Goal: Task Accomplishment & Management: Manage account settings

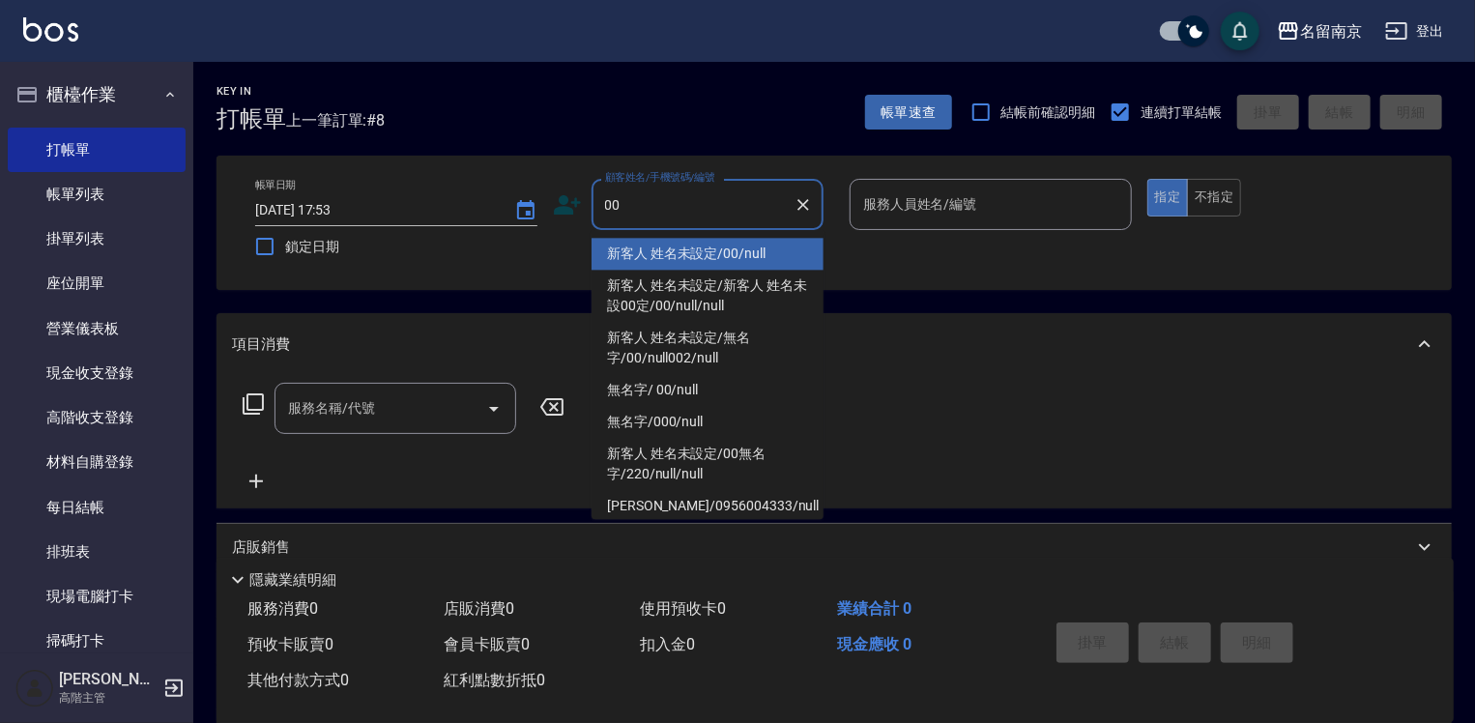
type input "新客人 姓名未設定/00/null"
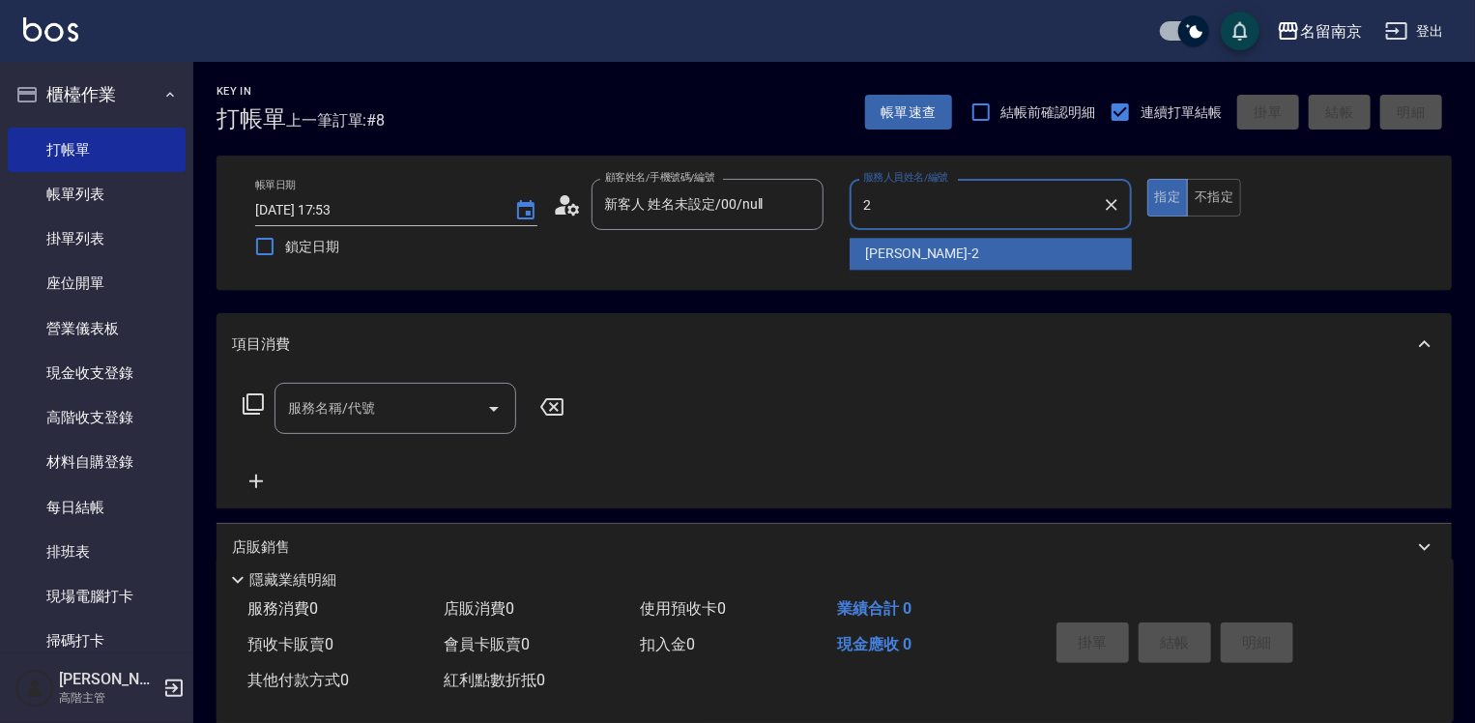
type input "[PERSON_NAME]-2"
type button "true"
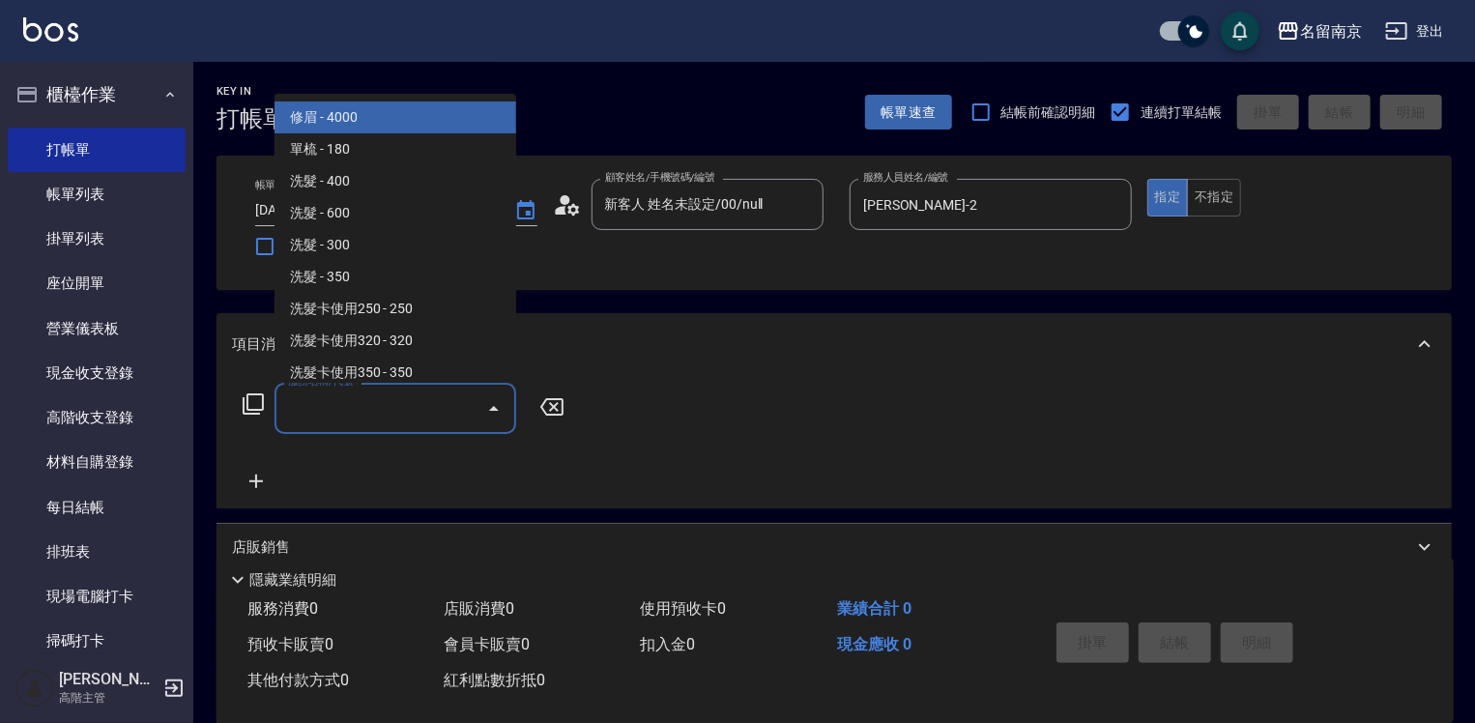
click at [375, 406] on input "服務名稱/代號" at bounding box center [380, 409] width 195 height 34
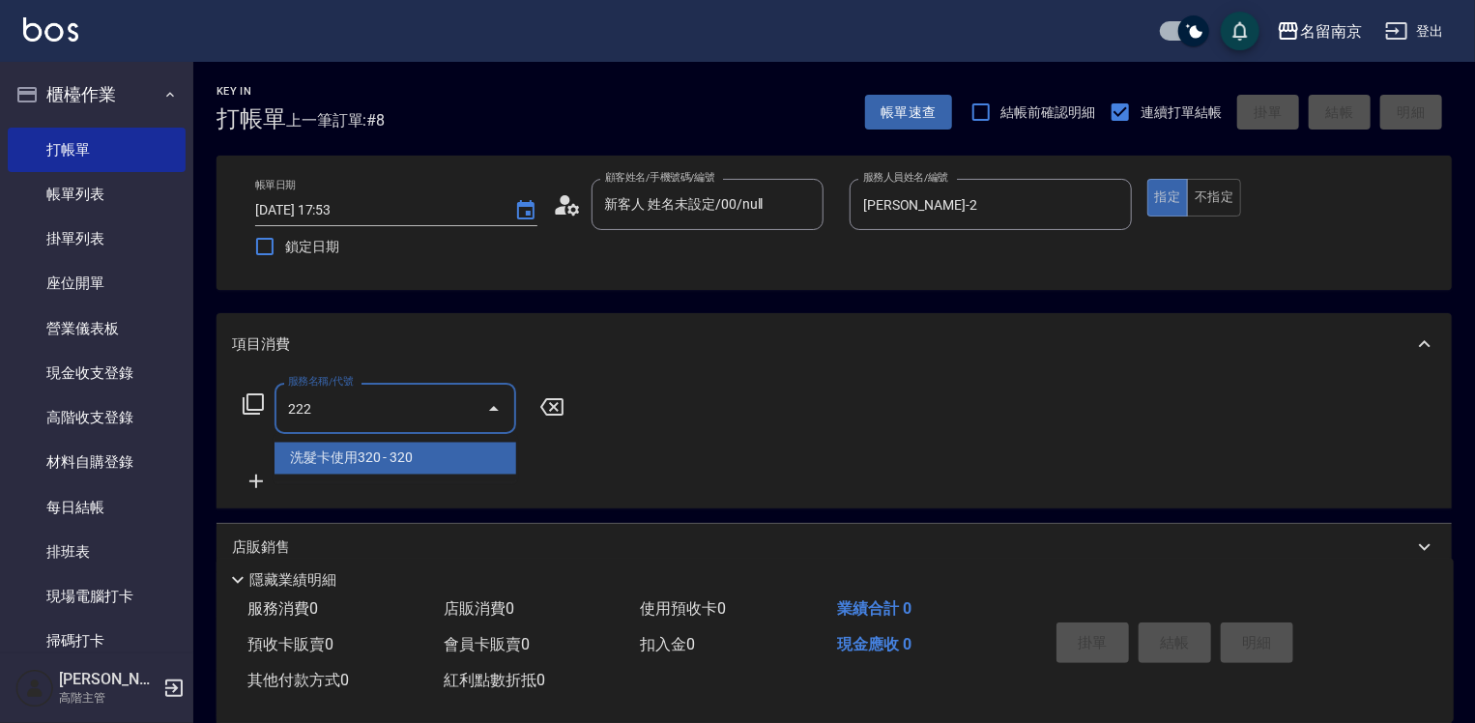
click at [458, 468] on span "洗髮卡使用320 - 320" at bounding box center [396, 459] width 242 height 32
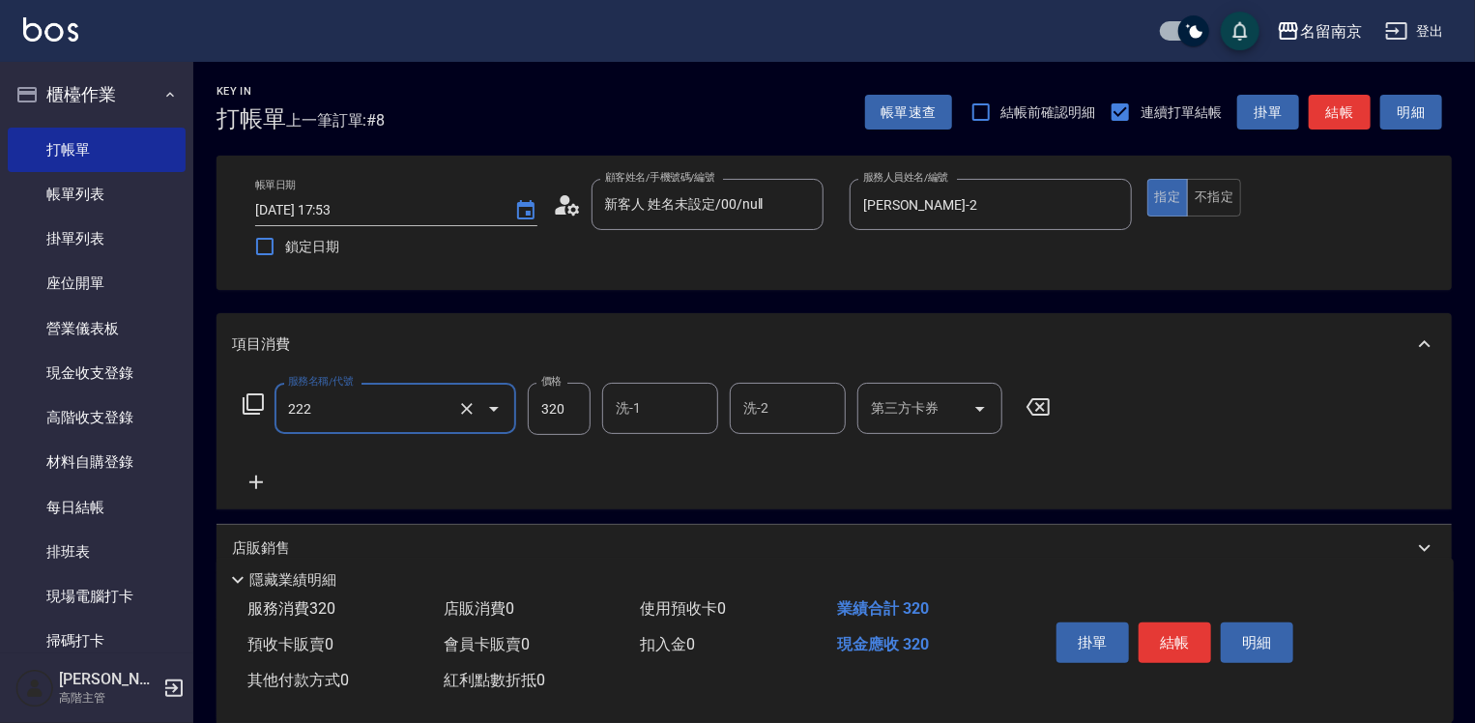
type input "洗髮卡使用320(222)"
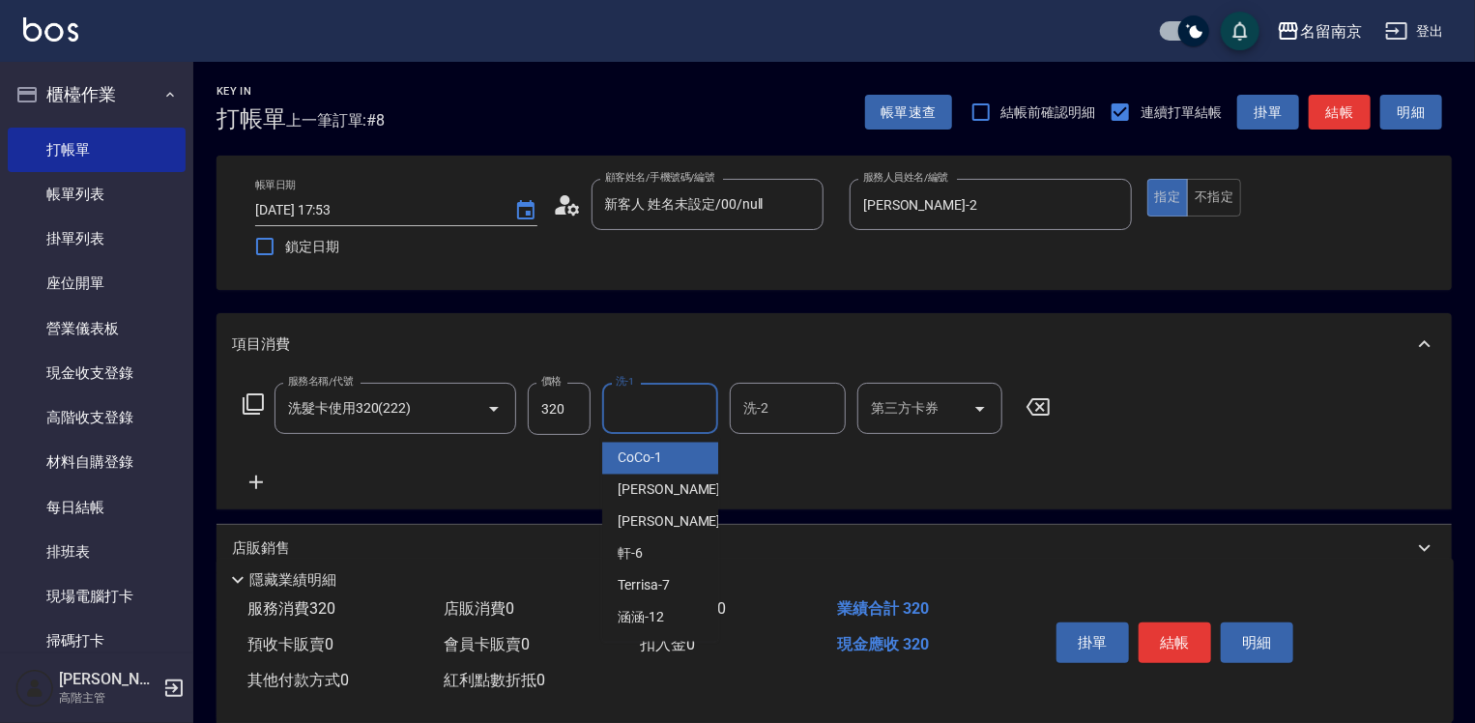
click at [655, 416] on input "洗-1" at bounding box center [660, 409] width 99 height 34
type input "[PERSON_NAME]-2"
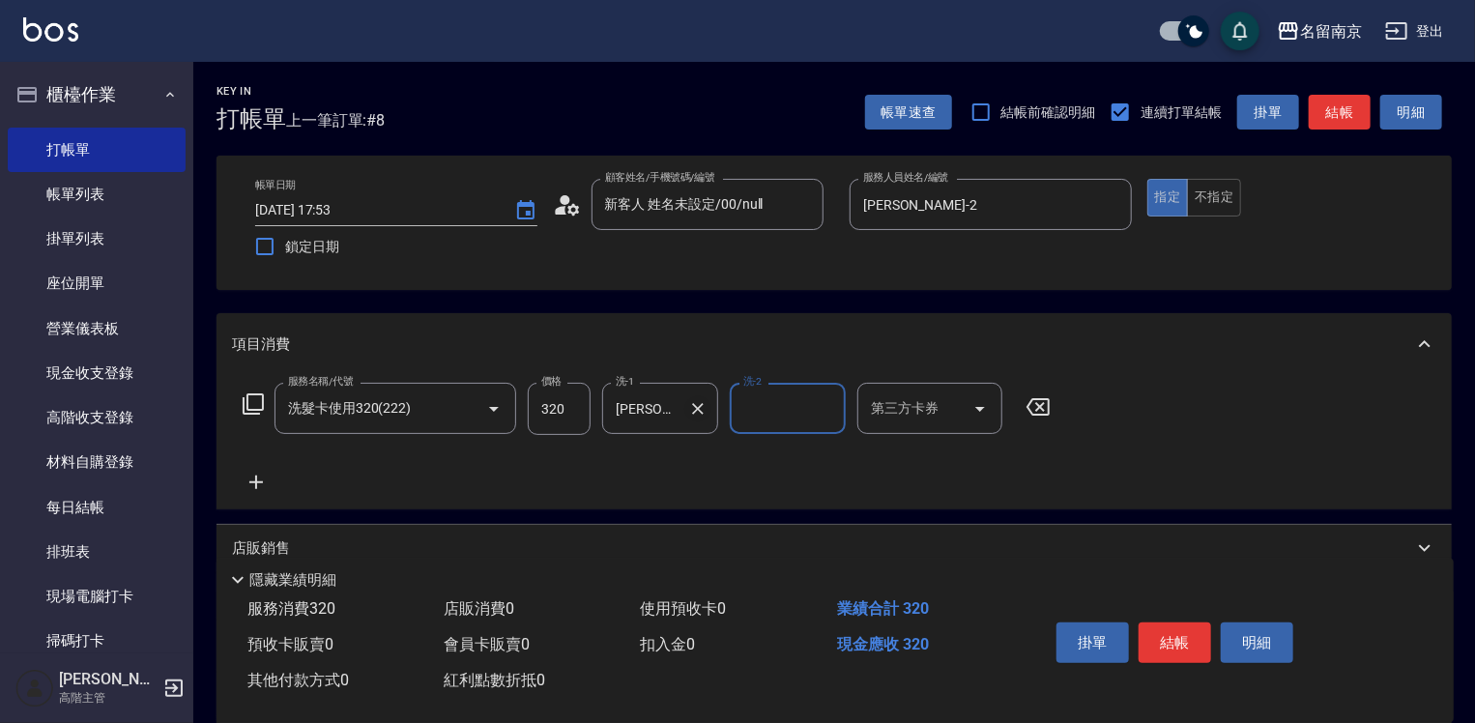
click at [701, 408] on icon "Clear" at bounding box center [697, 408] width 19 height 19
type input "軒-6"
click at [901, 418] on input "第三方卡券" at bounding box center [915, 409] width 99 height 34
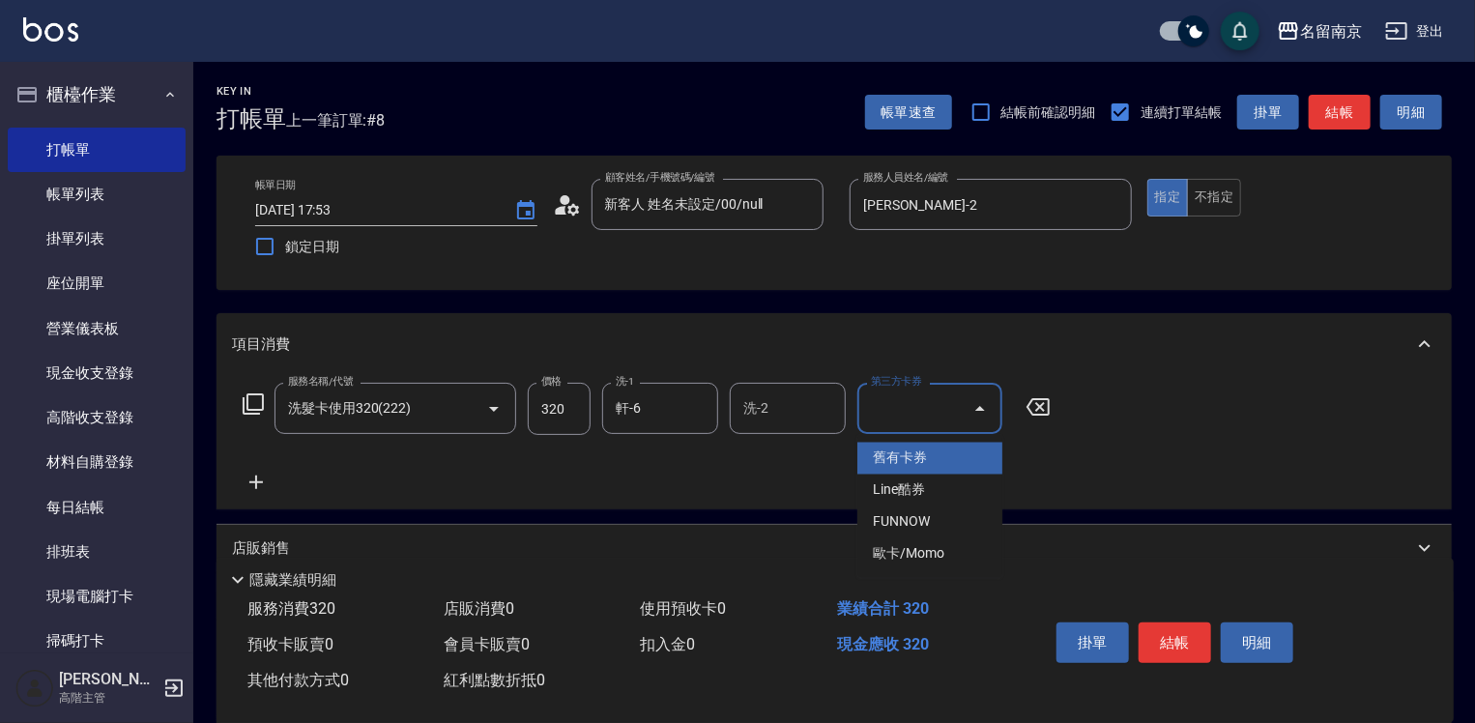
click at [907, 453] on span "舊有卡券" at bounding box center [929, 459] width 145 height 32
type input "舊有卡券"
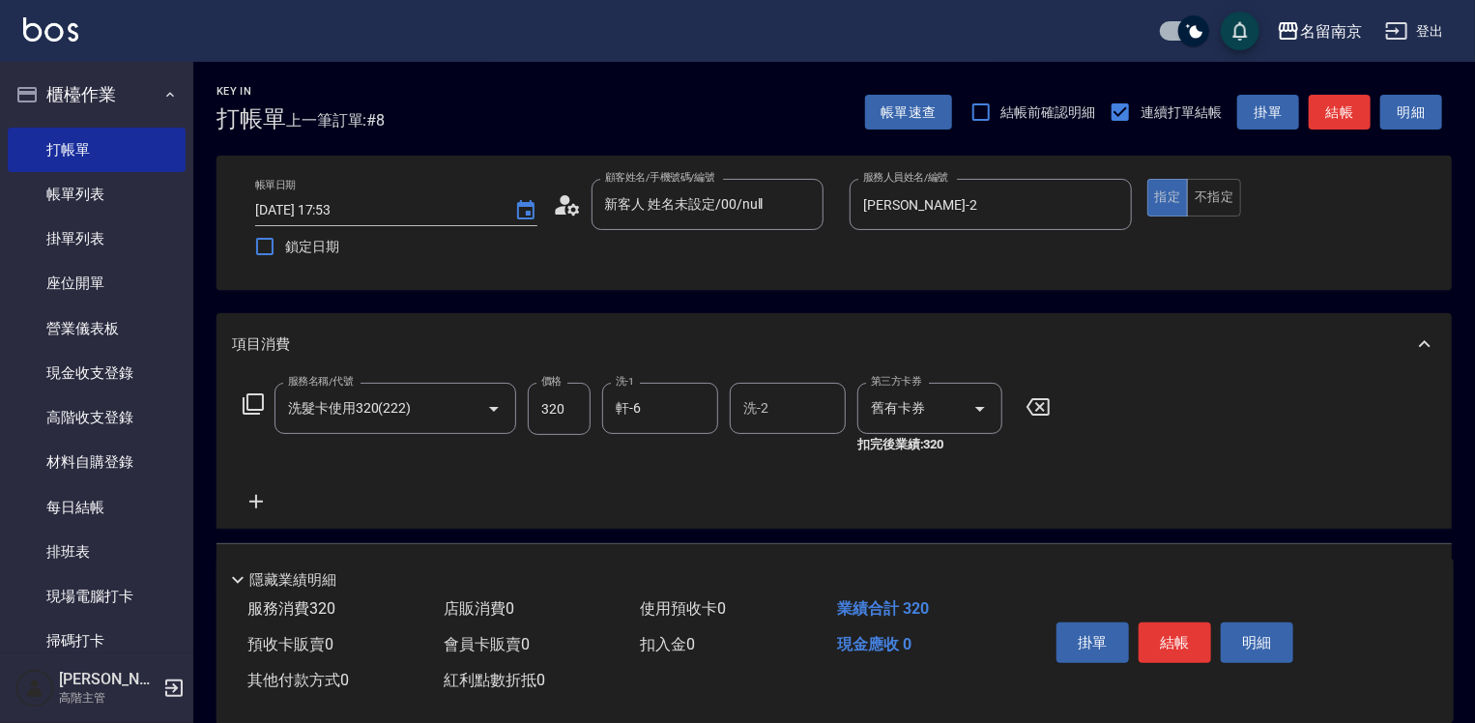
click at [254, 503] on icon at bounding box center [256, 501] width 48 height 23
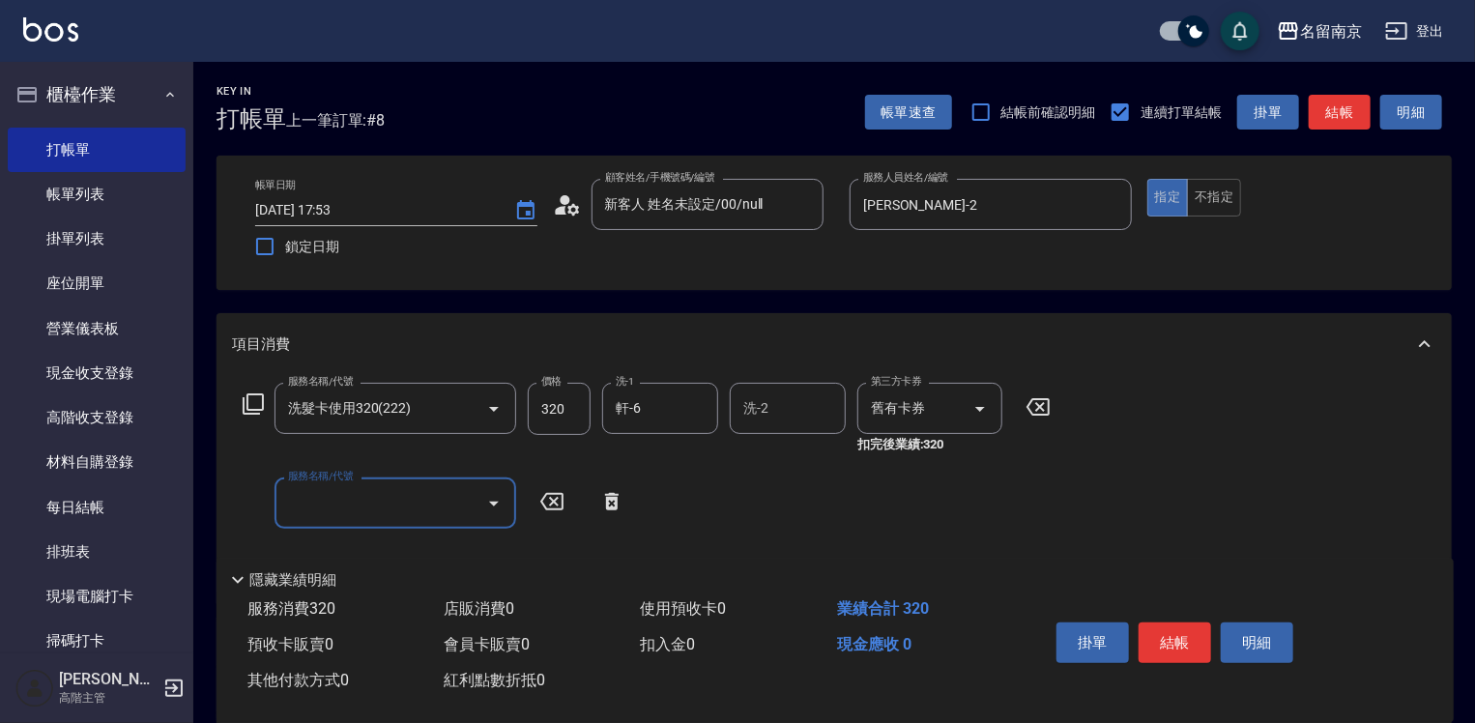
click at [292, 500] on input "服務名稱/代號" at bounding box center [380, 503] width 195 height 34
type input "6"
type input "剪髮(301)"
type input "650"
click at [1199, 639] on button "結帳" at bounding box center [1175, 643] width 73 height 41
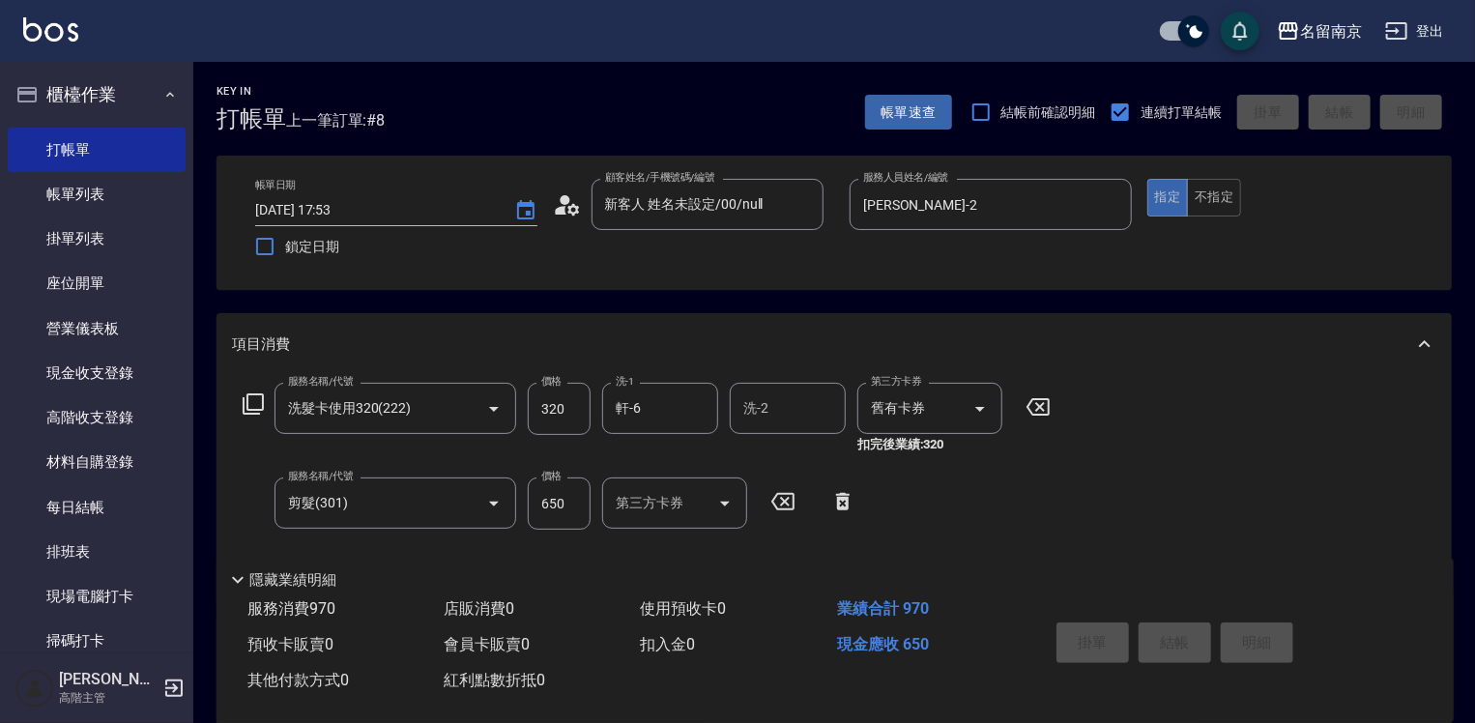
type input "2025/10/06 19:11"
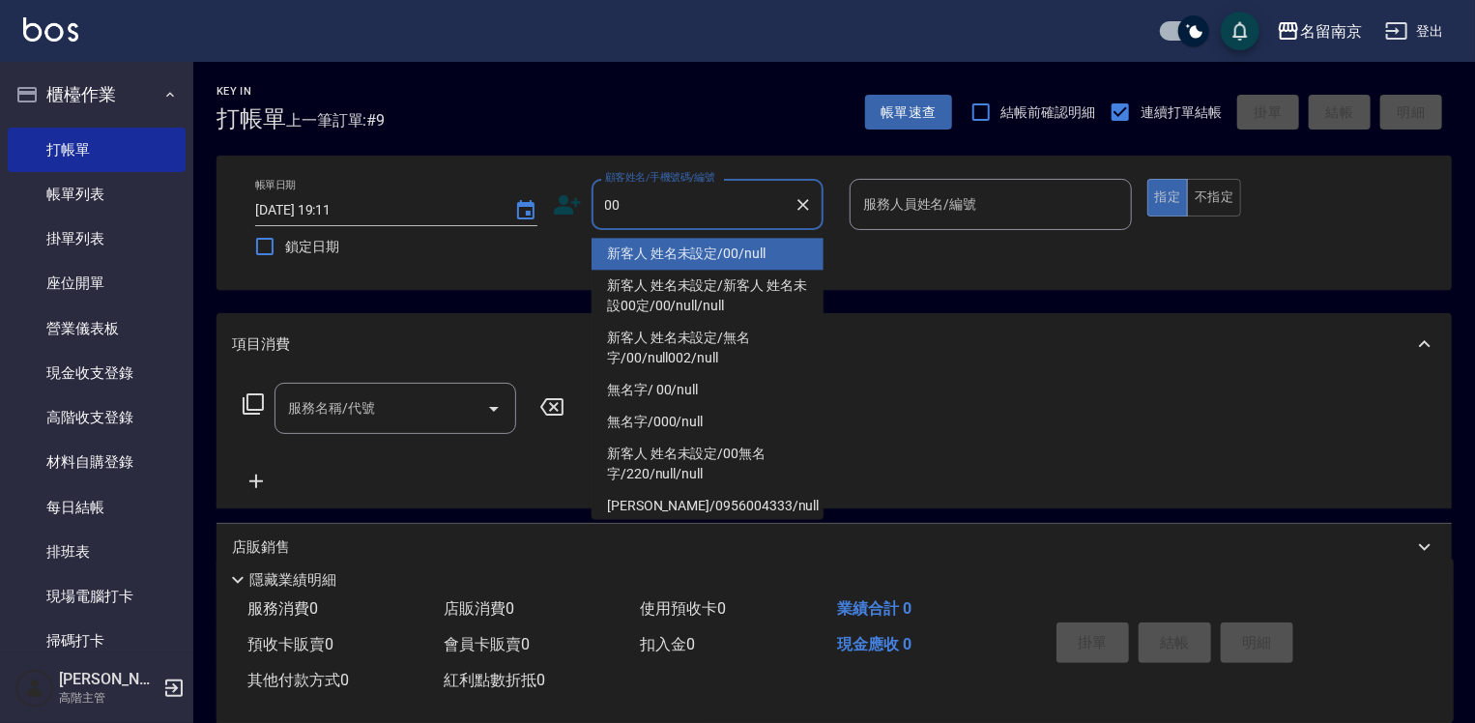
type input "新客人 姓名未設定/00/null"
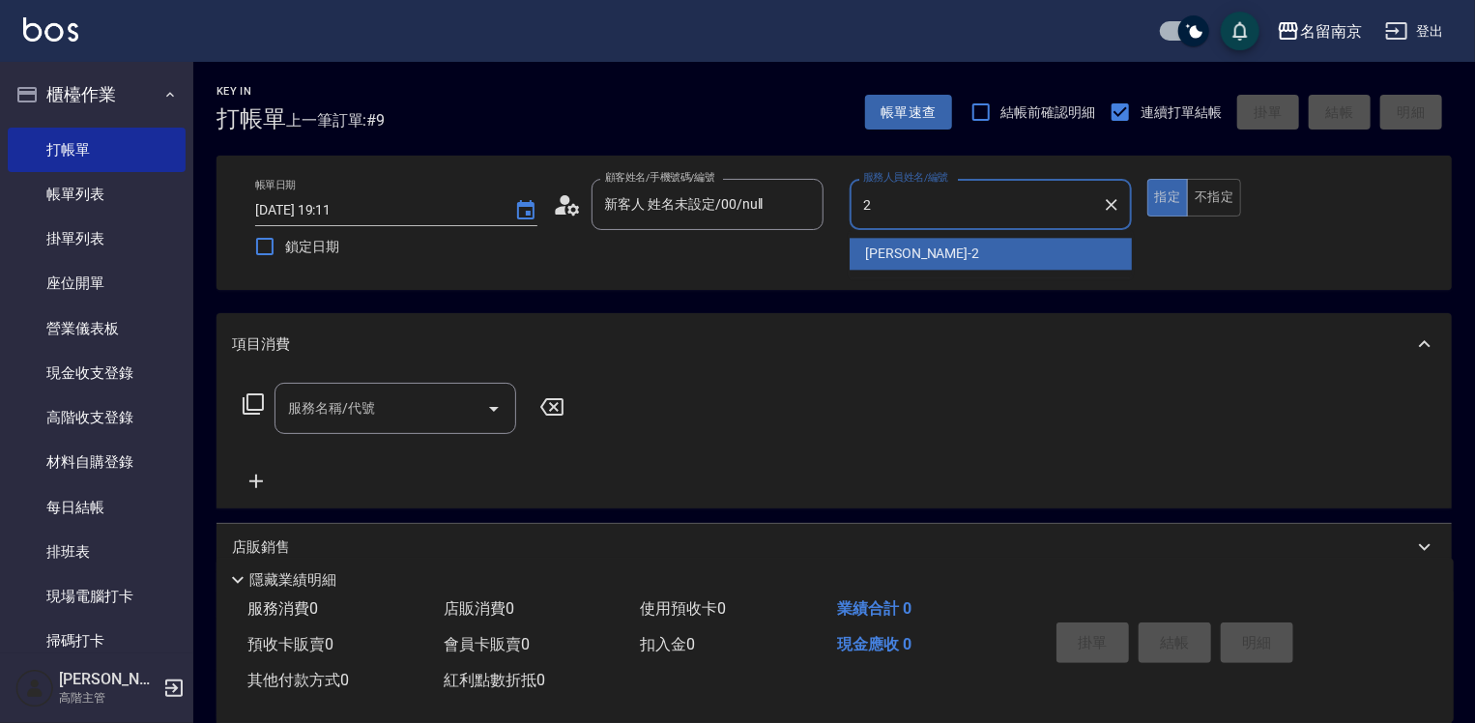
type input "Jenny-2"
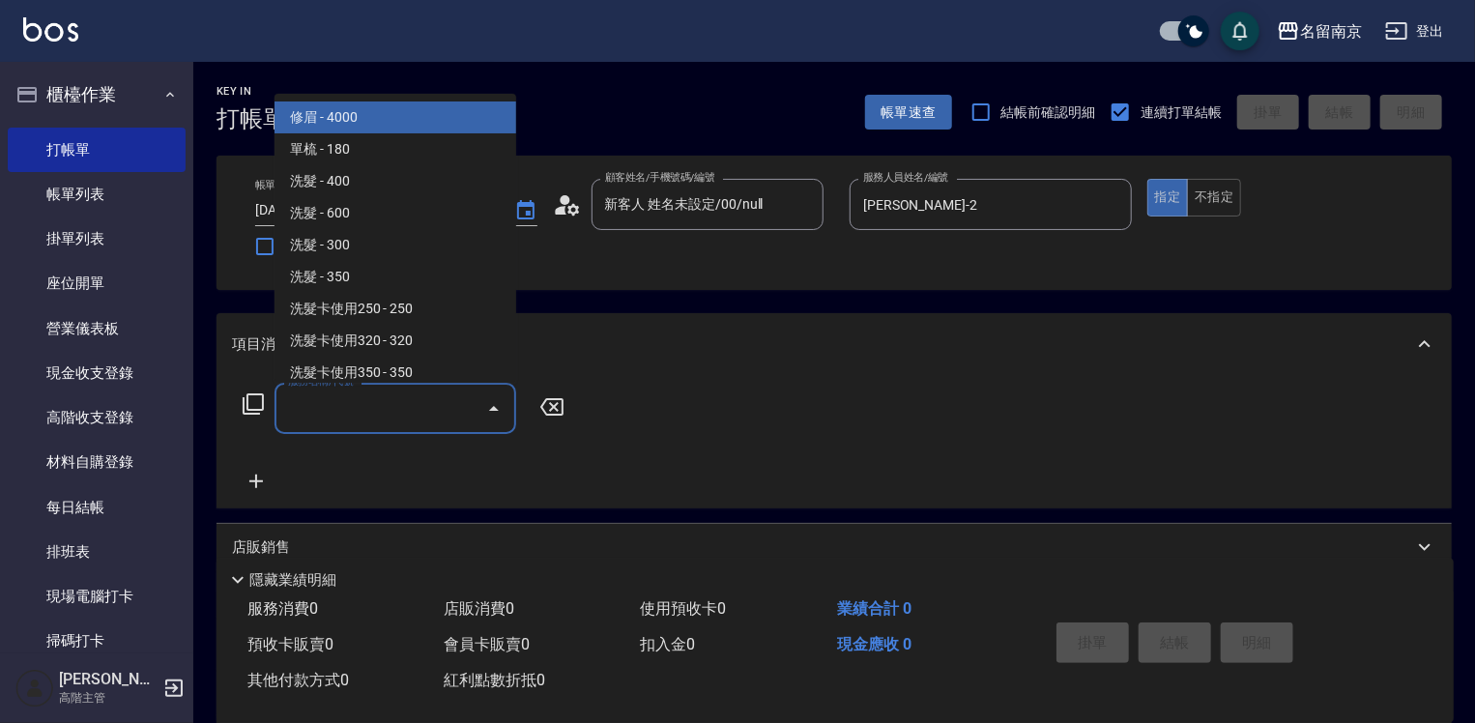
click at [371, 398] on input "服務名稱/代號" at bounding box center [380, 409] width 195 height 34
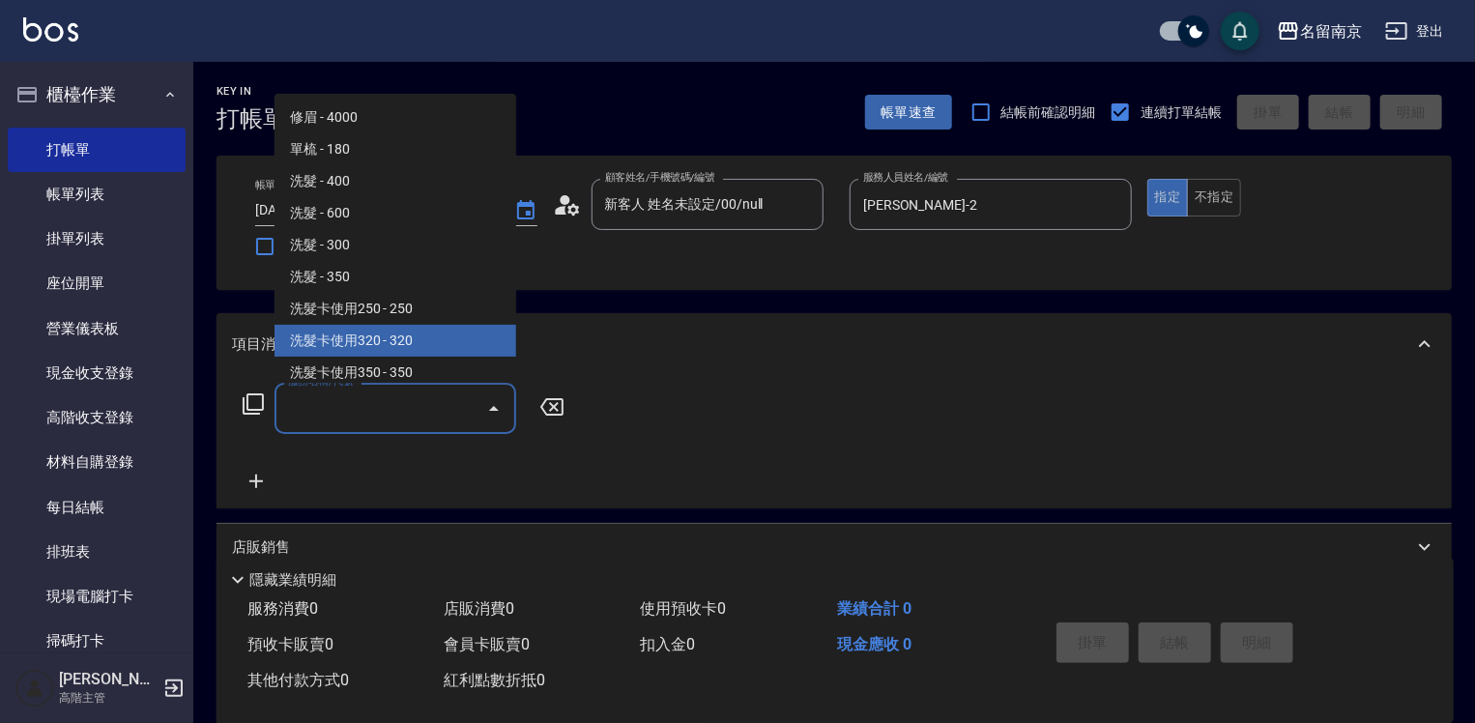
click at [398, 329] on span "洗髮卡使用320 - 320" at bounding box center [396, 341] width 242 height 32
type input "洗髮卡使用320(222)"
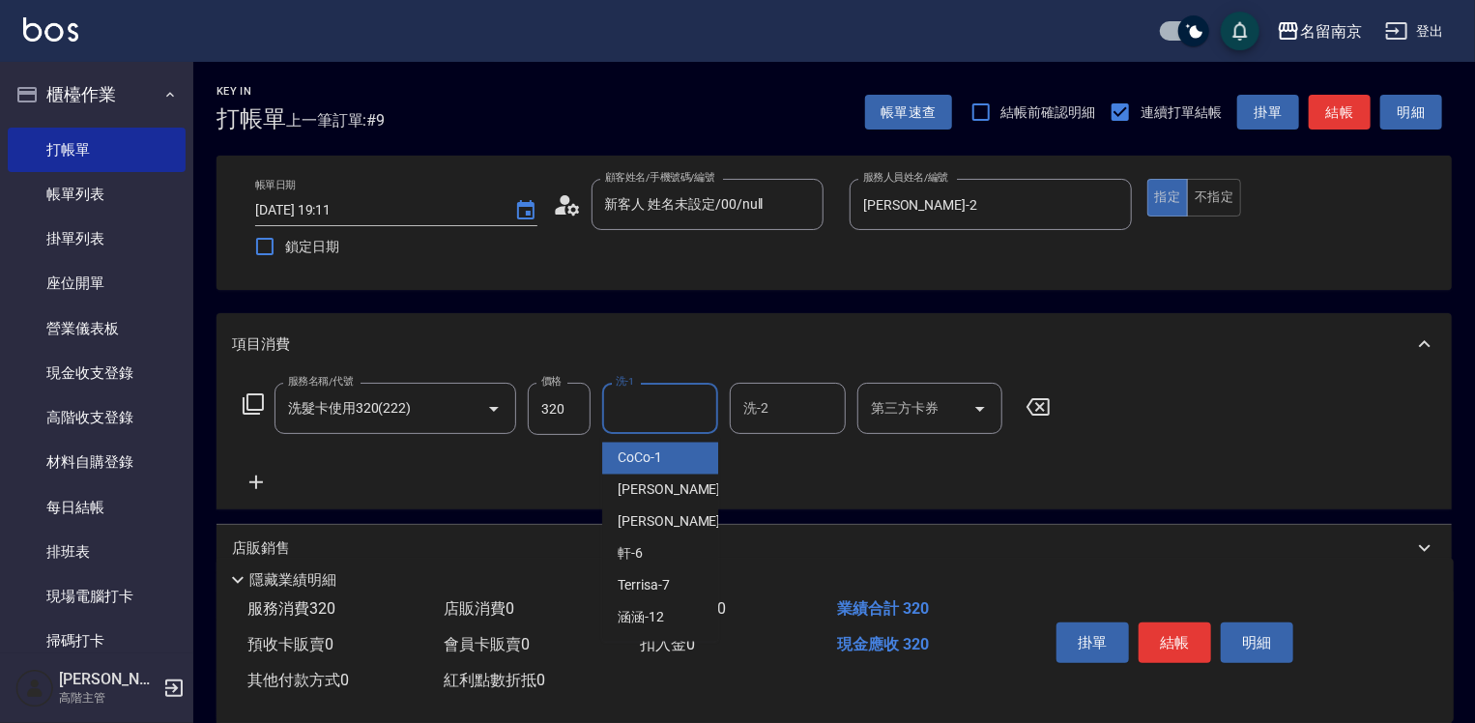
drag, startPoint x: 627, startPoint y: 402, endPoint x: 653, endPoint y: 414, distance: 28.6
click at [653, 414] on input "洗-1" at bounding box center [660, 409] width 99 height 34
type input "Jenny-2"
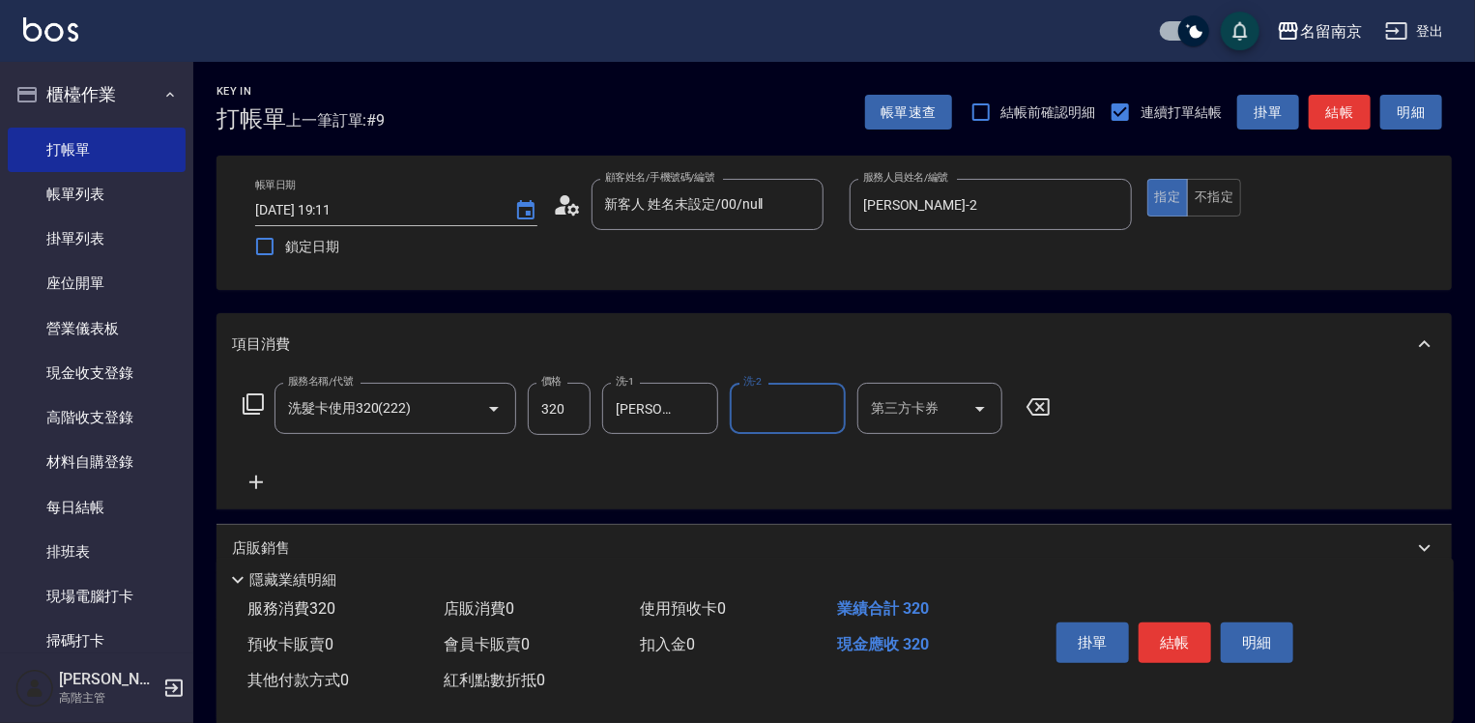
drag, startPoint x: 934, startPoint y: 401, endPoint x: 931, endPoint y: 421, distance: 19.6
click at [934, 405] on input "第三方卡券" at bounding box center [915, 409] width 99 height 34
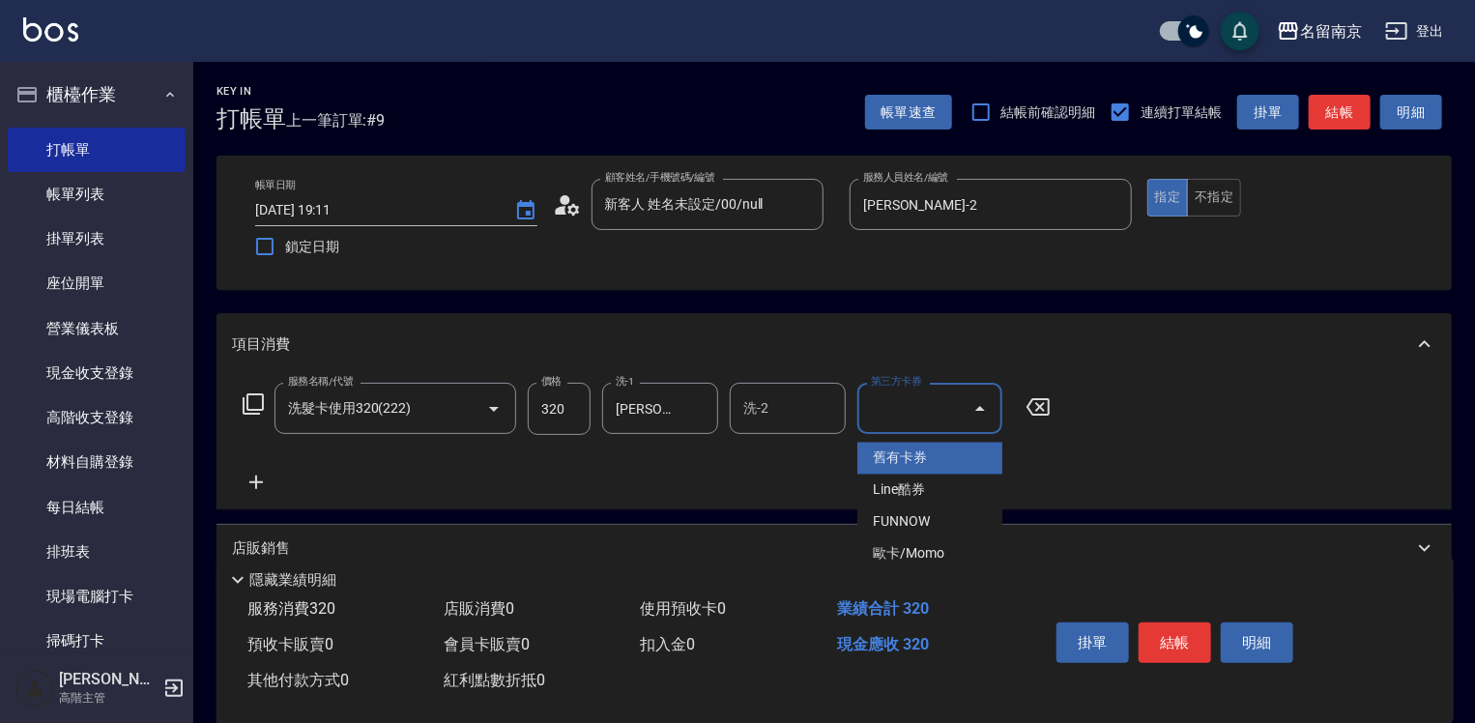
click at [914, 451] on span "舊有卡券" at bounding box center [929, 459] width 145 height 32
type input "舊有卡券"
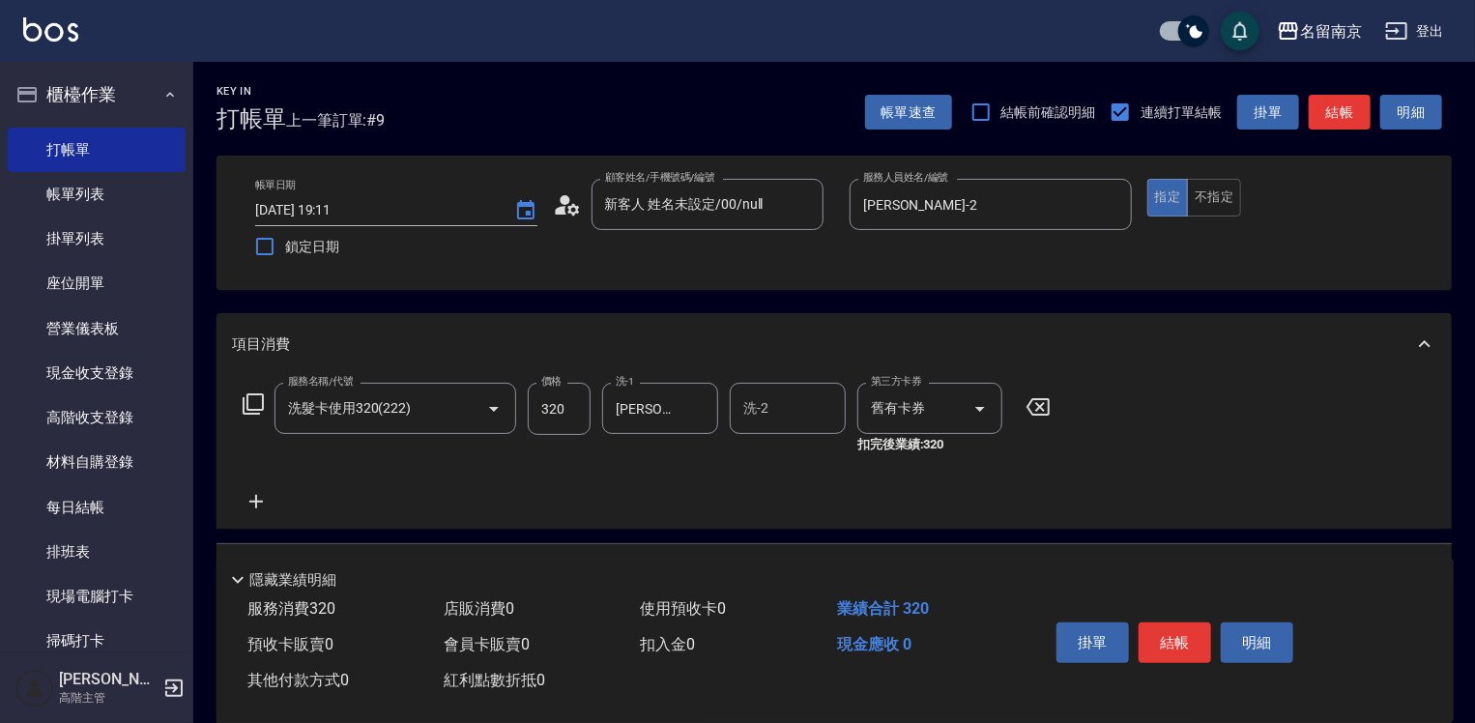
click at [251, 496] on icon at bounding box center [256, 501] width 48 height 23
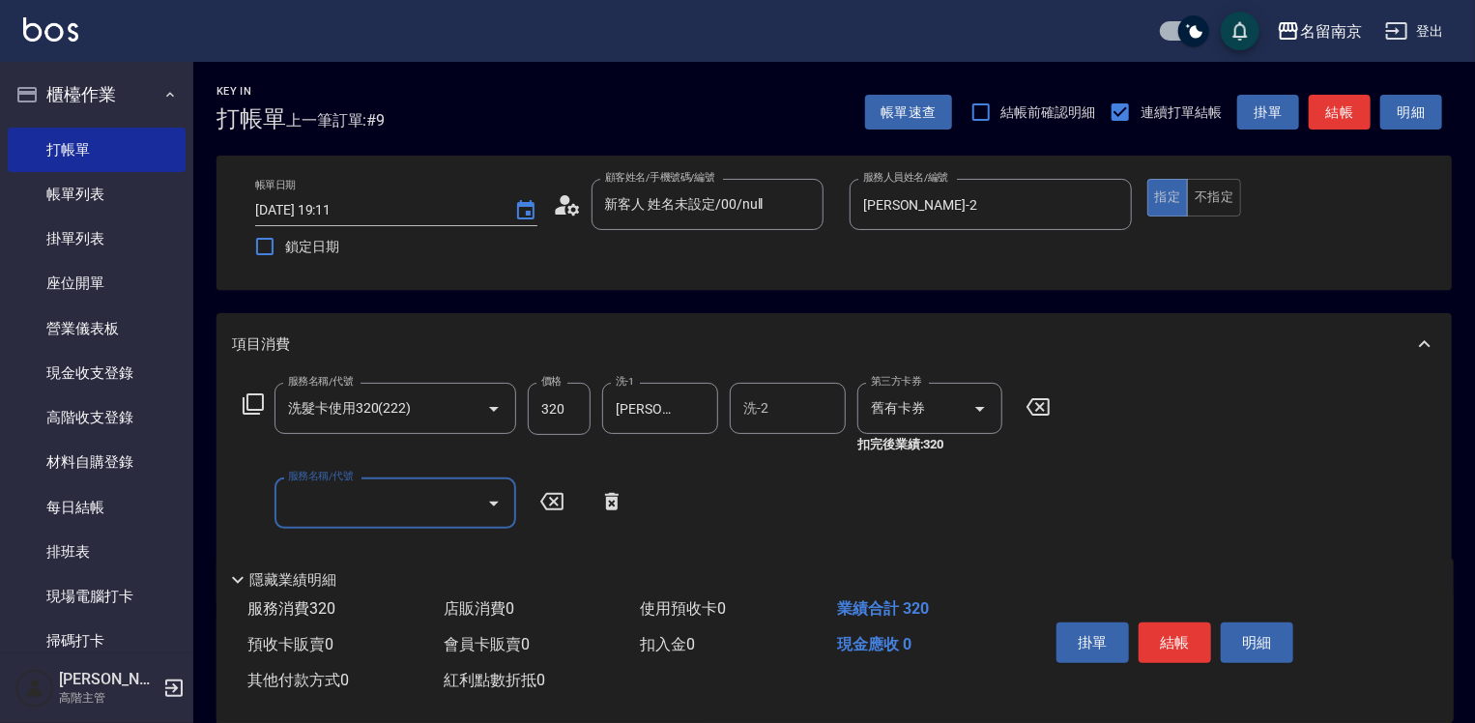
click at [255, 410] on icon at bounding box center [253, 403] width 21 height 21
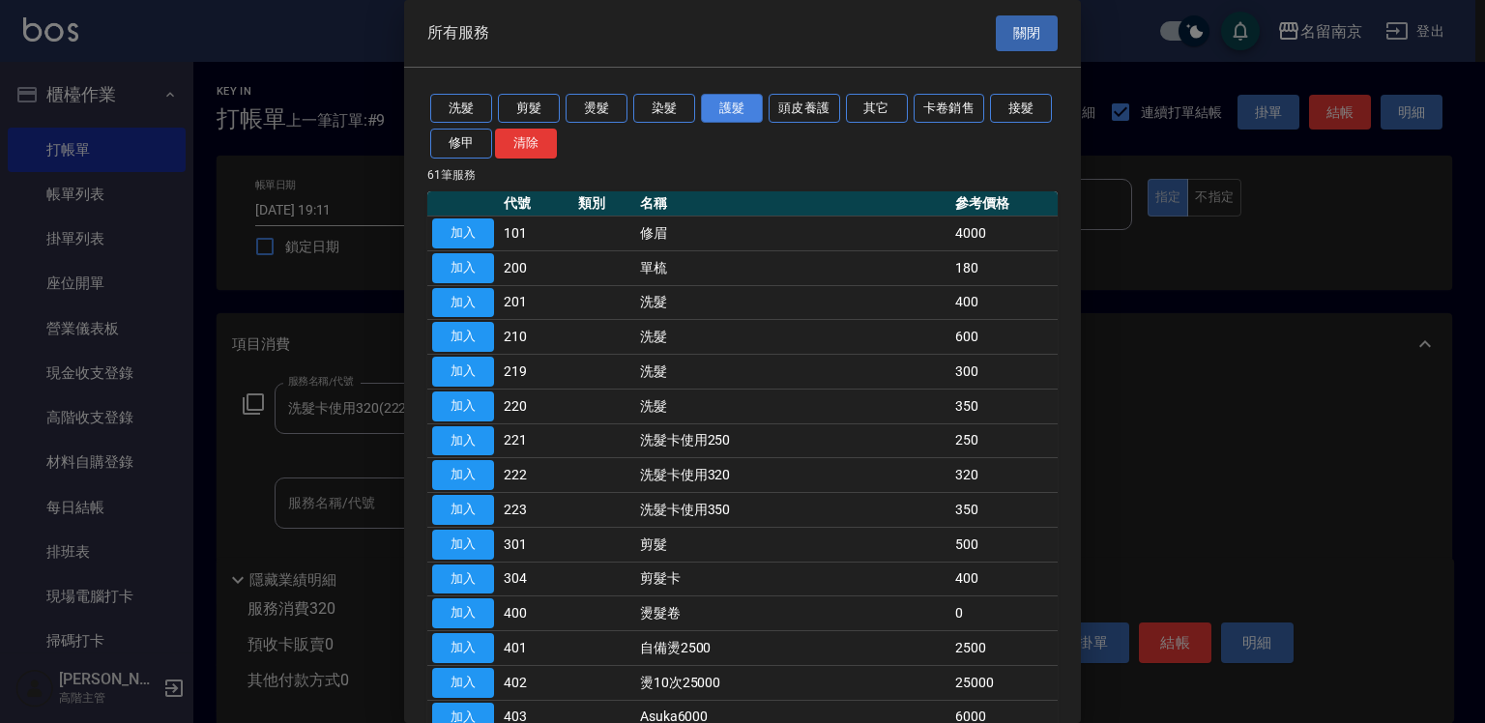
click at [735, 107] on button "護髮" at bounding box center [732, 109] width 62 height 30
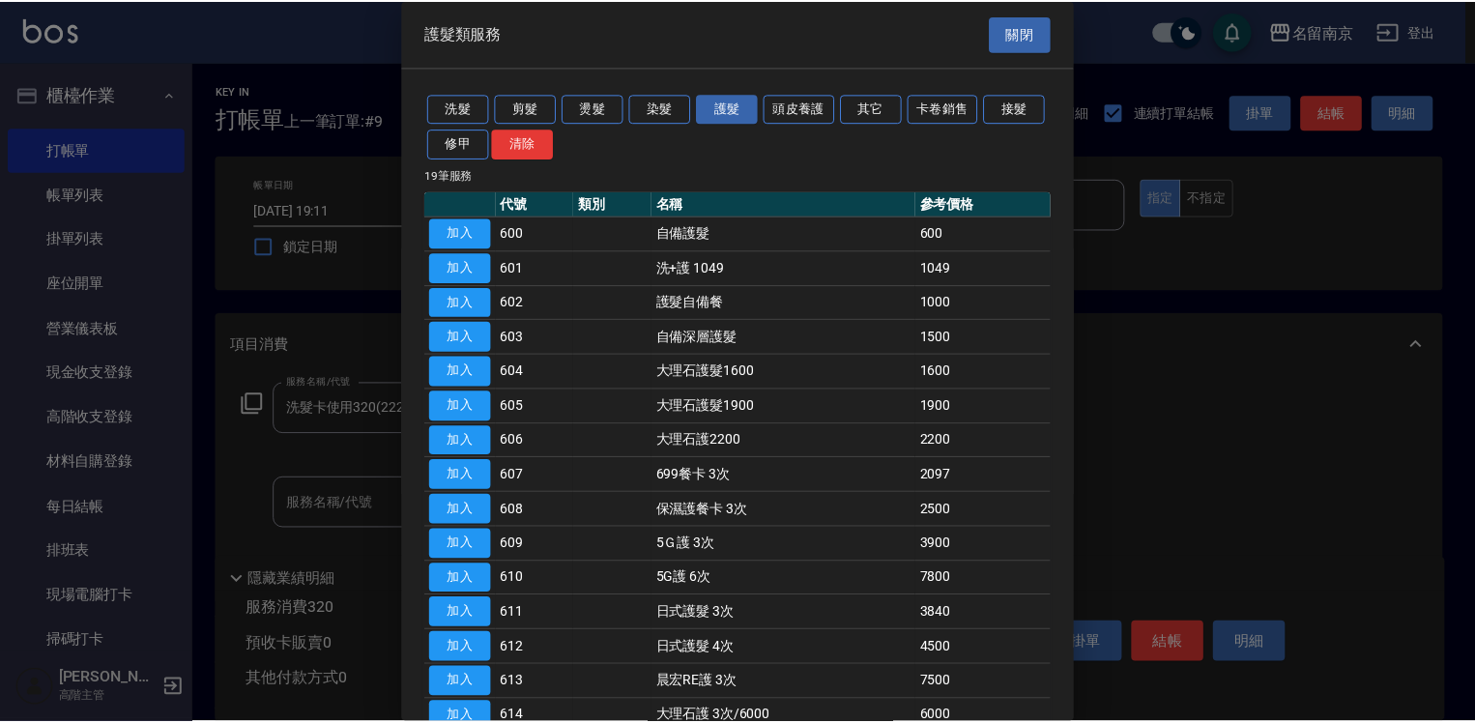
scroll to position [251, 0]
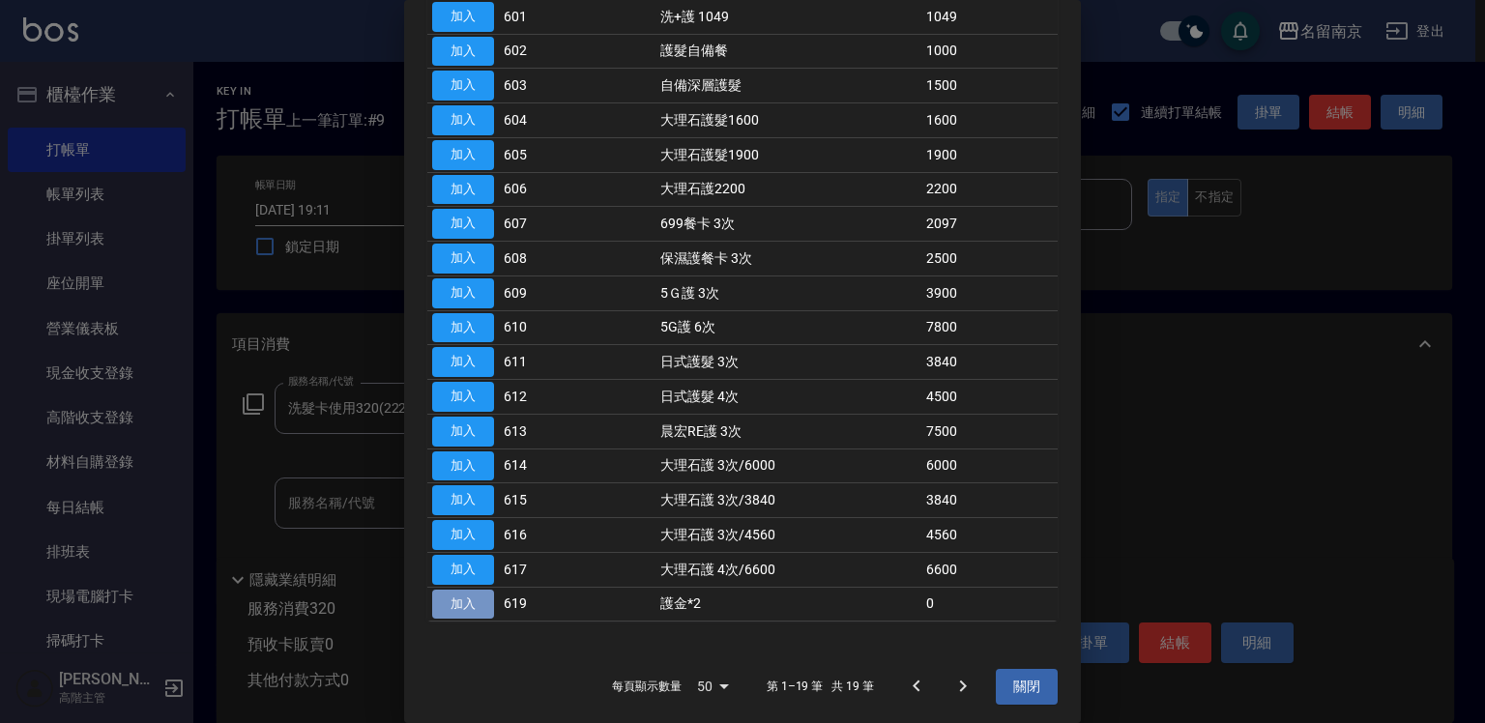
click at [479, 600] on button "加入" at bounding box center [463, 605] width 62 height 30
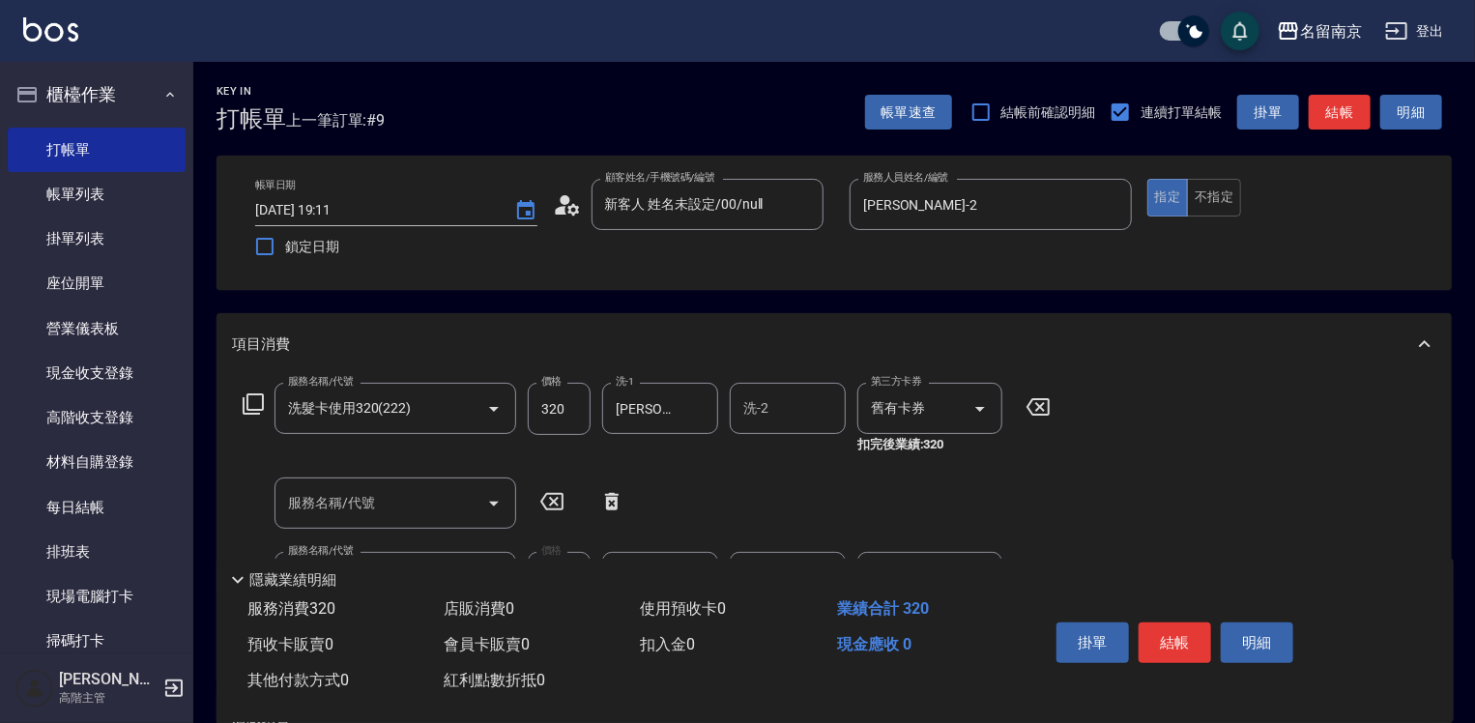
scroll to position [97, 0]
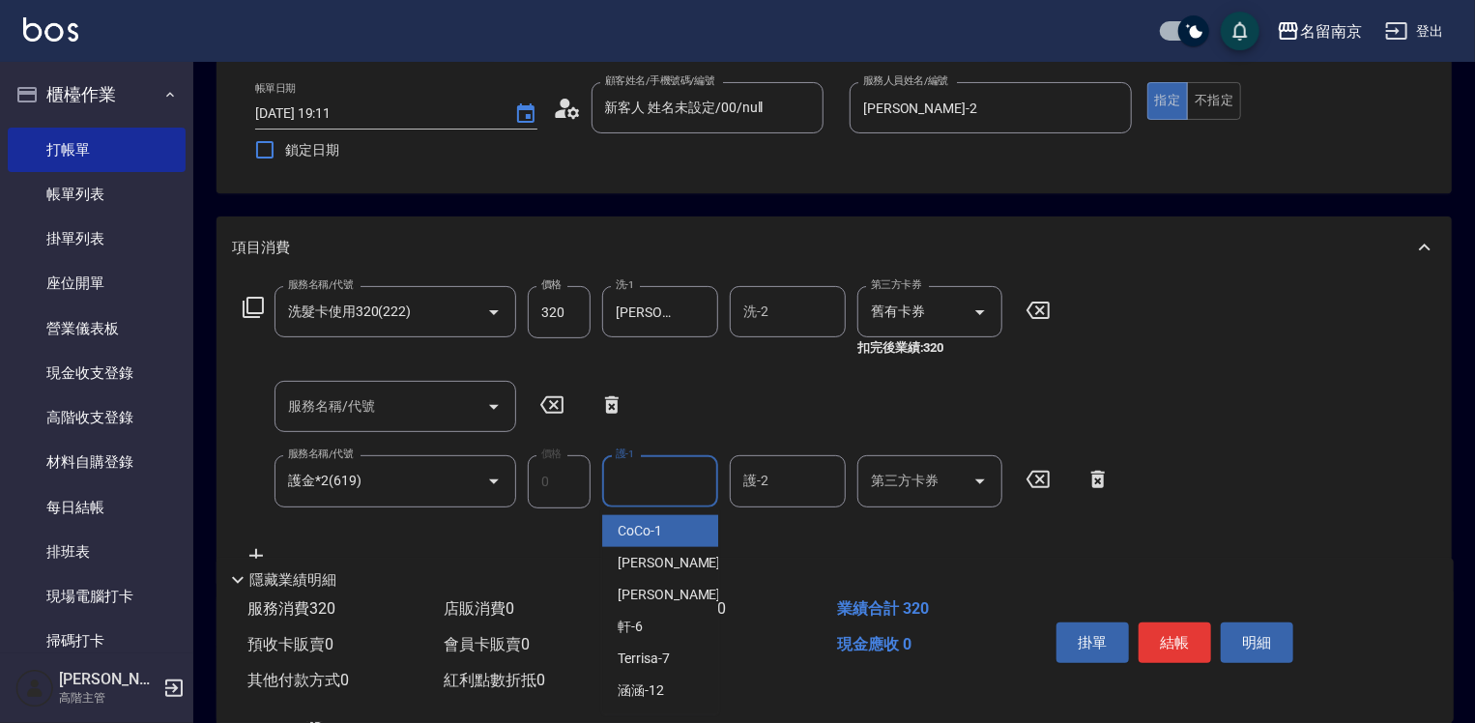
click at [654, 472] on input "護-1" at bounding box center [660, 481] width 99 height 34
type input "Jenny-2"
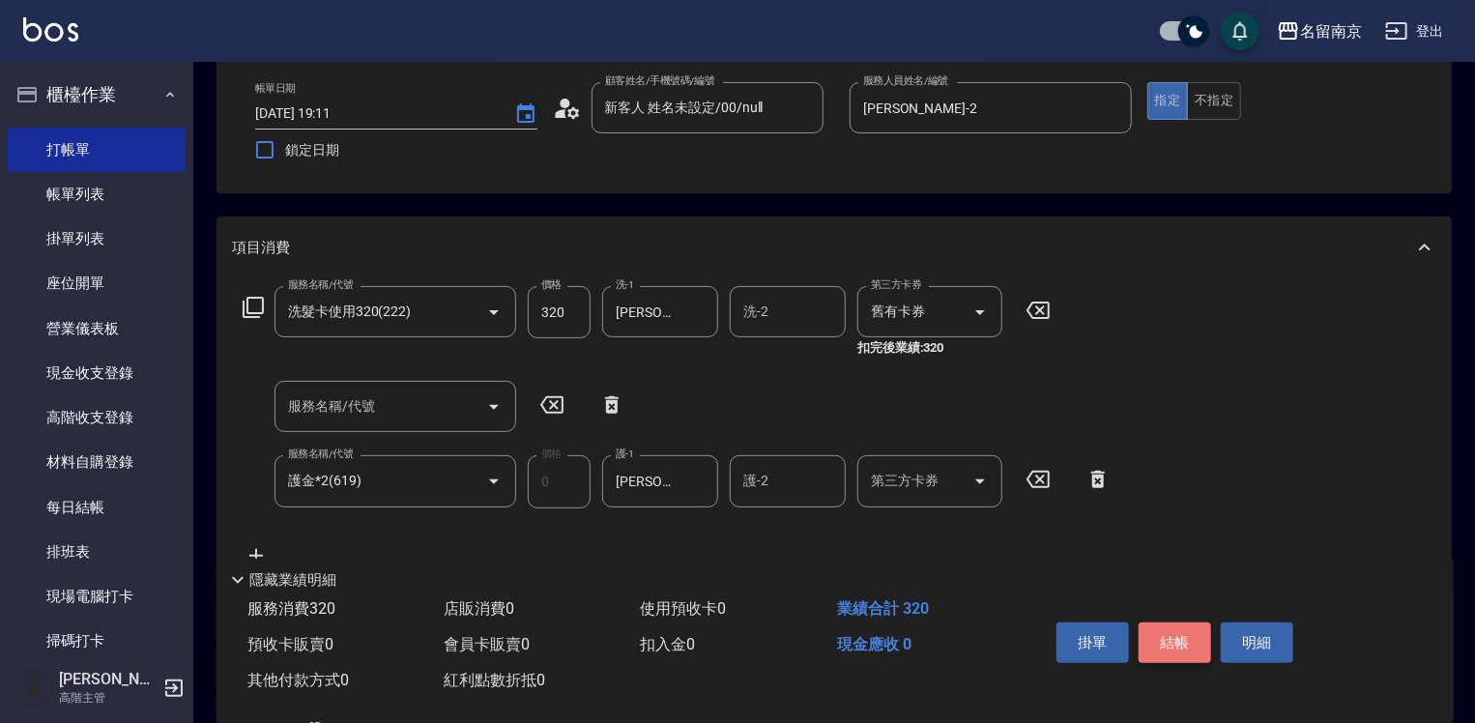
click at [1155, 627] on button "結帳" at bounding box center [1175, 643] width 73 height 41
type input "2025/10/06 19:12"
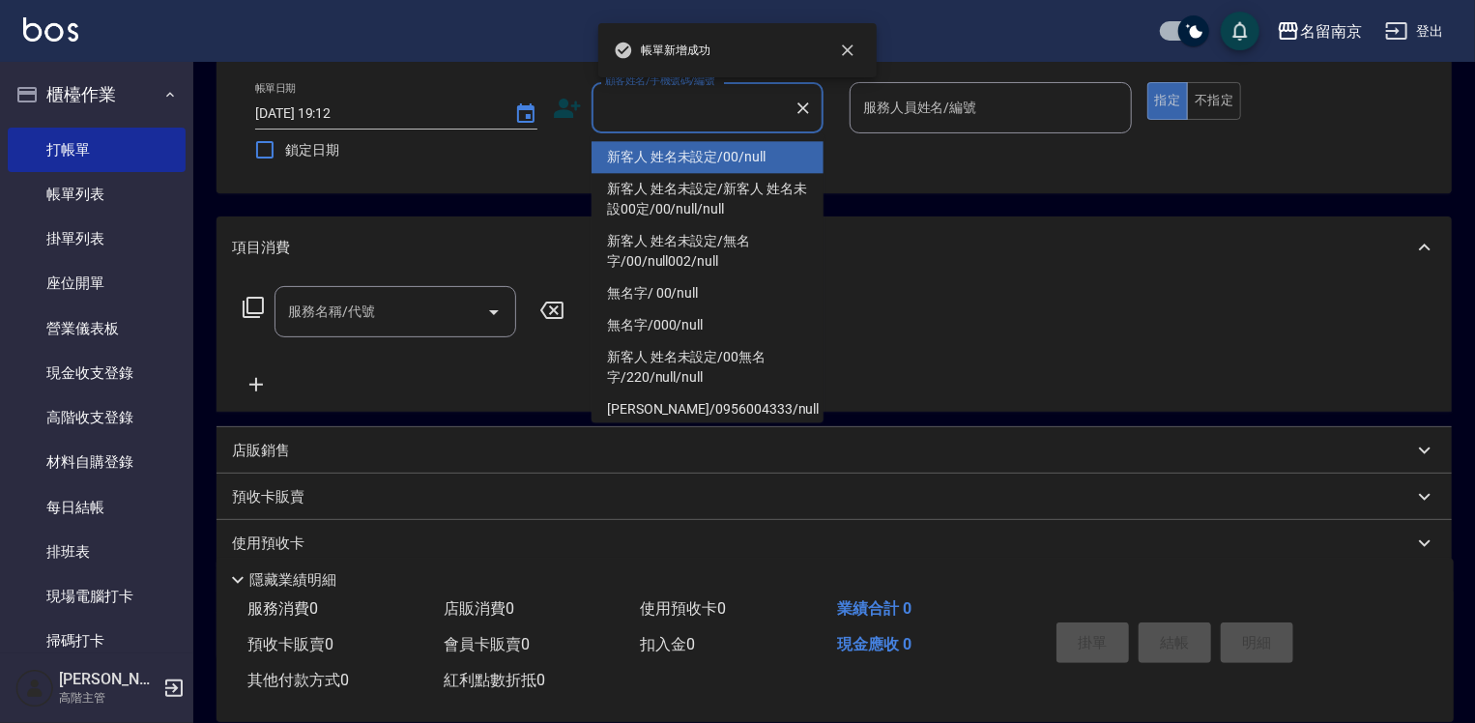
click at [656, 95] on input "顧客姓名/手機號碼/編號" at bounding box center [693, 108] width 186 height 34
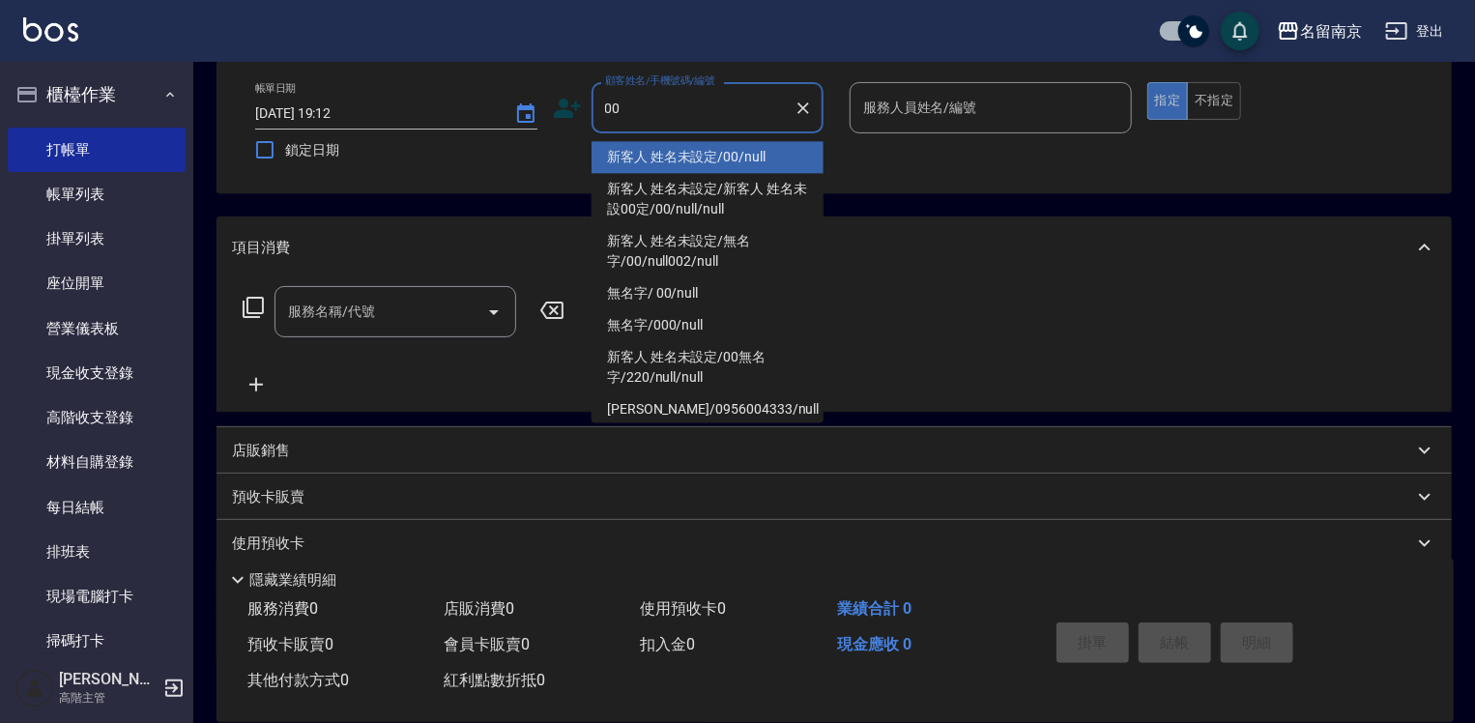
type input "新客人 姓名未設定/00/null"
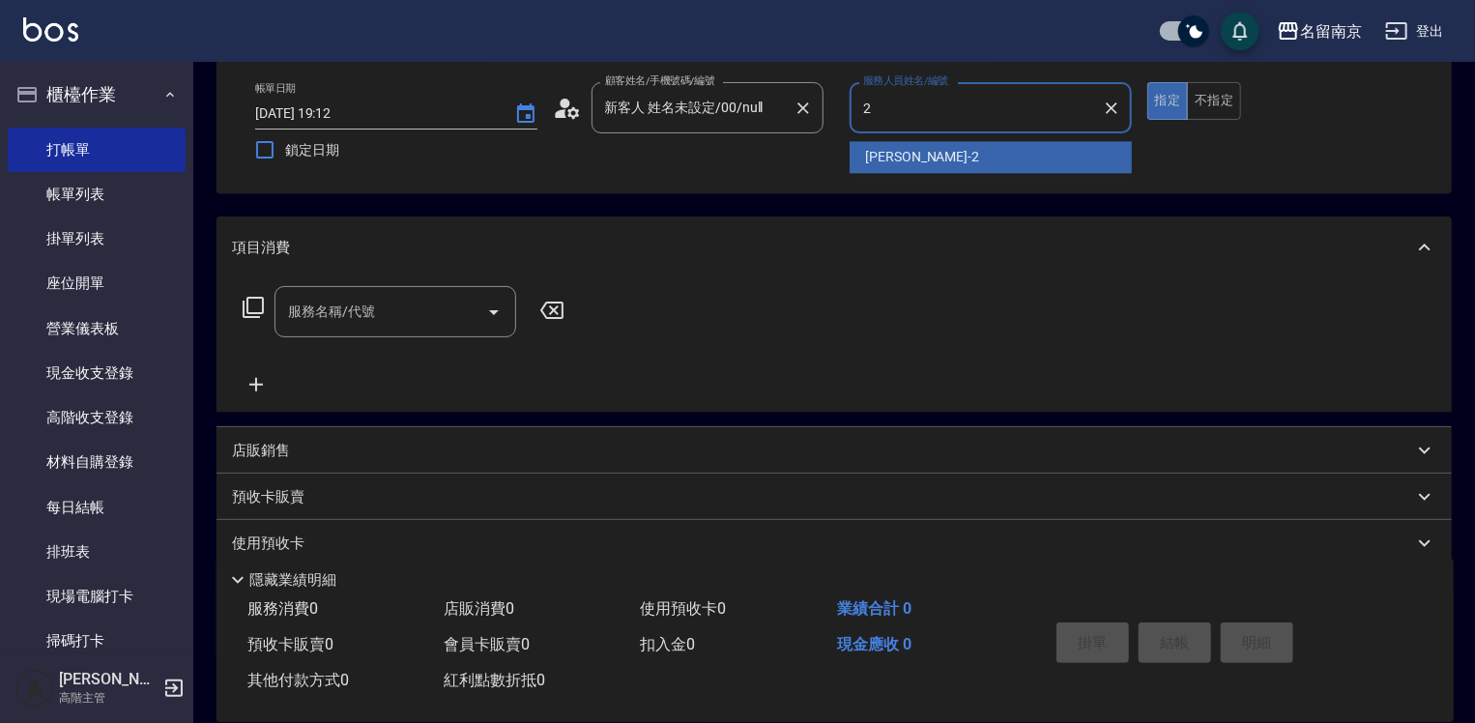
type input "Jenny-2"
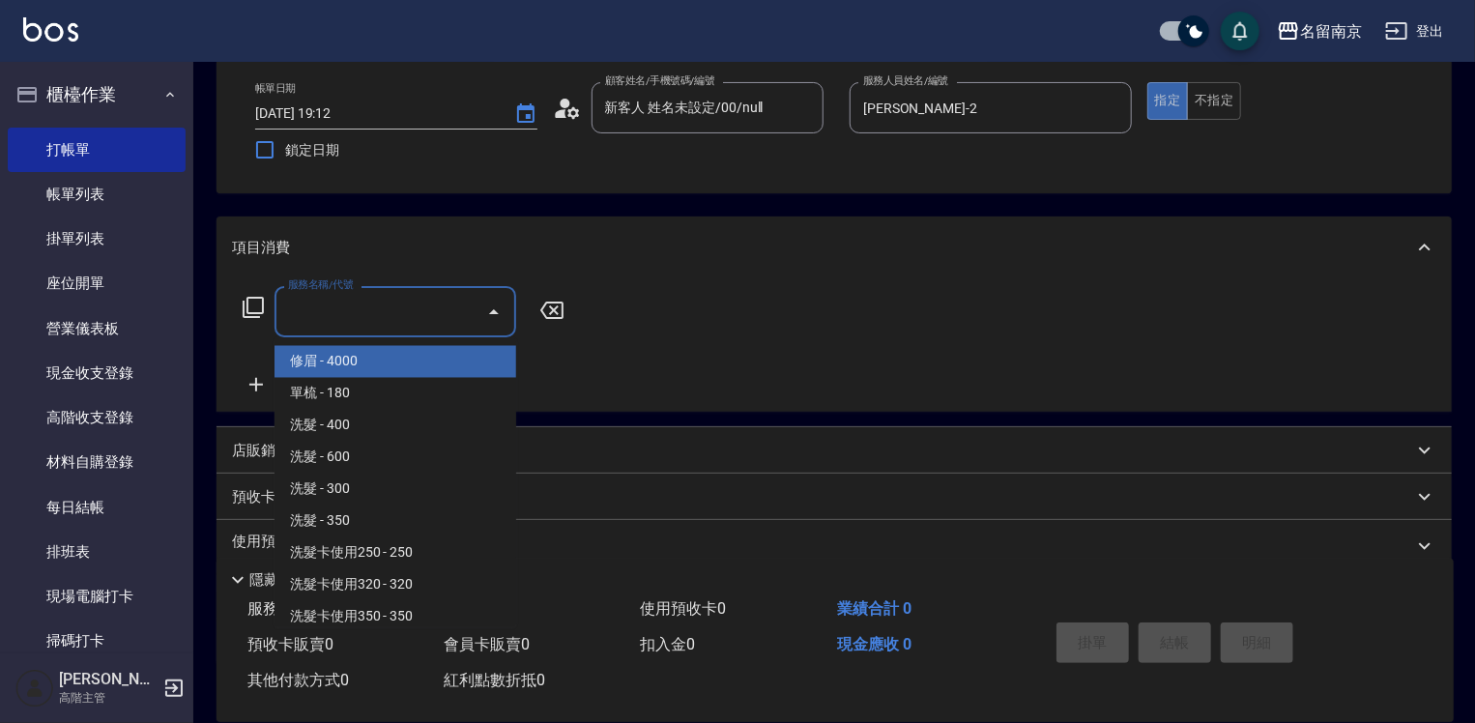
click at [337, 322] on input "服務名稱/代號" at bounding box center [380, 312] width 195 height 34
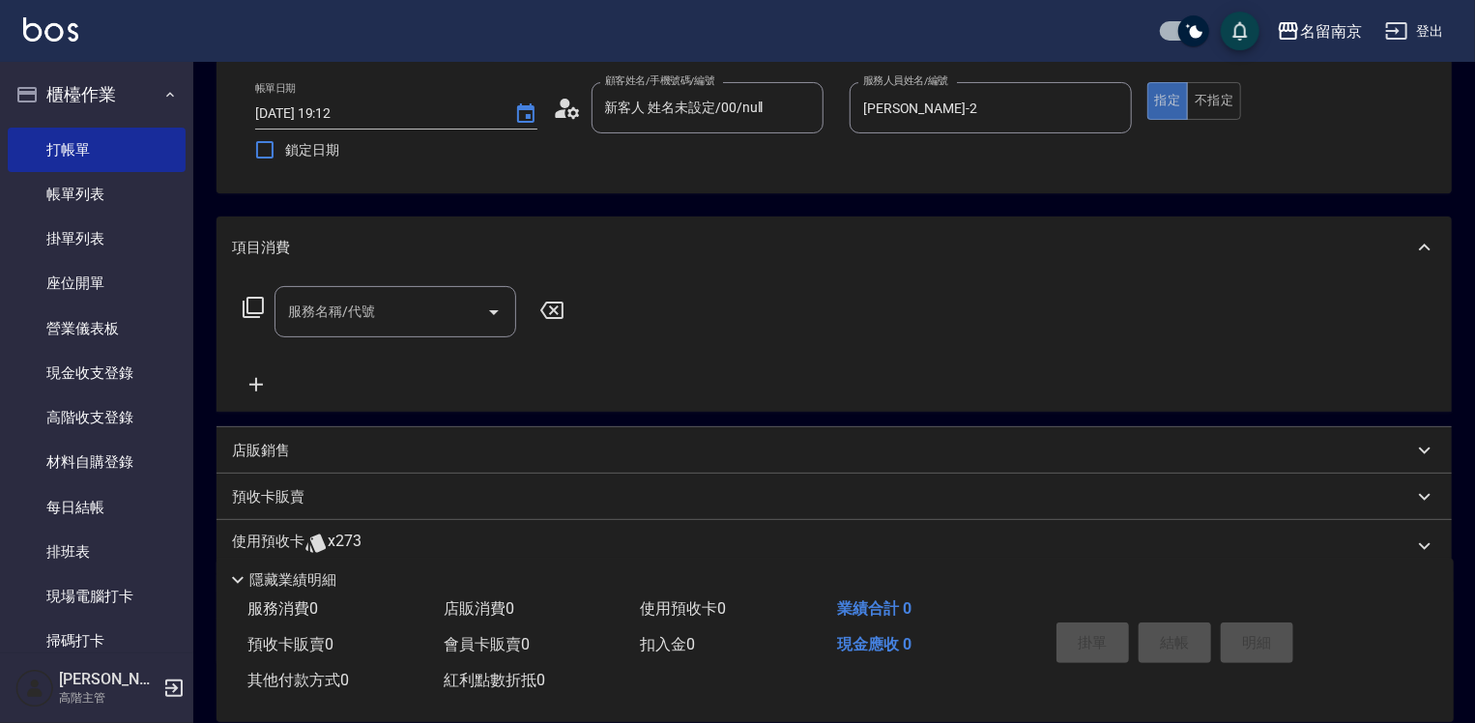
click at [252, 309] on icon at bounding box center [253, 307] width 23 height 23
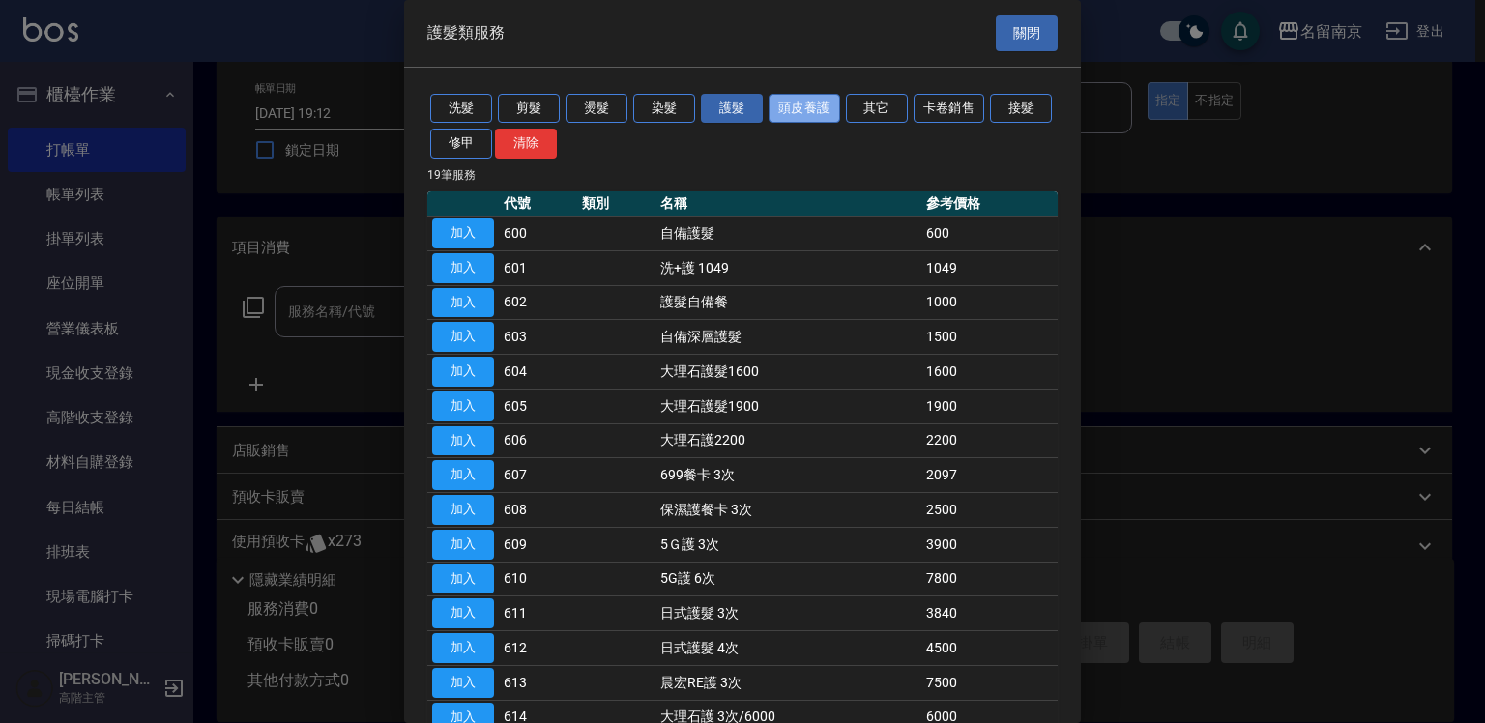
click at [778, 107] on button "頭皮養護" at bounding box center [805, 109] width 72 height 30
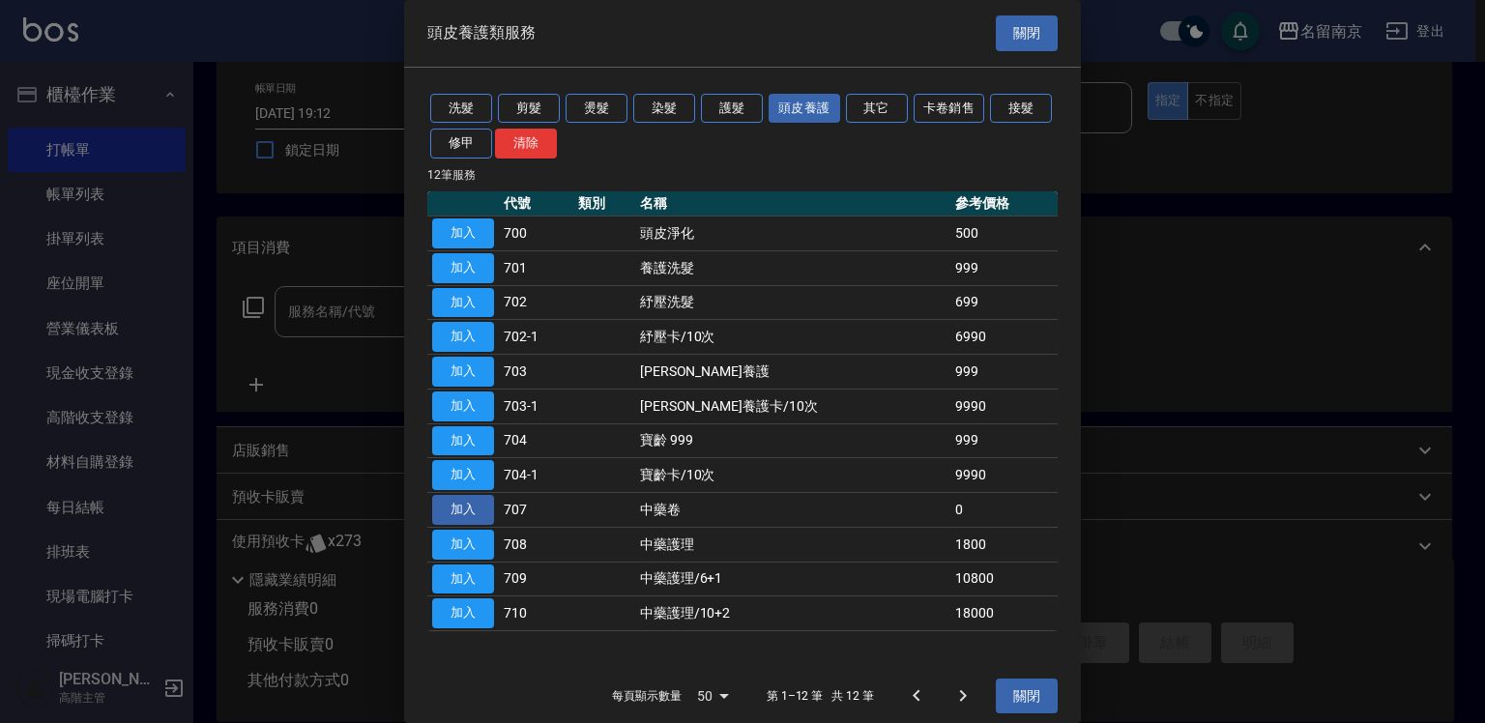
click at [484, 507] on button "加入" at bounding box center [463, 510] width 62 height 30
type input "中藥卷(707)"
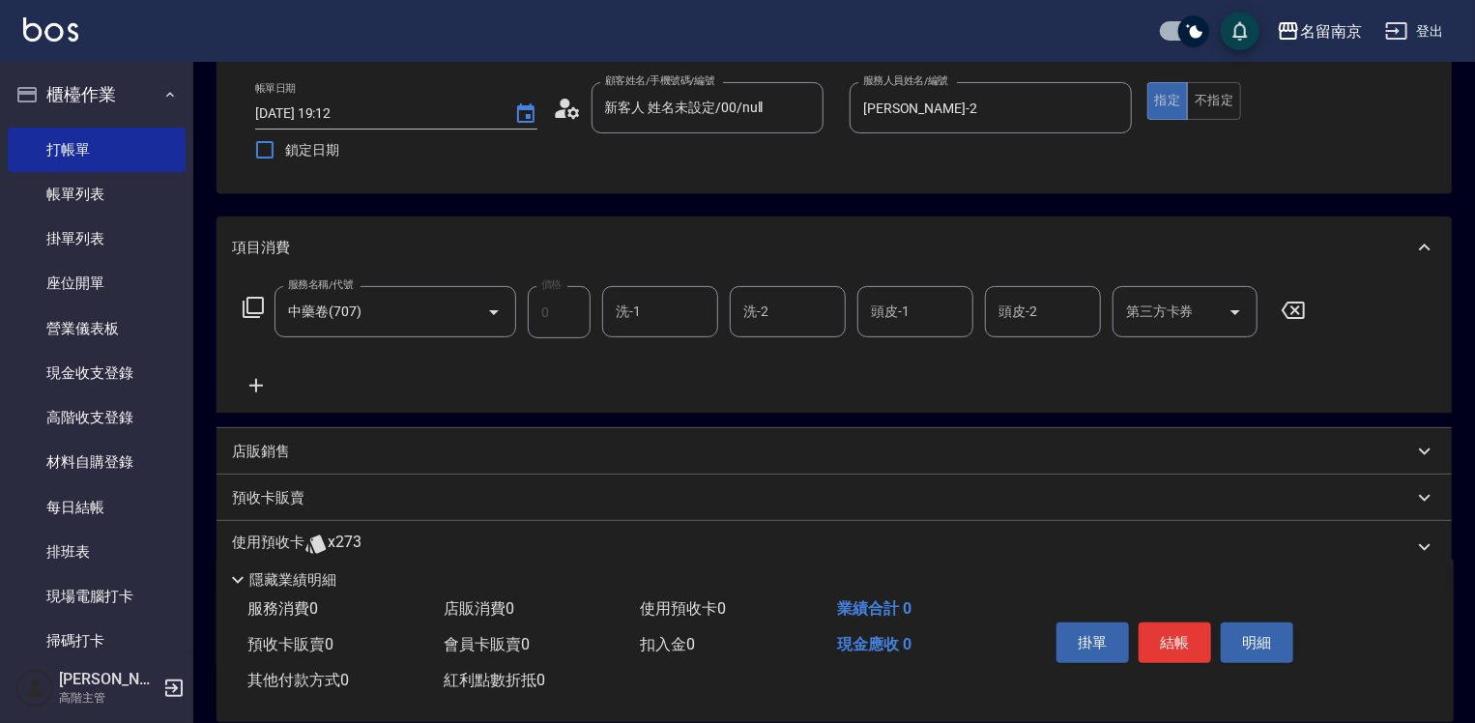
drag, startPoint x: 692, startPoint y: 313, endPoint x: 681, endPoint y: 310, distance: 12.0
click at [691, 313] on input "洗-1" at bounding box center [660, 312] width 99 height 34
type input "Jenny-2"
click at [259, 383] on icon at bounding box center [256, 385] width 48 height 23
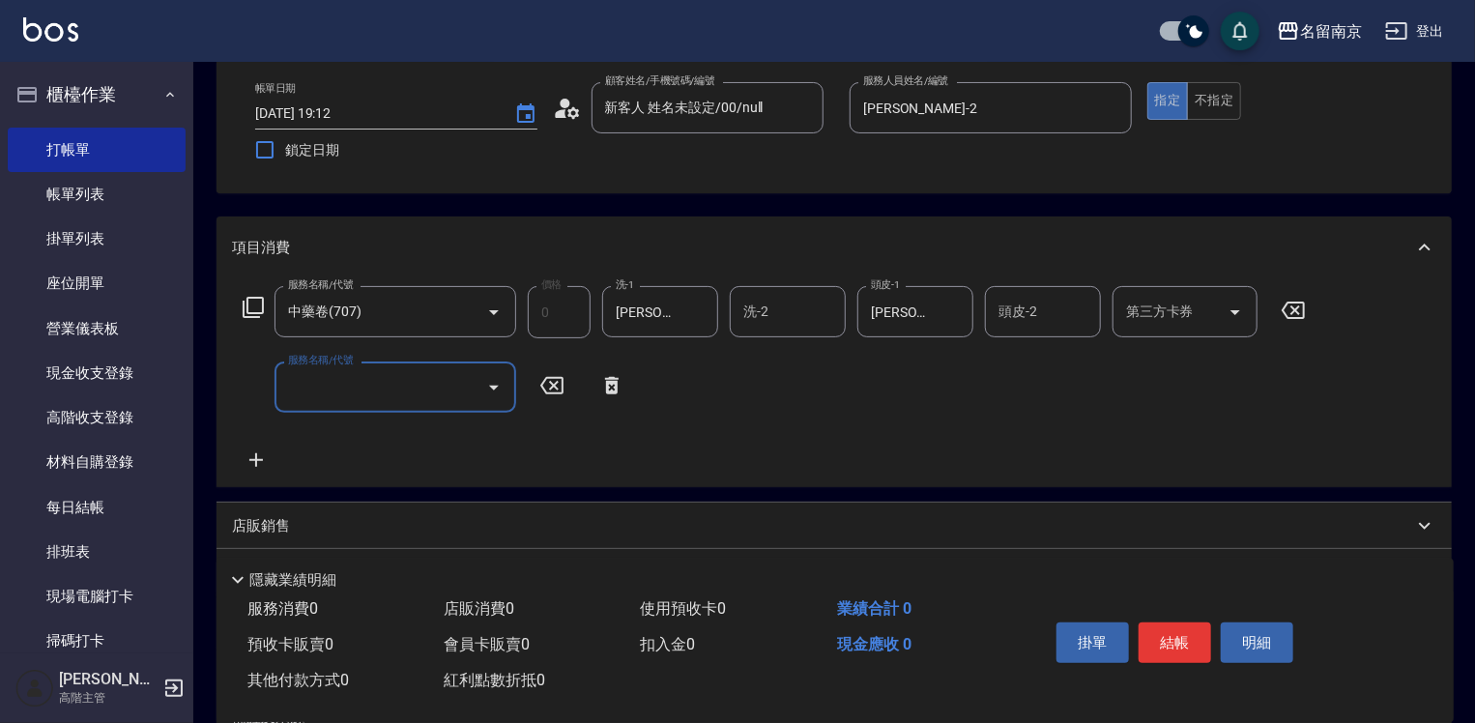
click at [365, 400] on input "服務名稱/代號" at bounding box center [380, 387] width 195 height 34
type input "707"
click at [468, 390] on icon "Clear" at bounding box center [466, 387] width 19 height 19
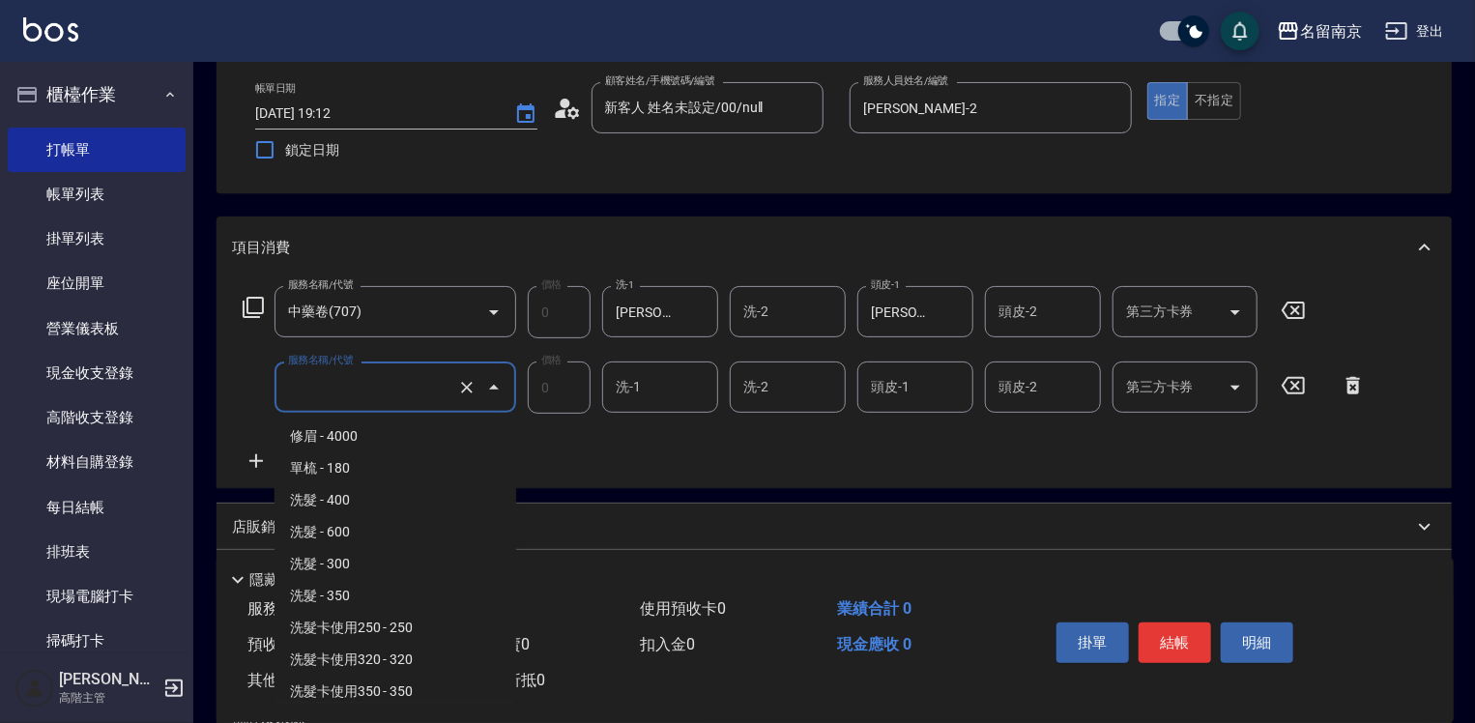
click at [394, 387] on input "服務名稱/代號" at bounding box center [368, 387] width 170 height 34
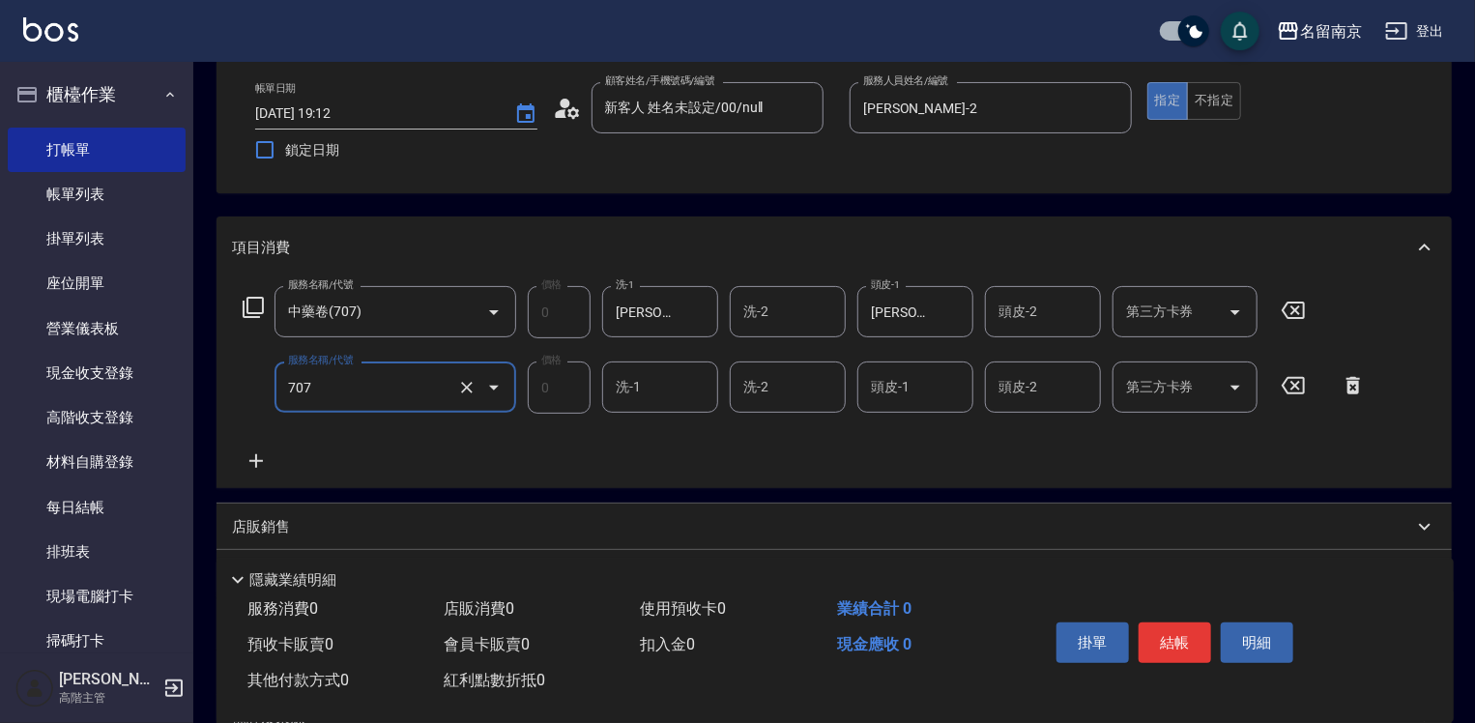
type input "中藥卷(707)"
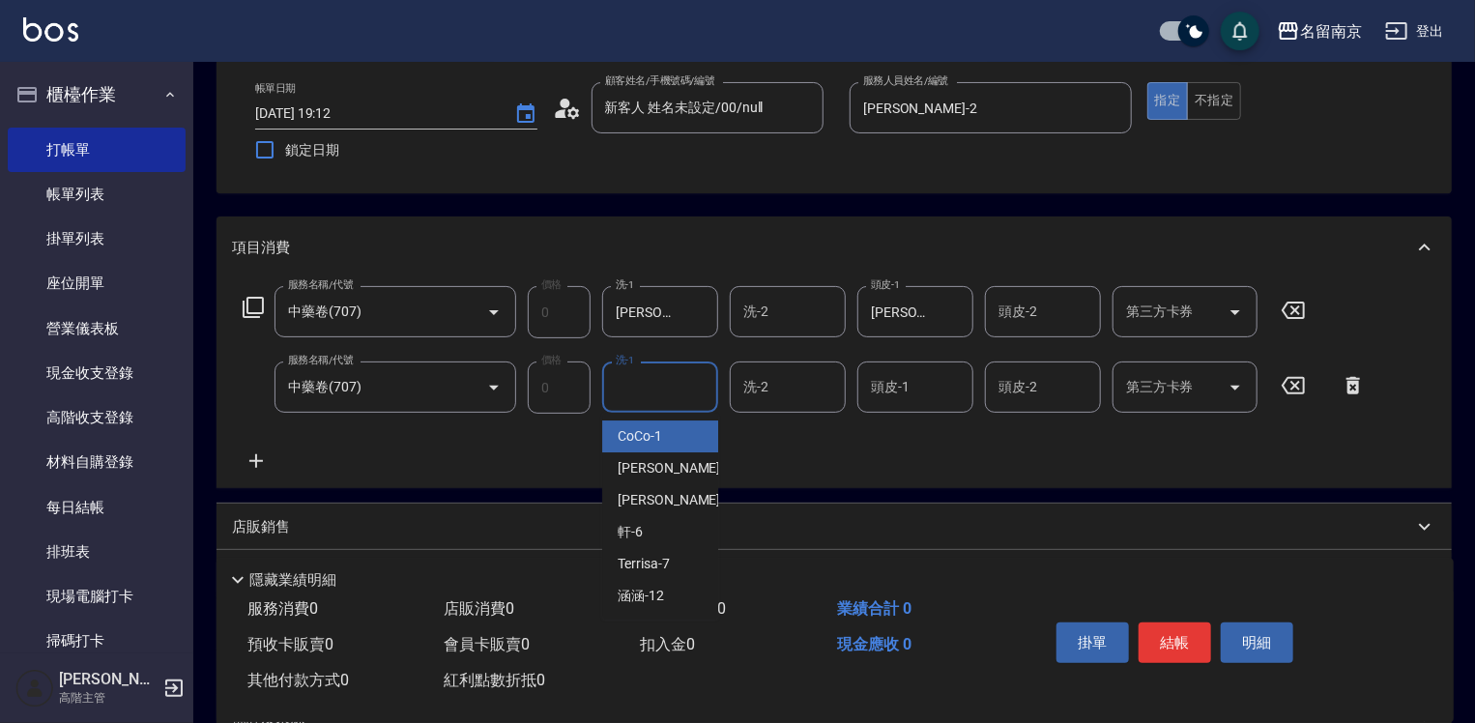
click at [672, 392] on input "洗-1" at bounding box center [660, 387] width 99 height 34
click at [684, 424] on div "CoCo -1" at bounding box center [660, 437] width 116 height 32
type input "CoCo-1"
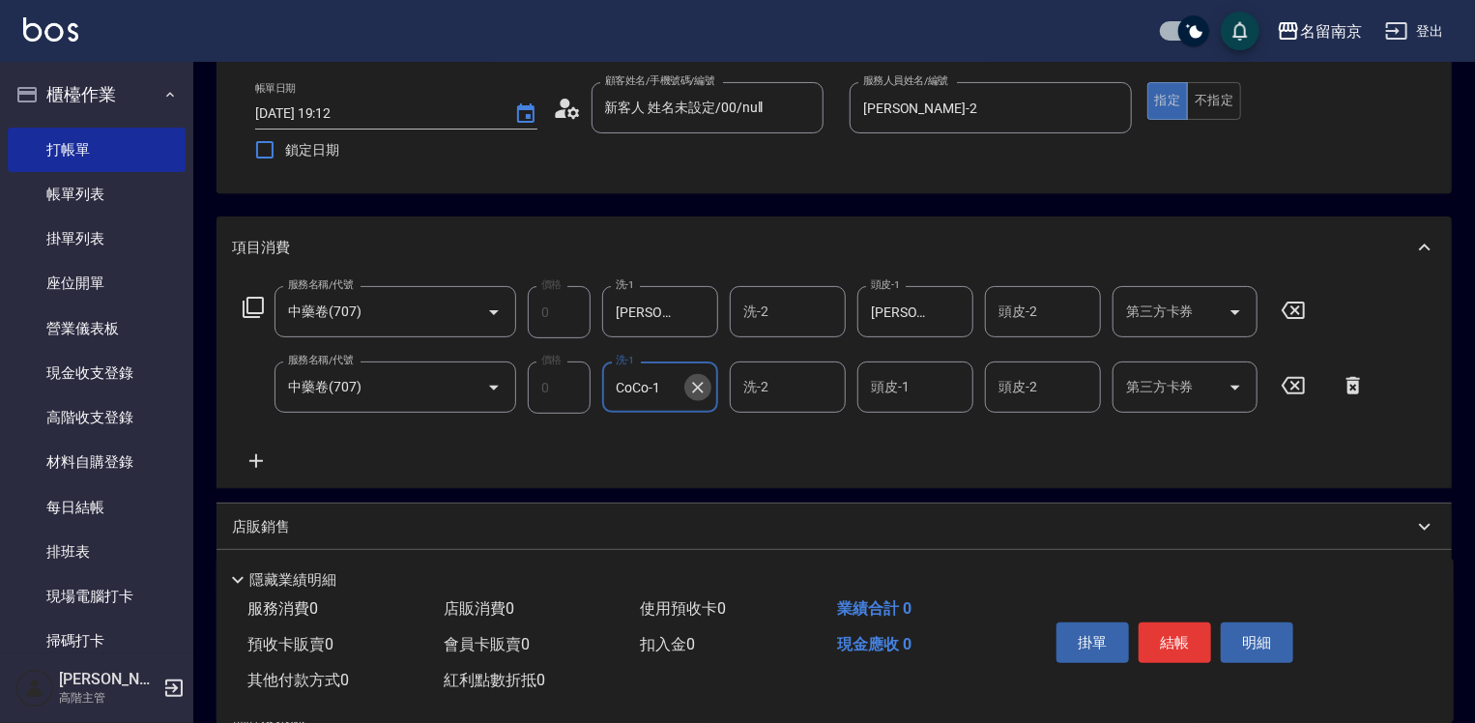
click at [696, 383] on icon "Clear" at bounding box center [697, 387] width 19 height 19
type input "Jenny-2"
click at [932, 395] on input "頭皮-1" at bounding box center [915, 387] width 99 height 34
type input "Jenny-2"
click at [1175, 645] on button "結帳" at bounding box center [1175, 643] width 73 height 41
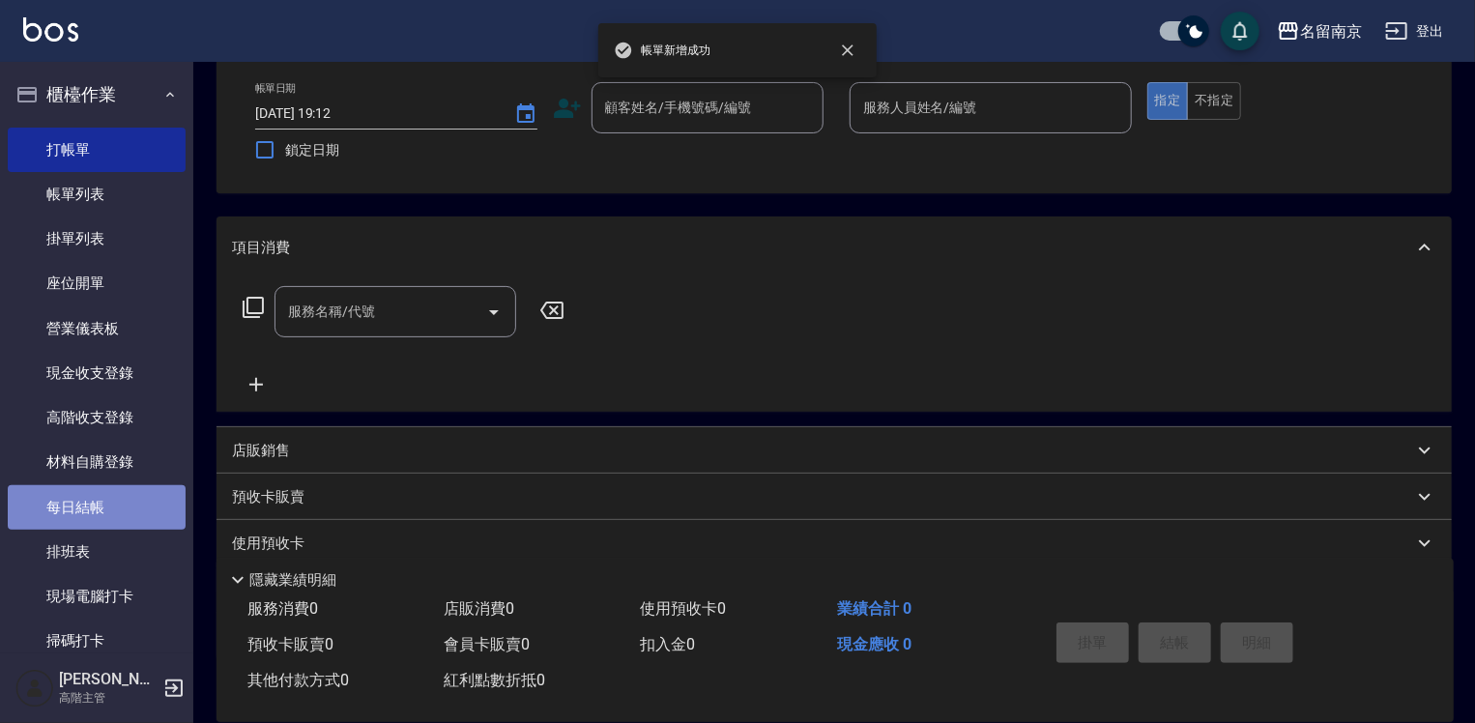
click at [124, 499] on link "每日結帳" at bounding box center [97, 507] width 178 height 44
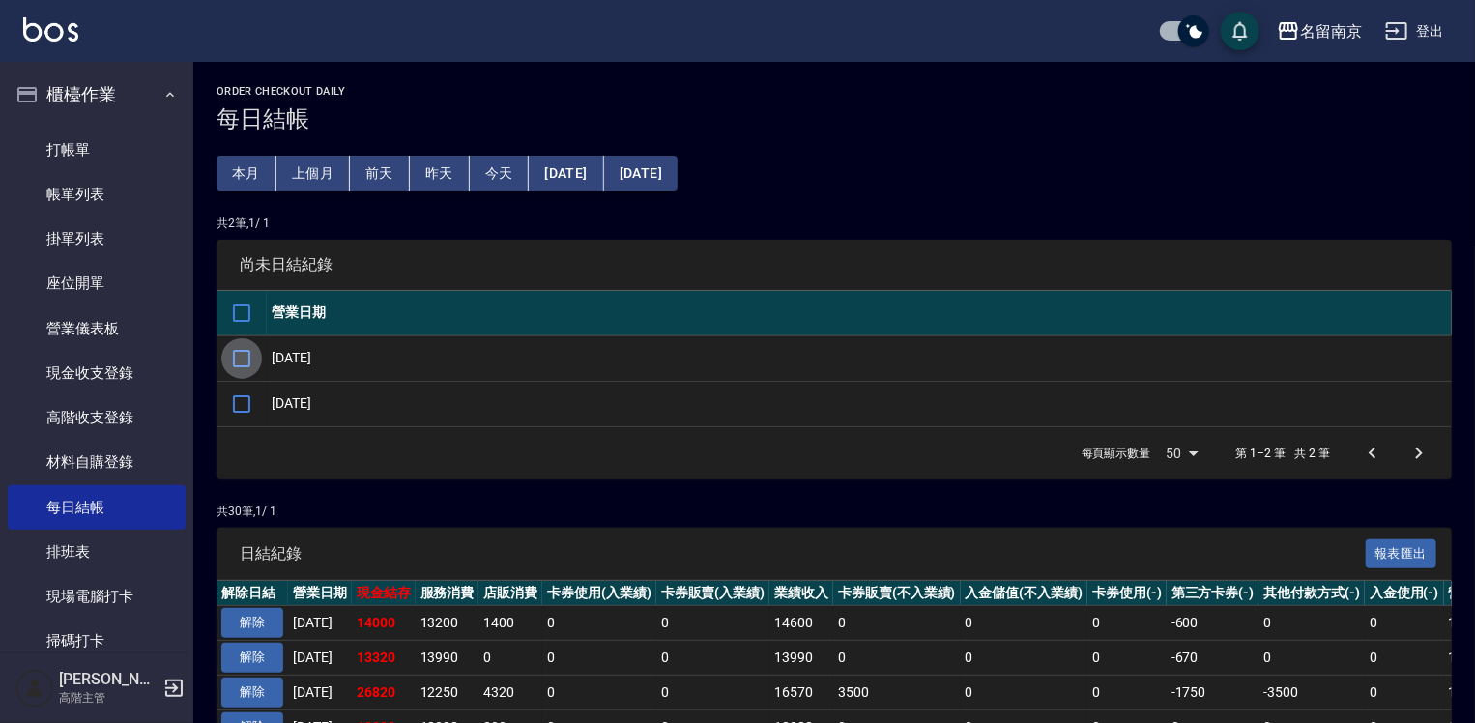
click at [255, 357] on input "checkbox" at bounding box center [241, 358] width 41 height 41
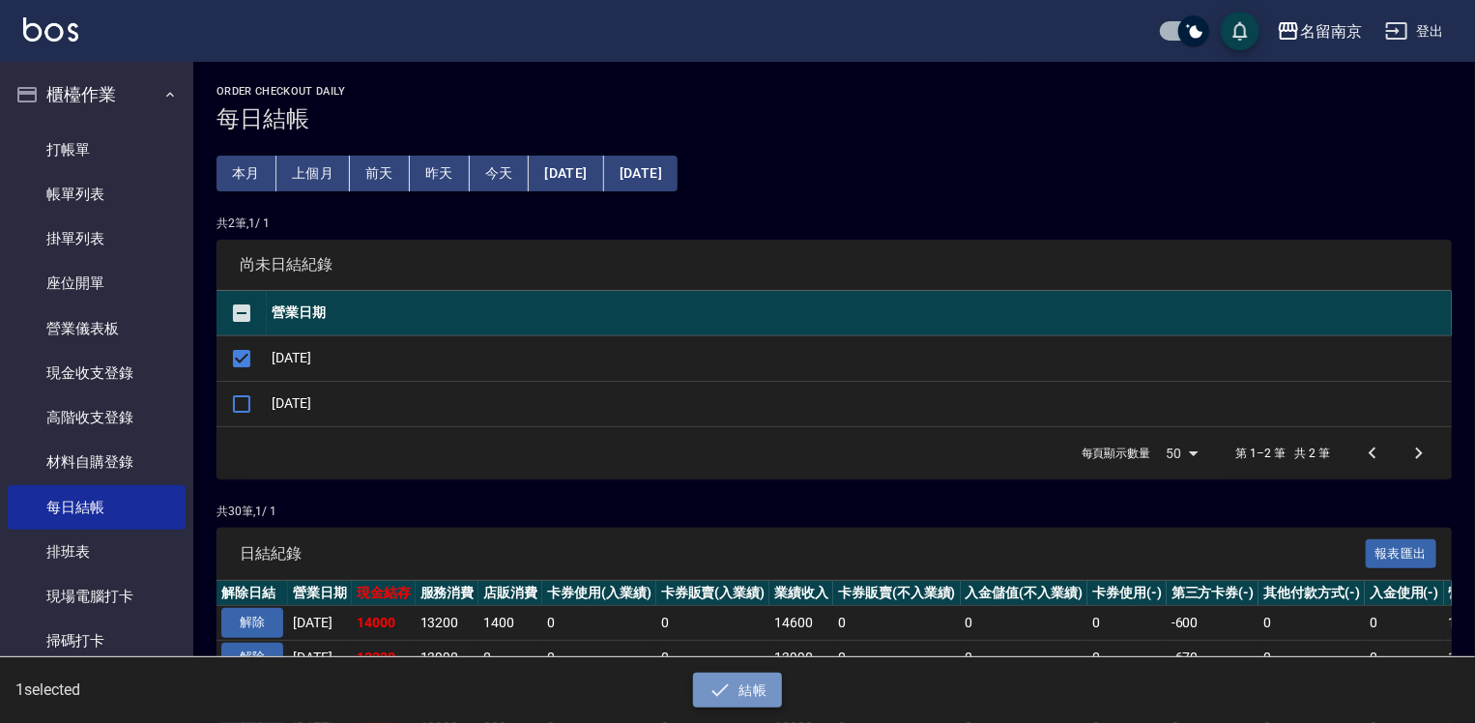
click at [780, 699] on button "結帳" at bounding box center [738, 691] width 90 height 36
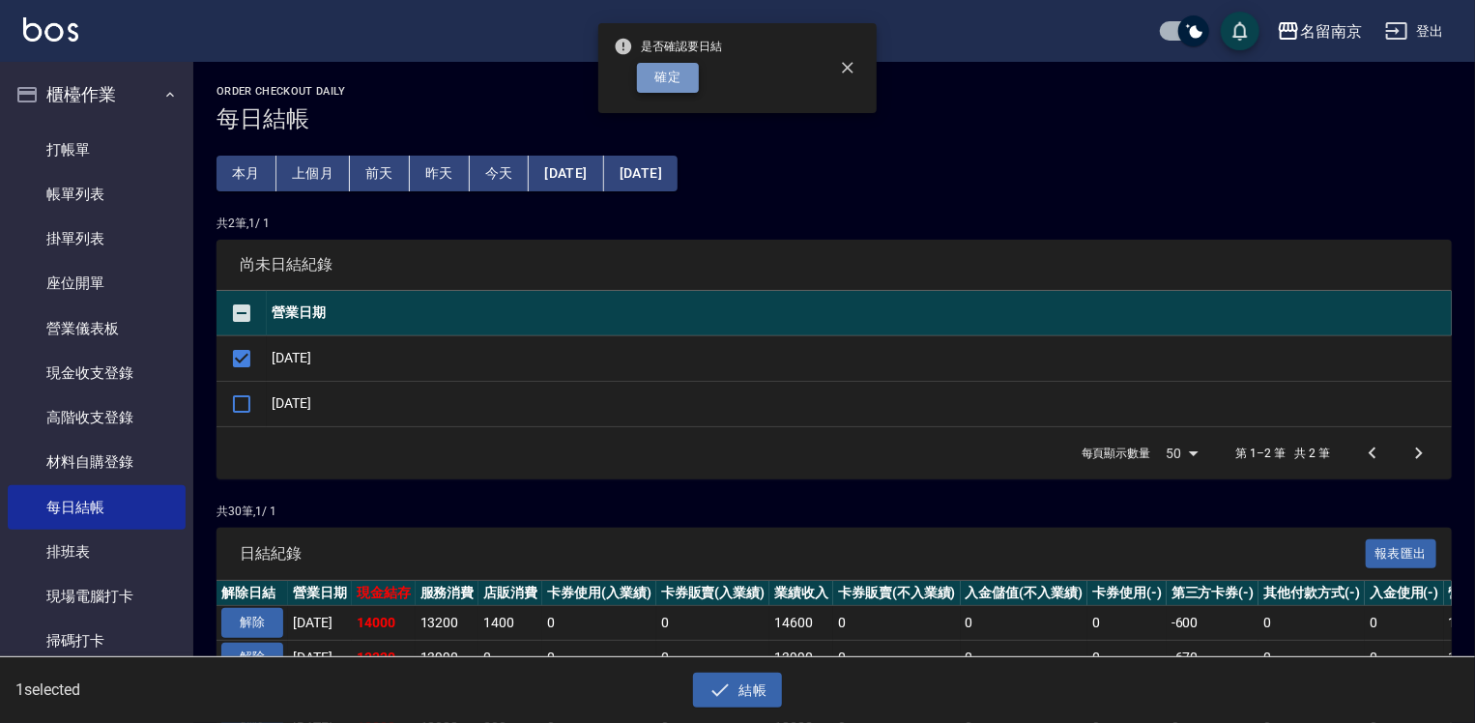
click at [650, 77] on button "確定" at bounding box center [668, 78] width 62 height 30
checkbox input "false"
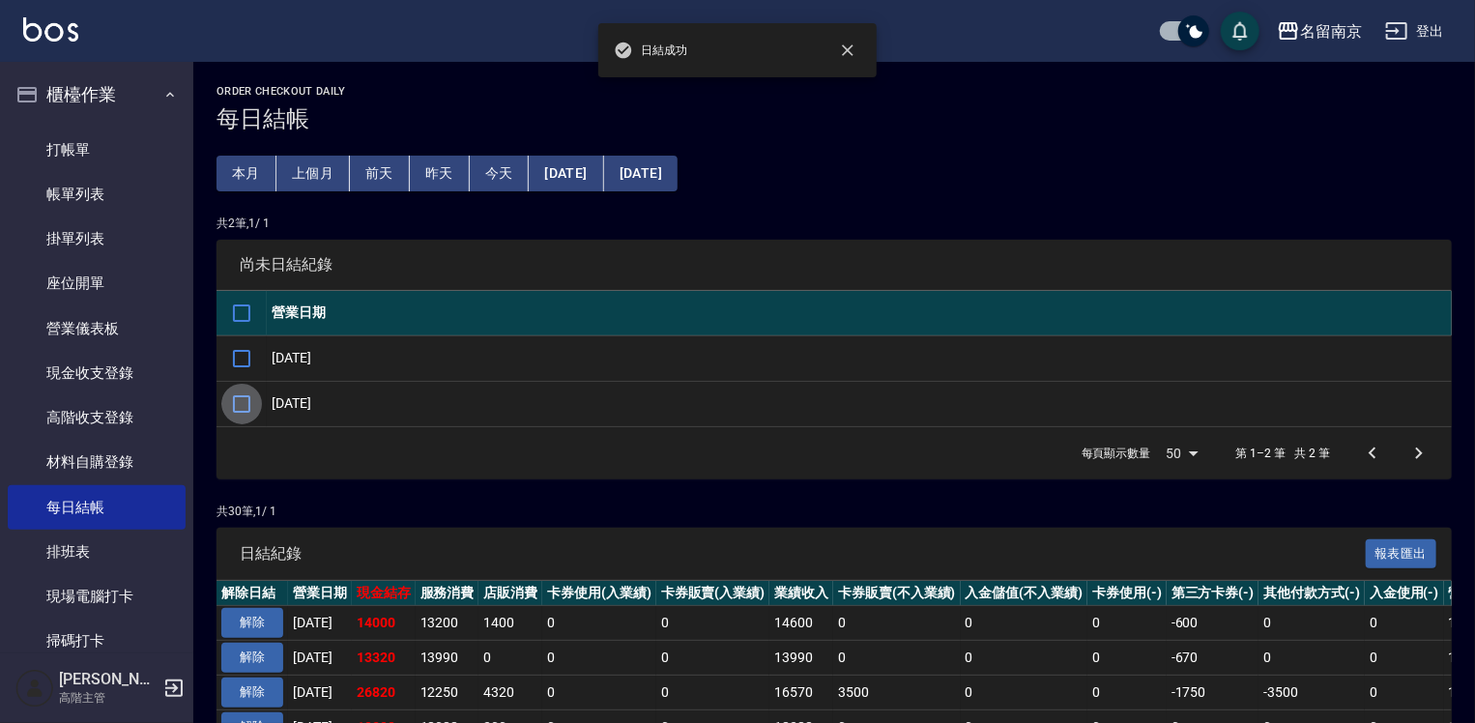
click at [247, 398] on input "checkbox" at bounding box center [241, 404] width 41 height 41
checkbox input "true"
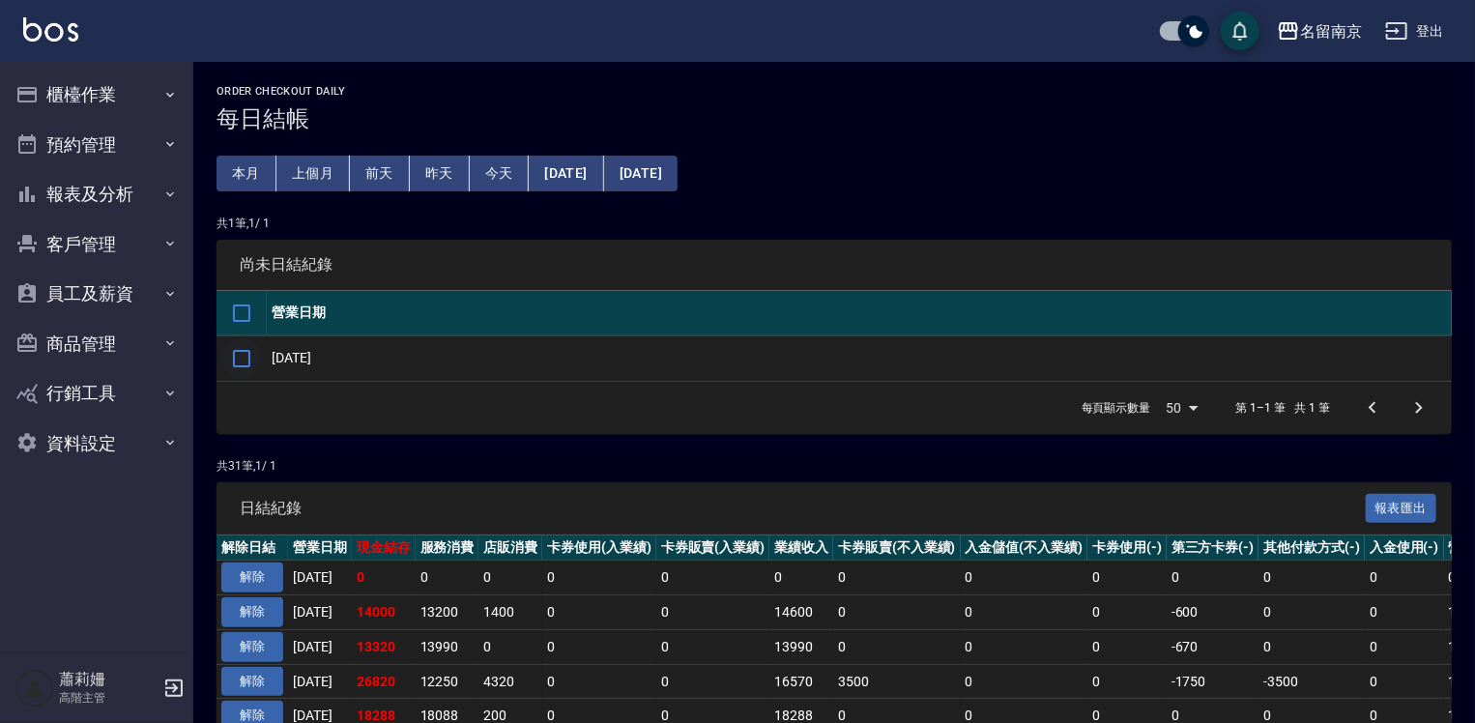
click at [248, 364] on input "checkbox" at bounding box center [241, 358] width 41 height 41
checkbox input "true"
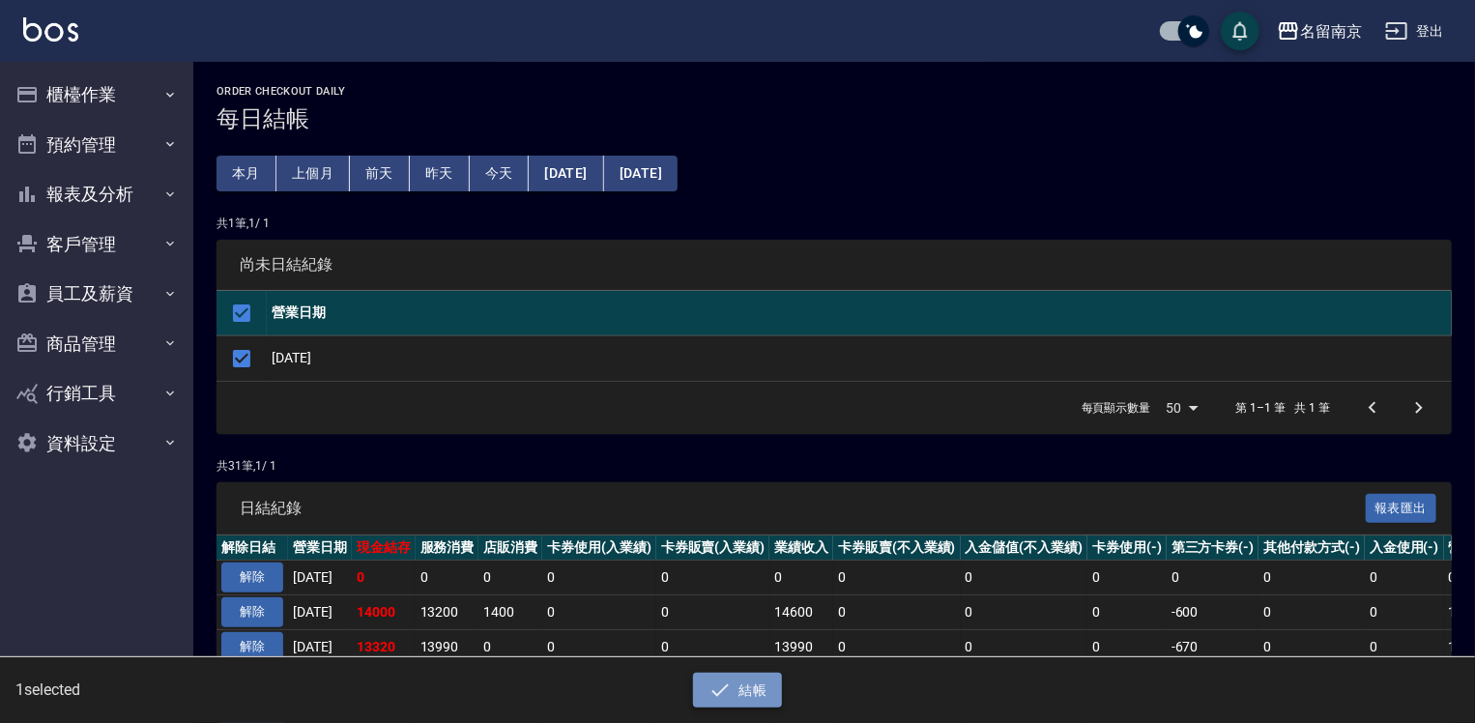
click at [740, 695] on button "結帳" at bounding box center [738, 691] width 90 height 36
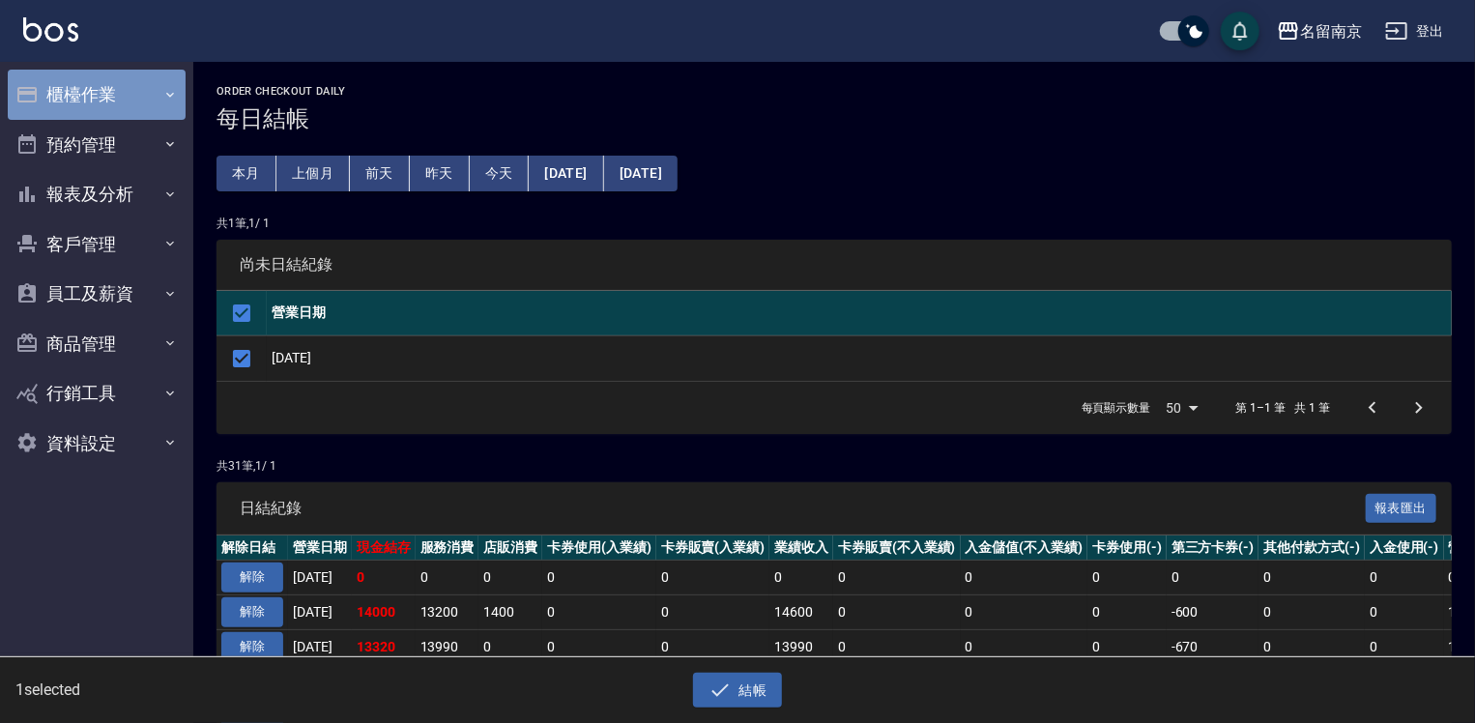
click at [49, 83] on button "櫃檯作業" at bounding box center [97, 95] width 178 height 50
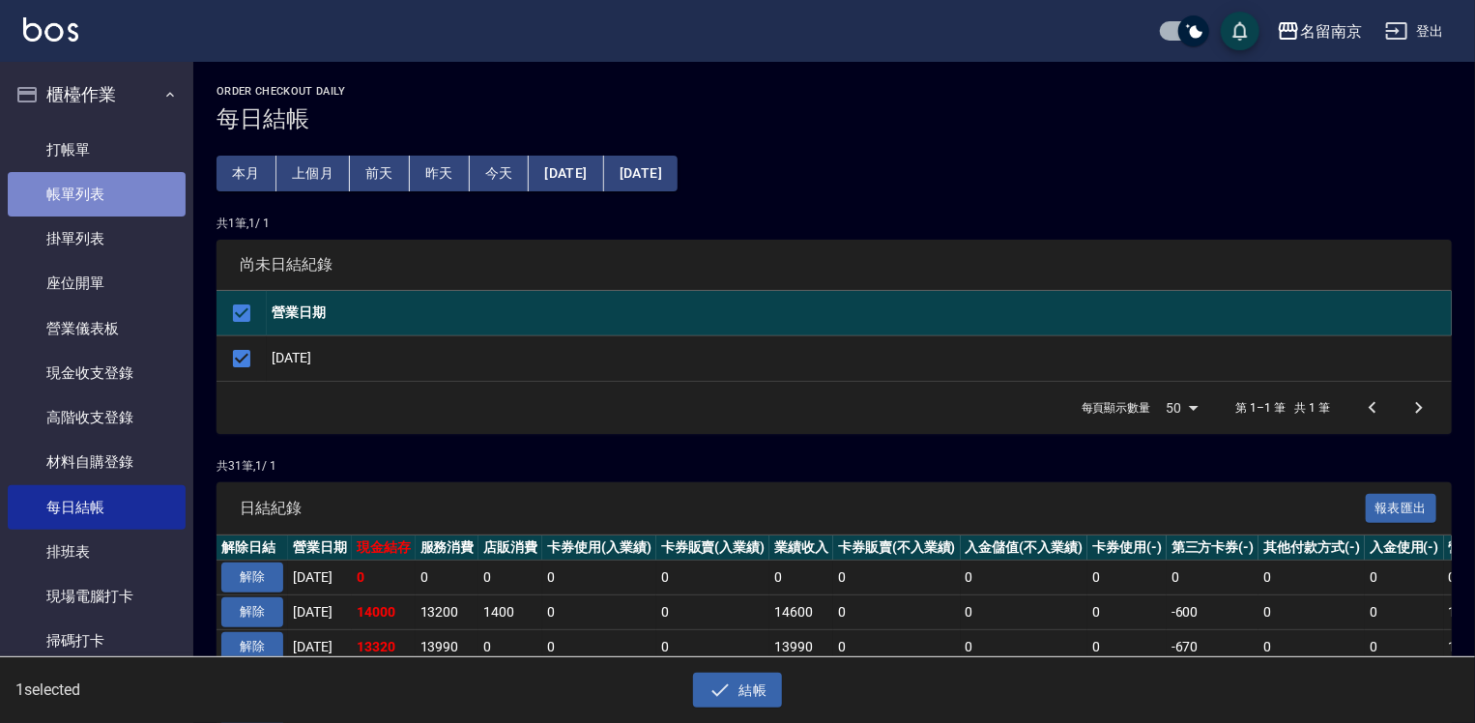
click at [130, 192] on link "帳單列表" at bounding box center [97, 194] width 178 height 44
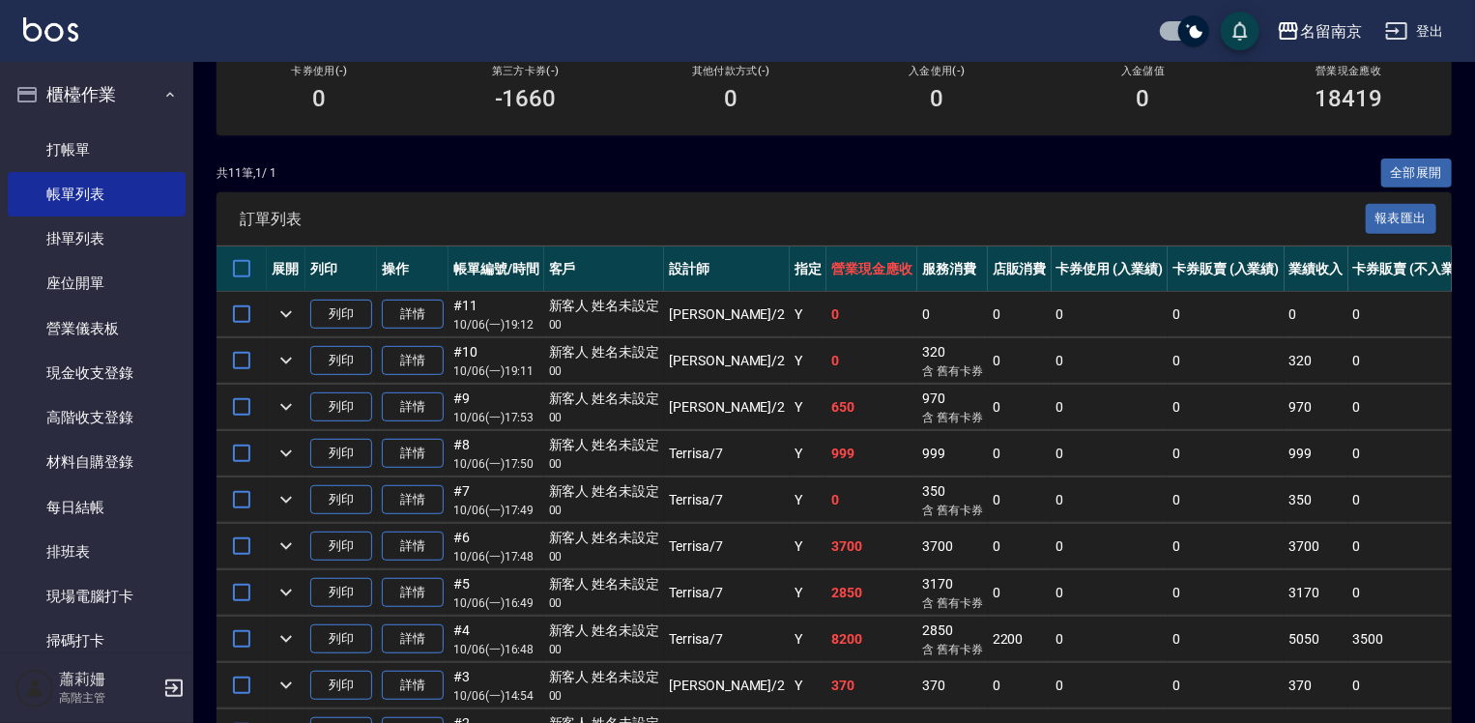
scroll to position [387, 0]
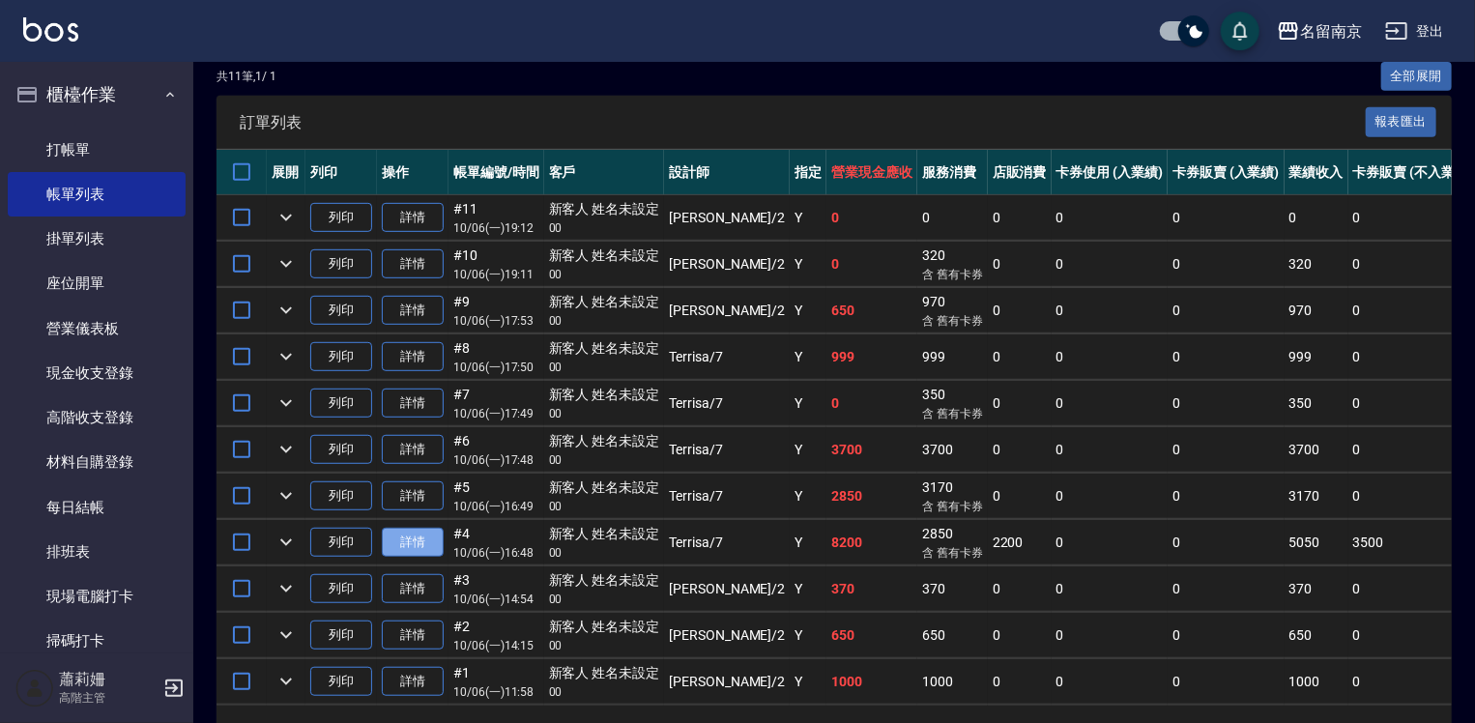
click at [428, 558] on link "詳情" at bounding box center [413, 543] width 62 height 30
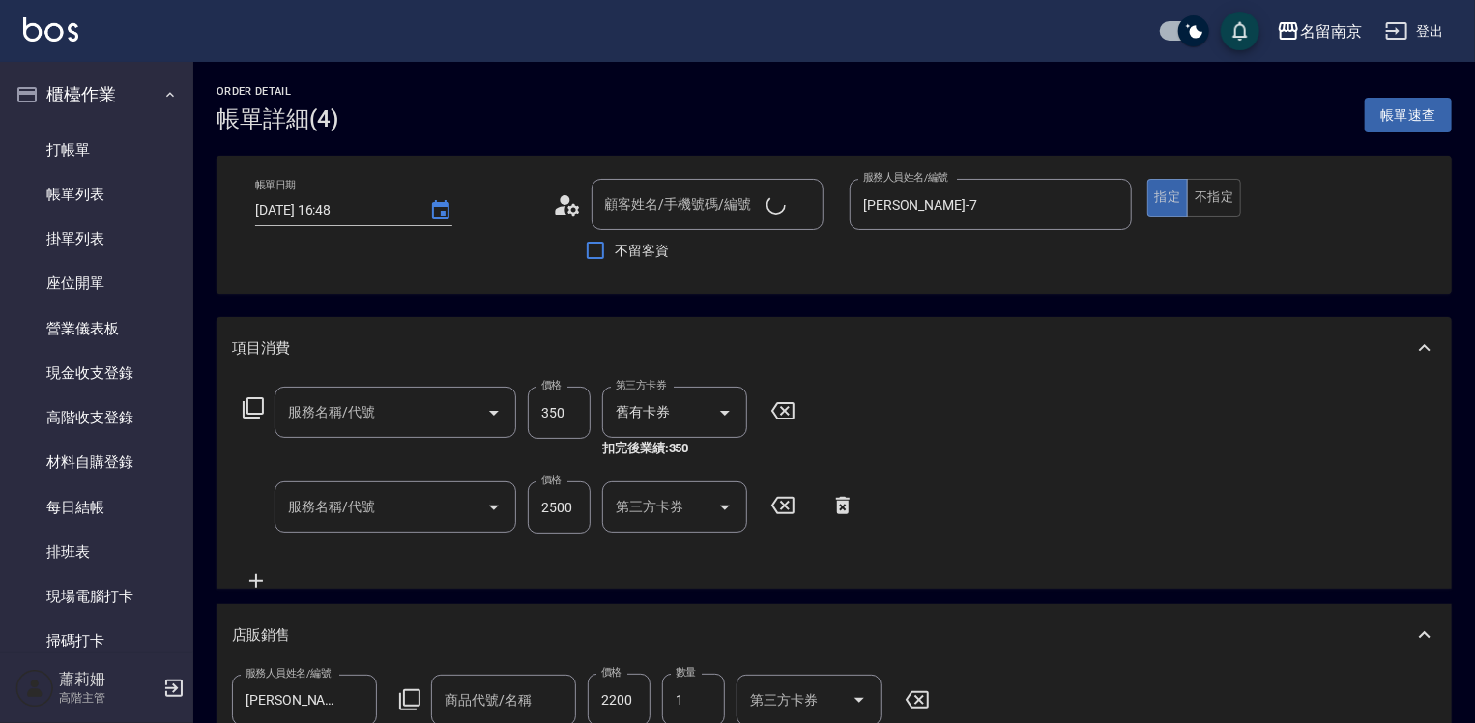
type input "2025/10/06 16:48"
type input "Terrisa-7"
type input "新客人 姓名未設定/00/null"
type input "洗髮卡使用350(223)"
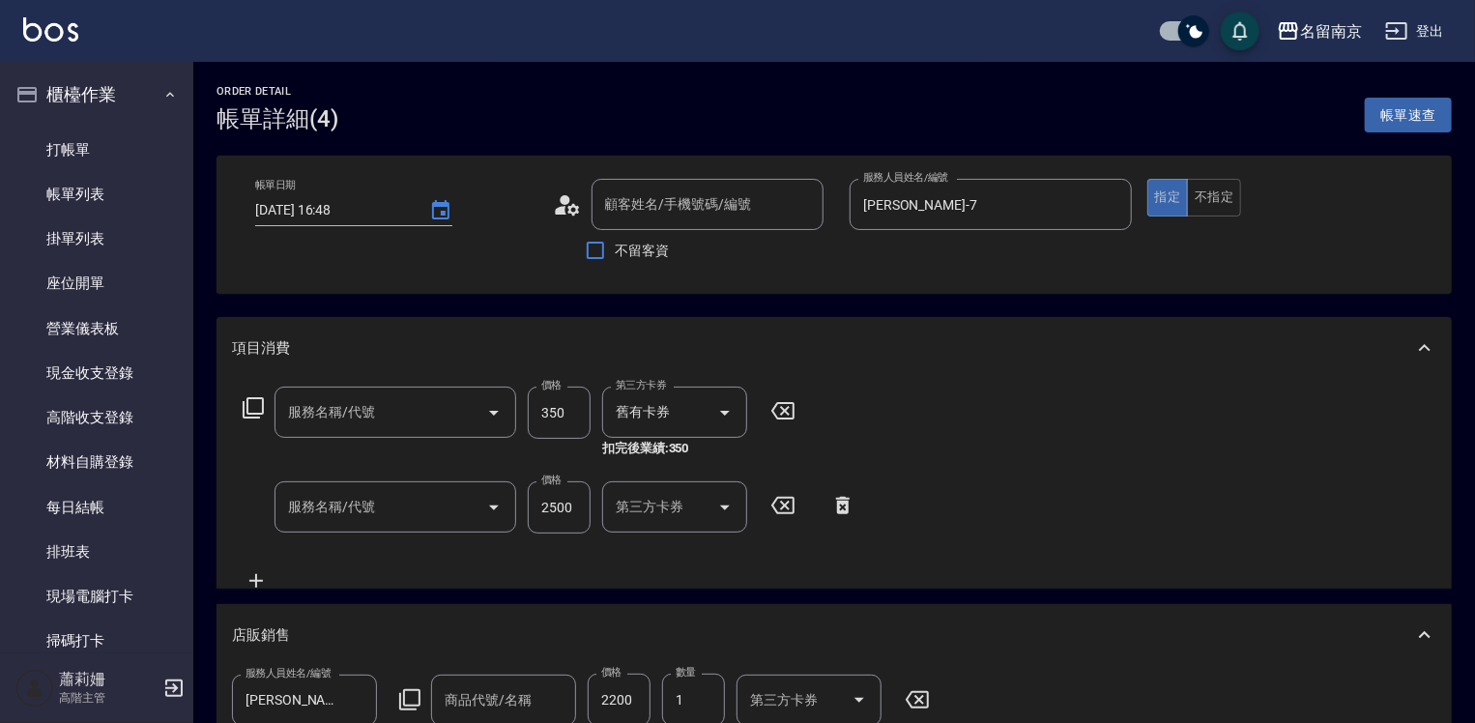
type input "染髮(1500)(501)"
type input "海藻外泌體洗髮精"
type input "洗券2500(901)"
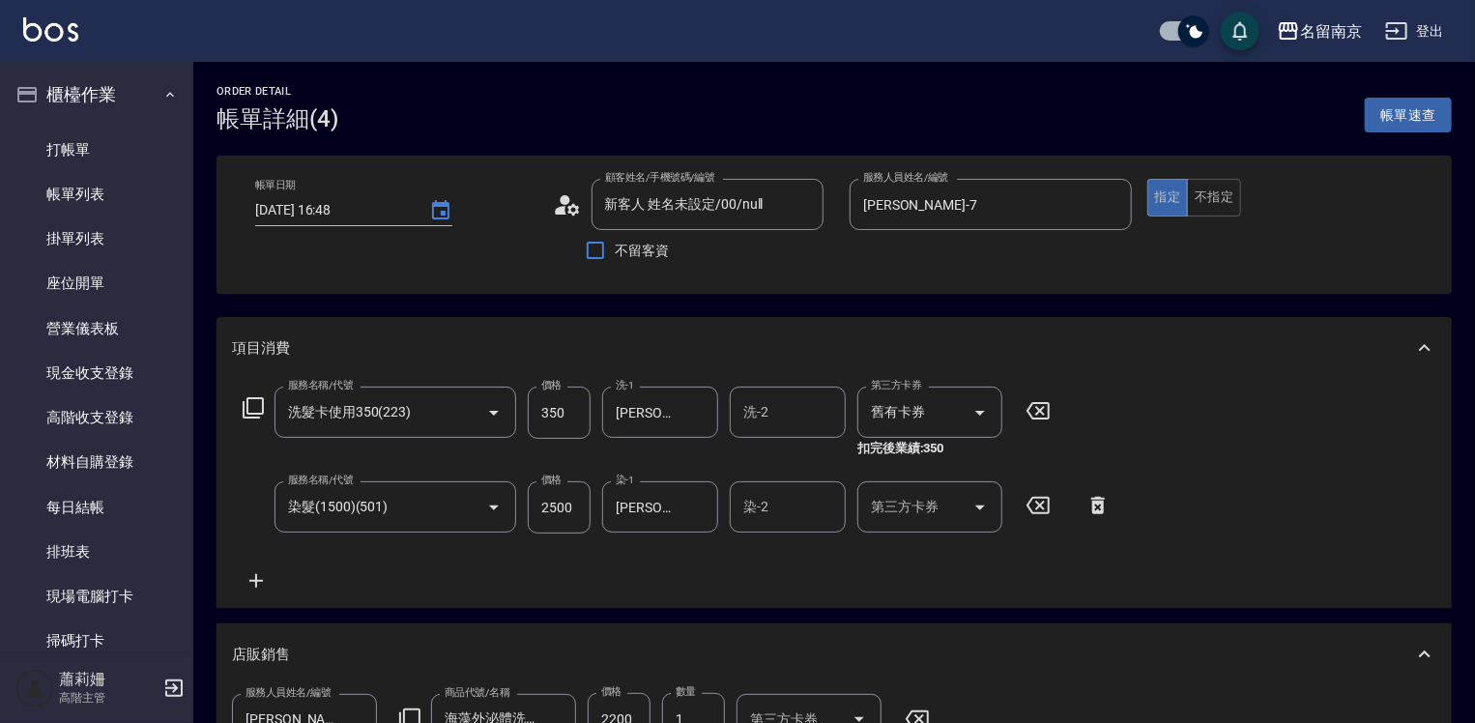
scroll to position [97, 0]
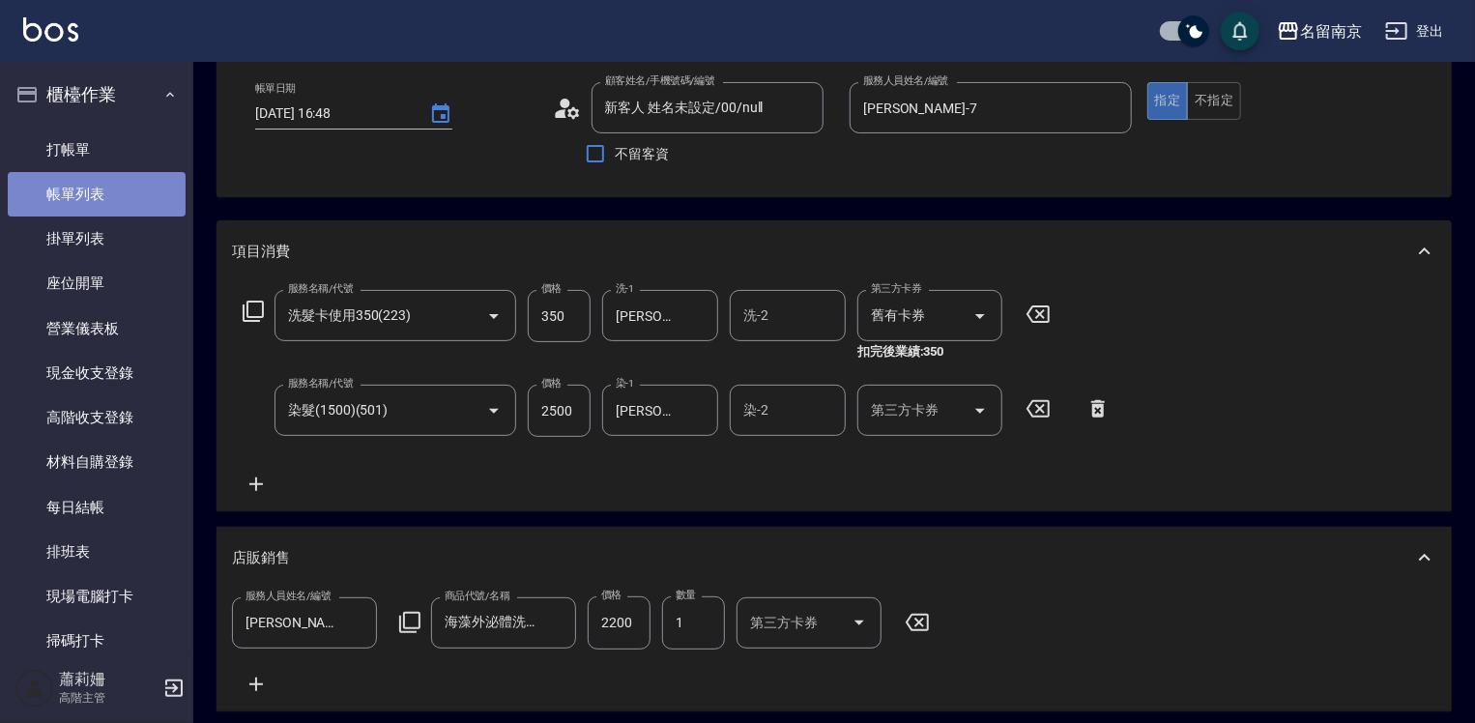
click at [99, 194] on link "帳單列表" at bounding box center [97, 194] width 178 height 44
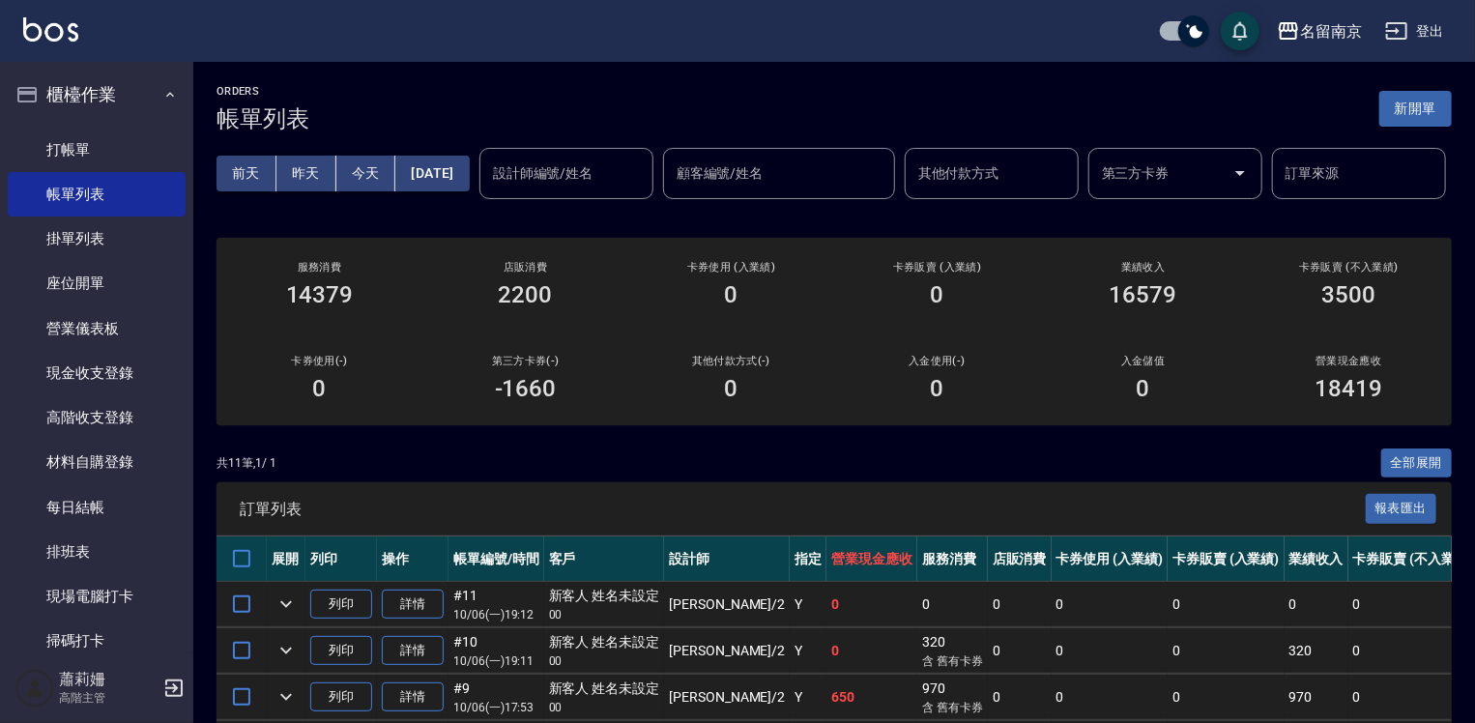
scroll to position [387, 0]
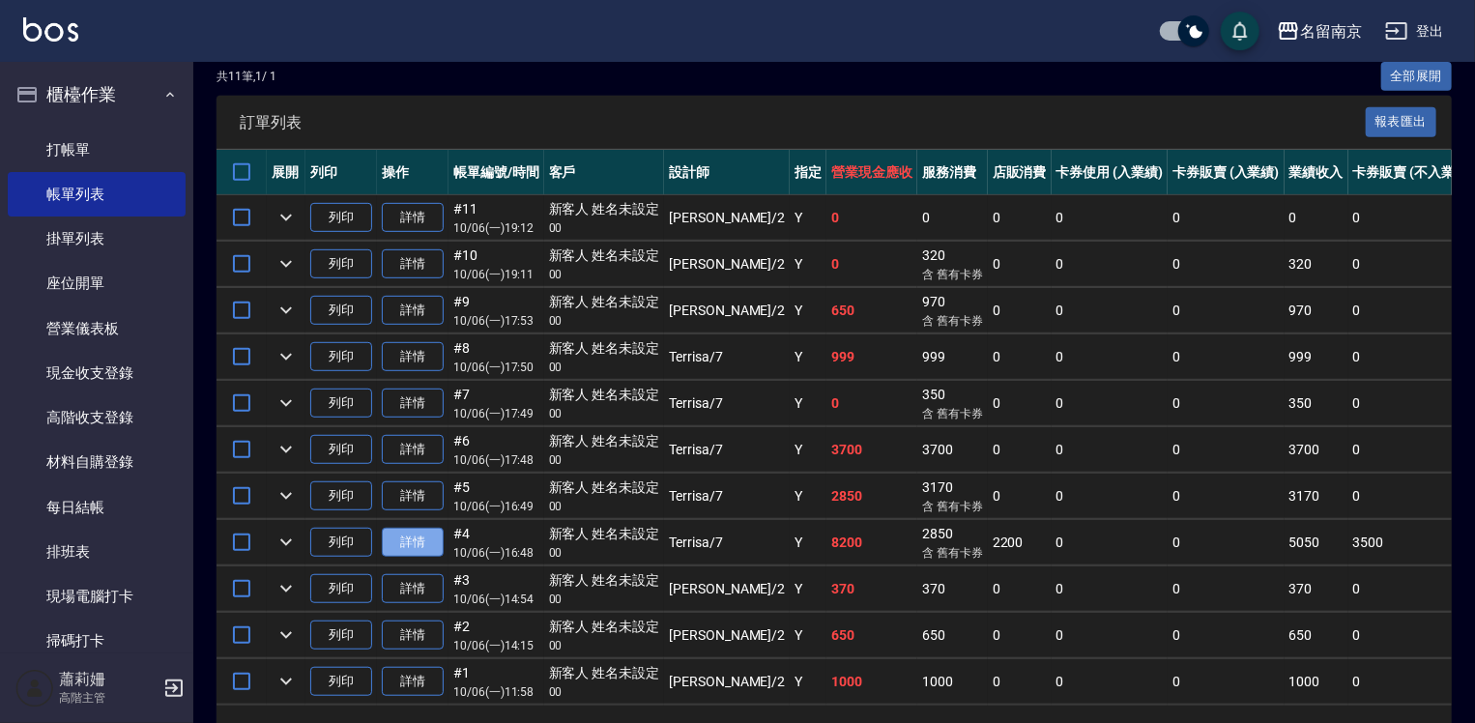
click at [417, 558] on link "詳情" at bounding box center [413, 543] width 62 height 30
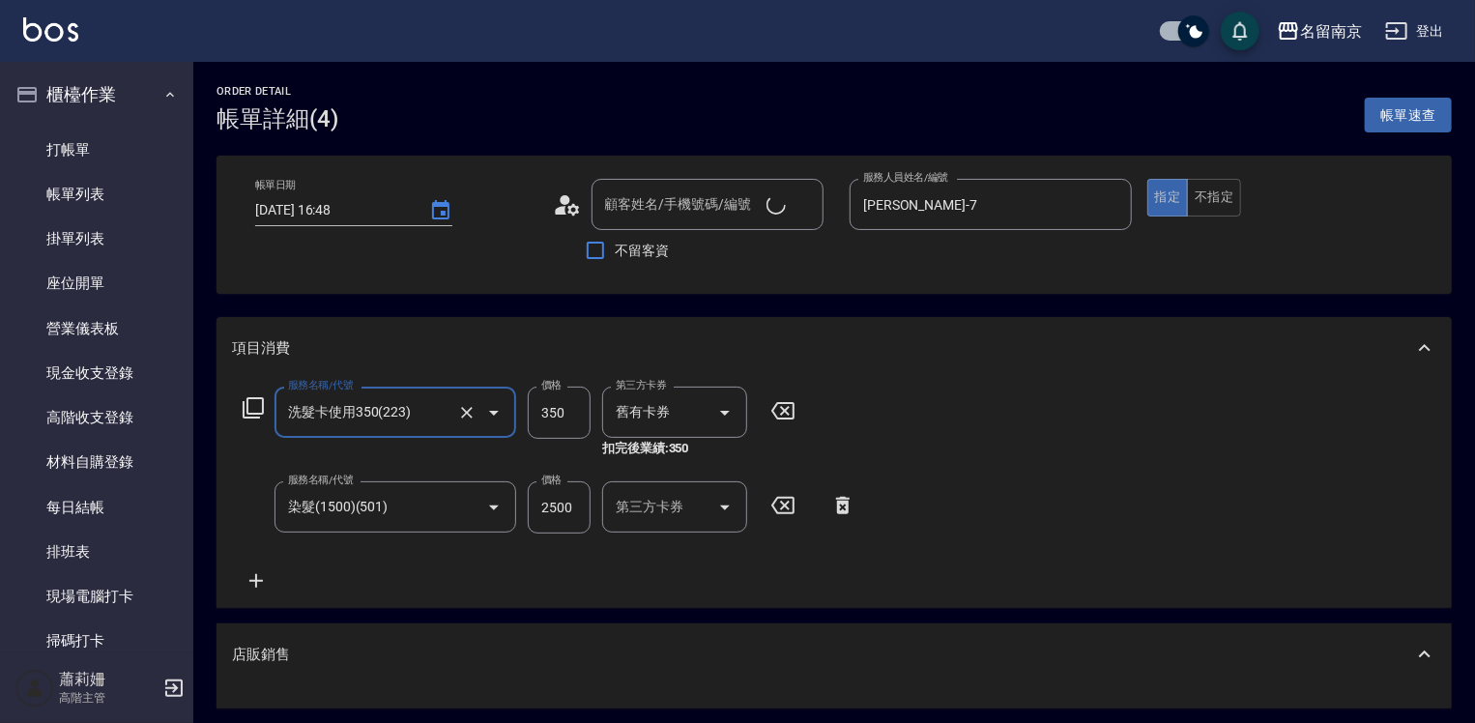
type input "新客人 姓名未設定/00/null"
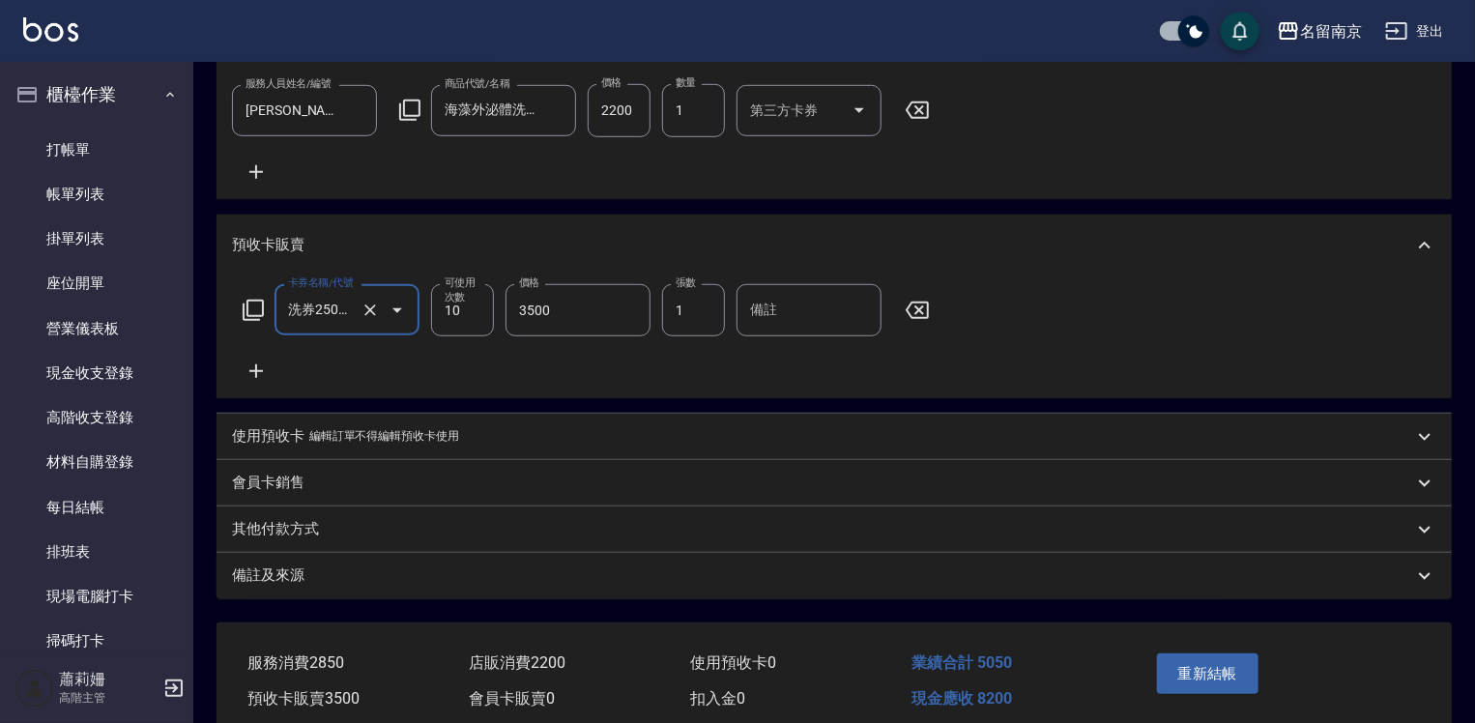
scroll to position [319, 0]
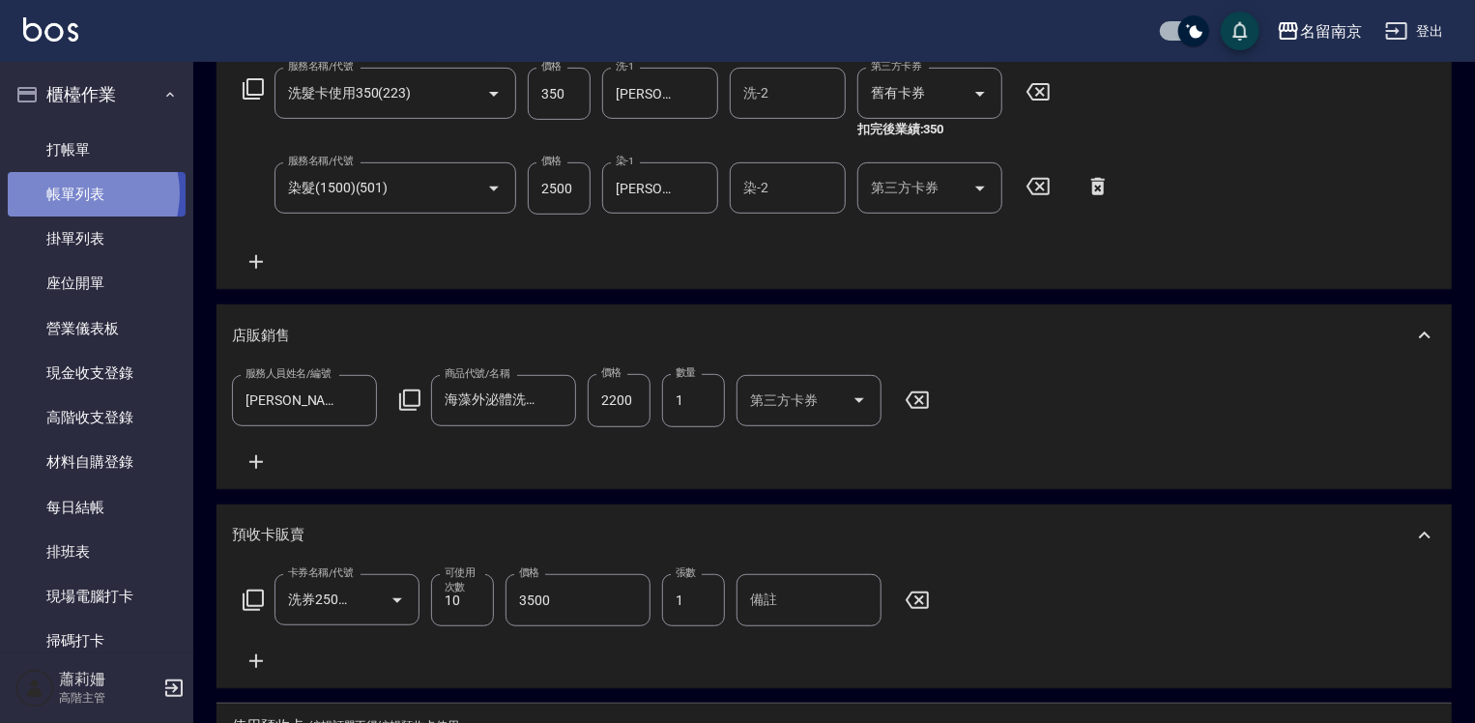
click at [77, 193] on link "帳單列表" at bounding box center [97, 194] width 178 height 44
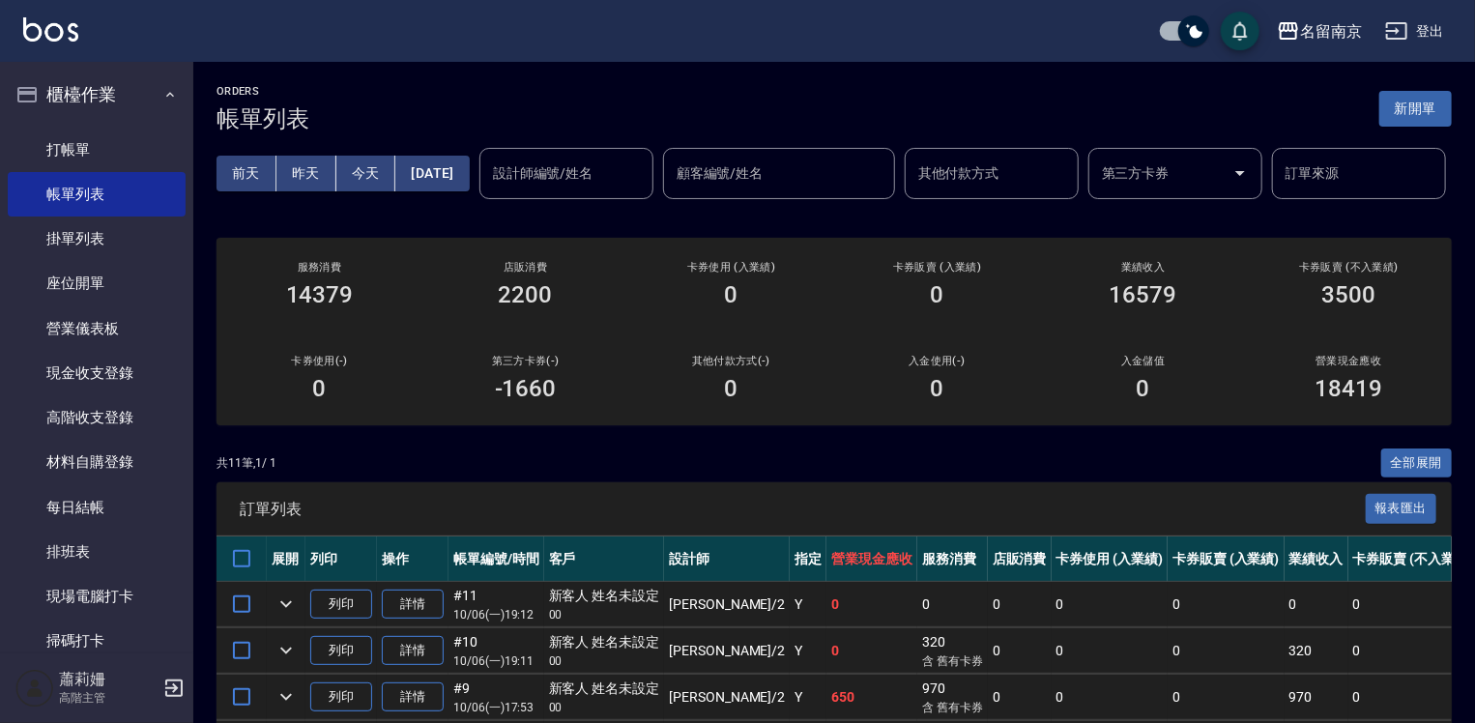
scroll to position [290, 0]
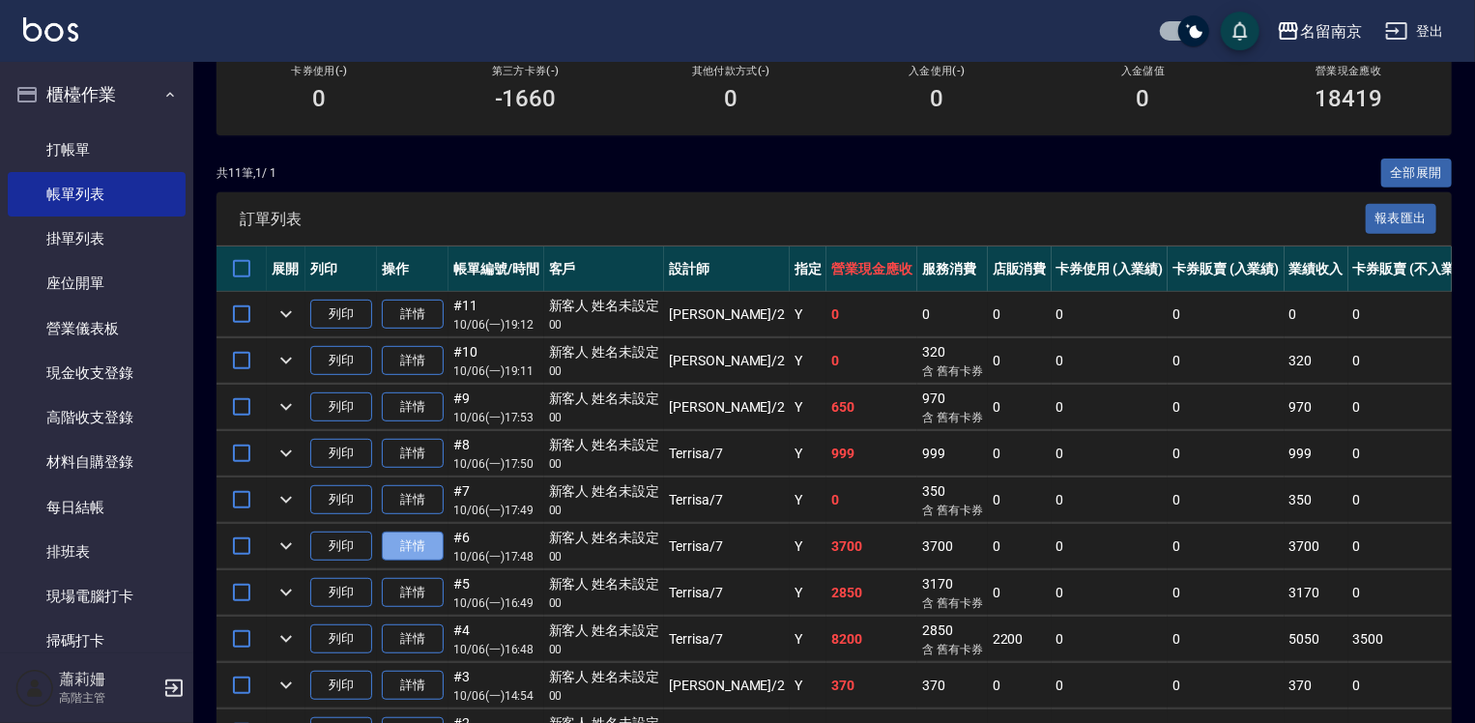
click at [425, 562] on link "詳情" at bounding box center [413, 547] width 62 height 30
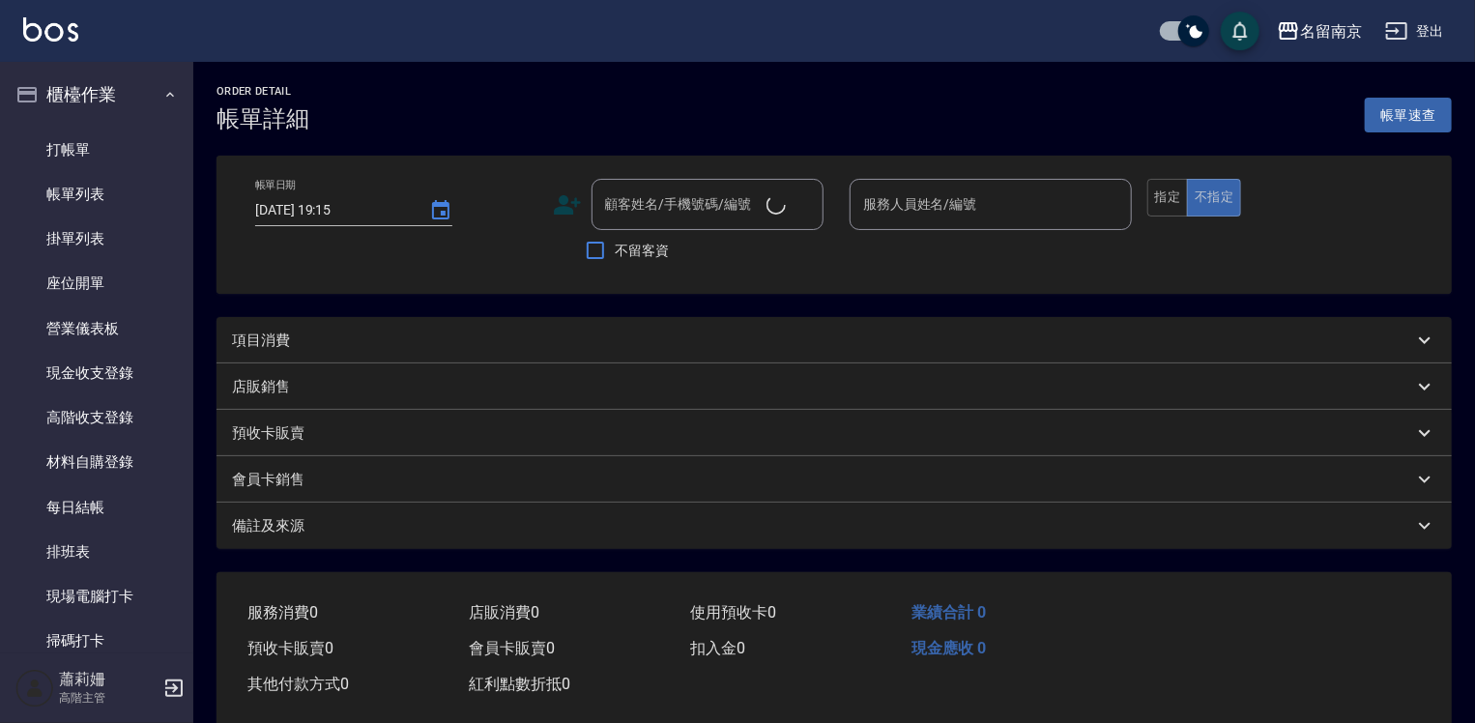
type input "2025/10/06 17:48"
type input "Terrisa-7"
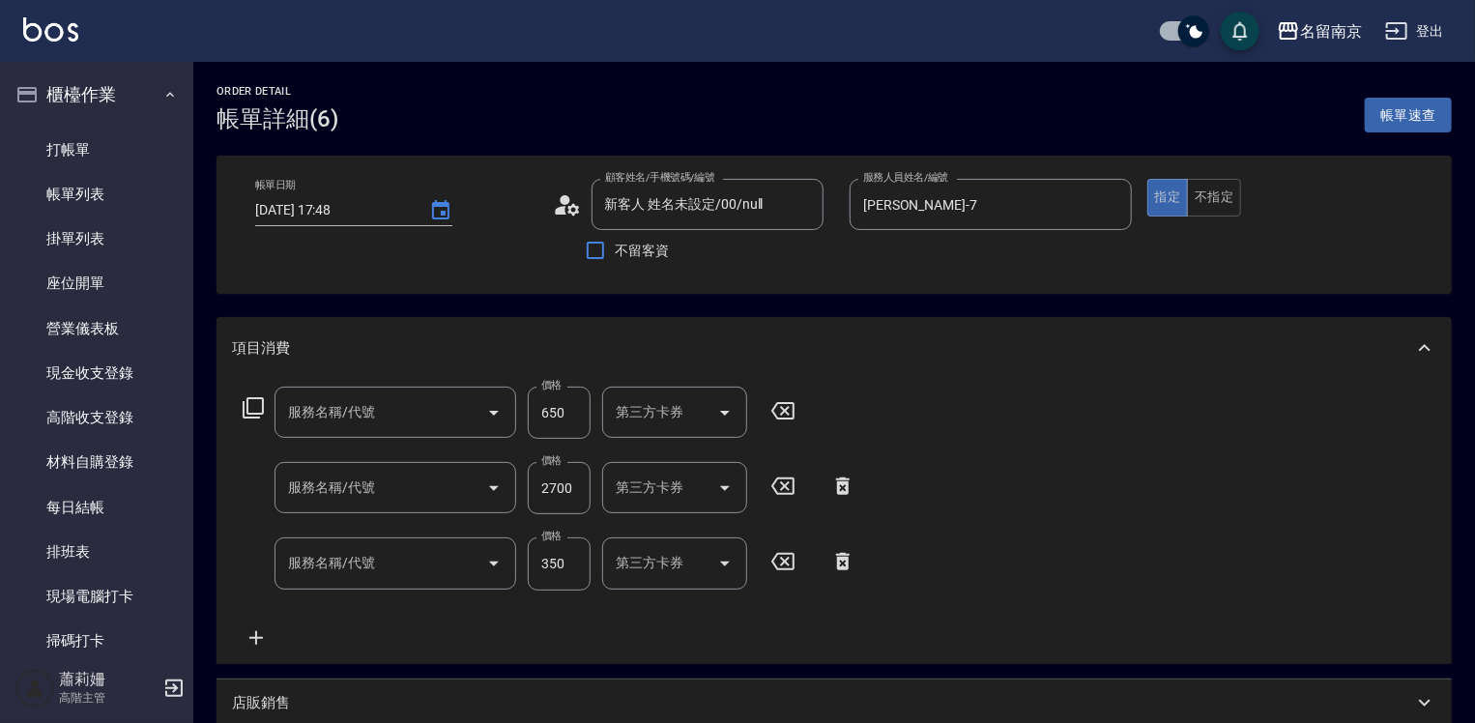
type input "新客人 姓名未設定/00/null"
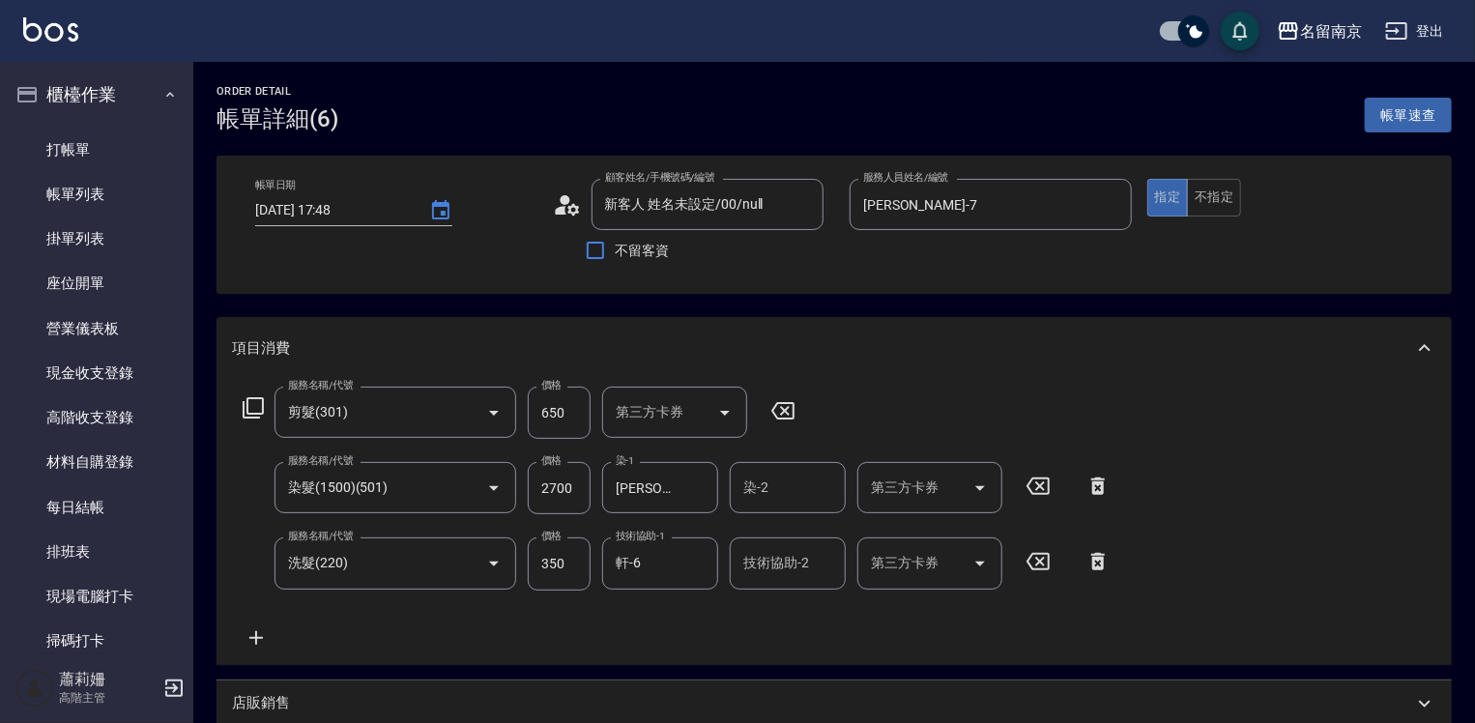
type input "剪髮(301)"
type input "染髮(1500)(501)"
type input "洗髮(220)"
click at [1114, 202] on icon "Clear" at bounding box center [1112, 205] width 12 height 12
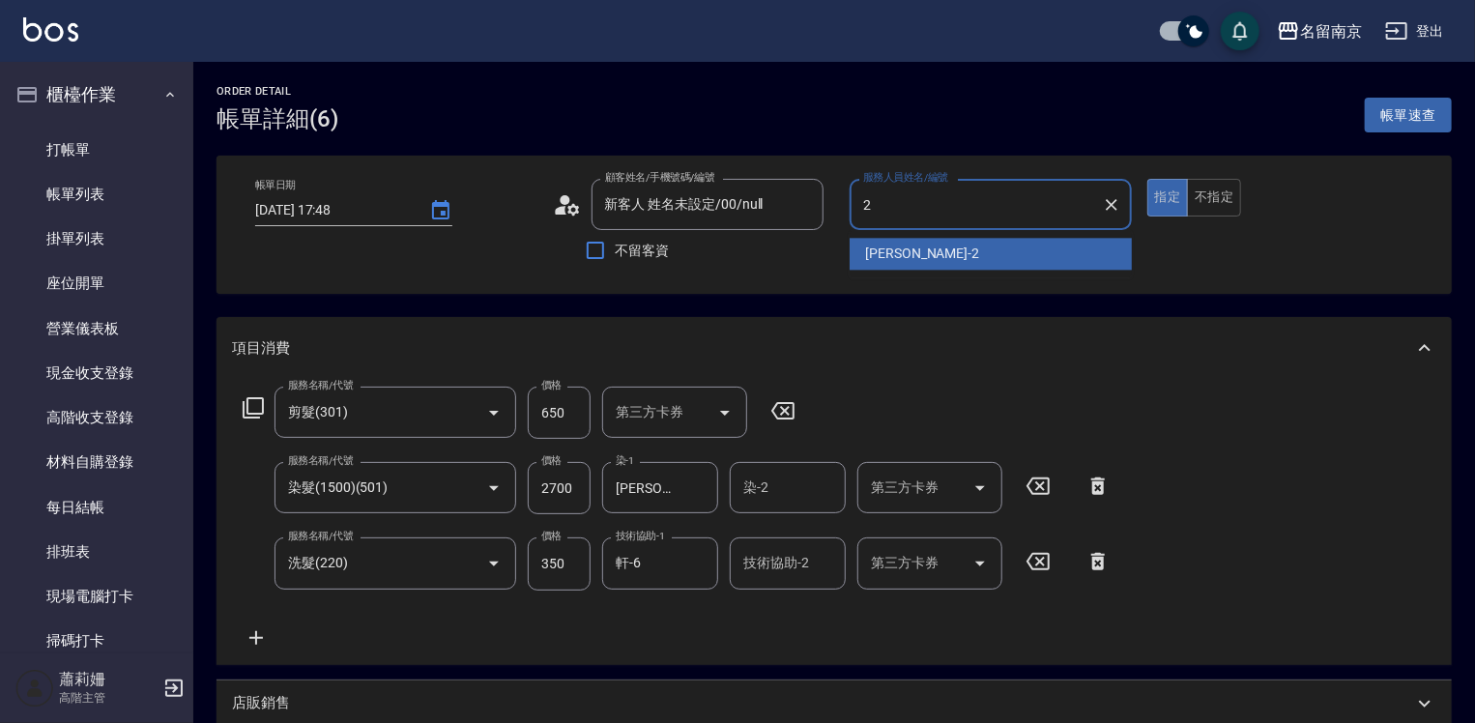
type input "Jenny-2"
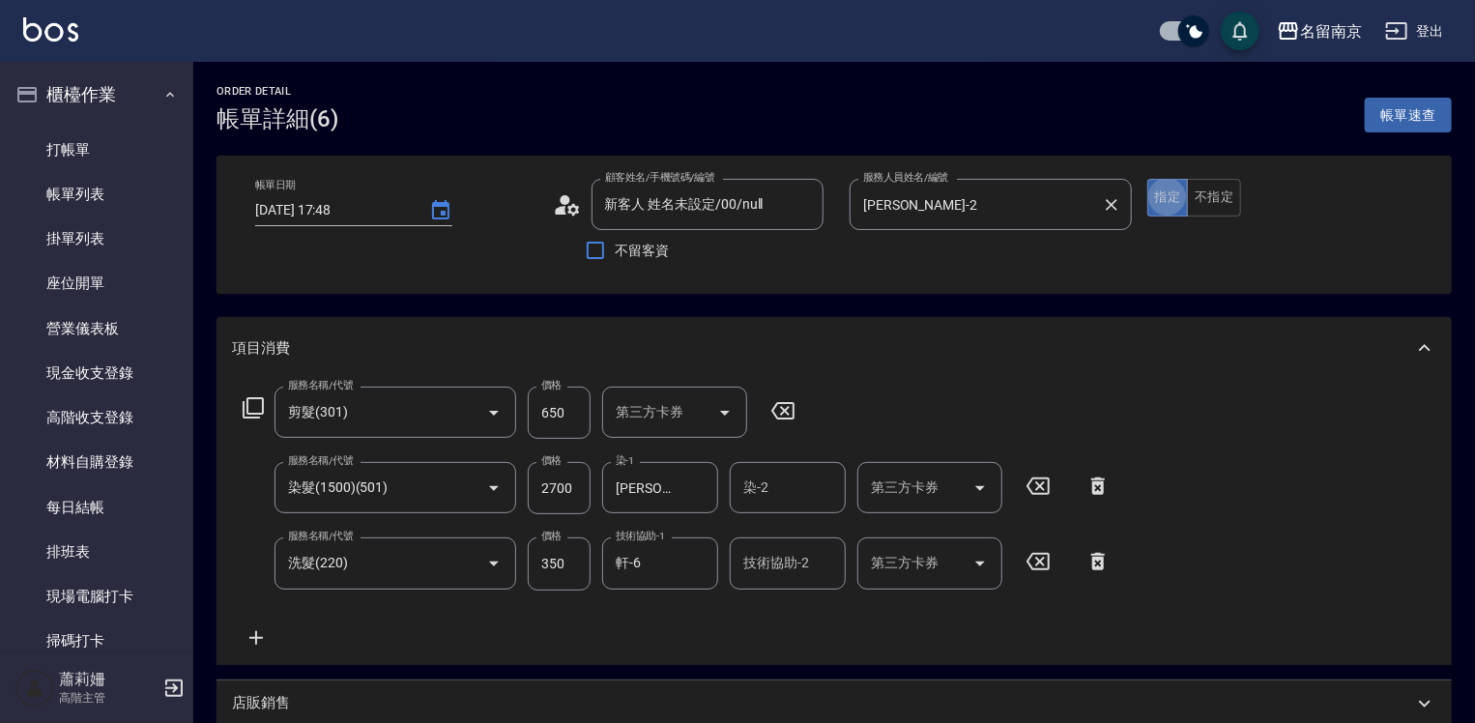
type button "true"
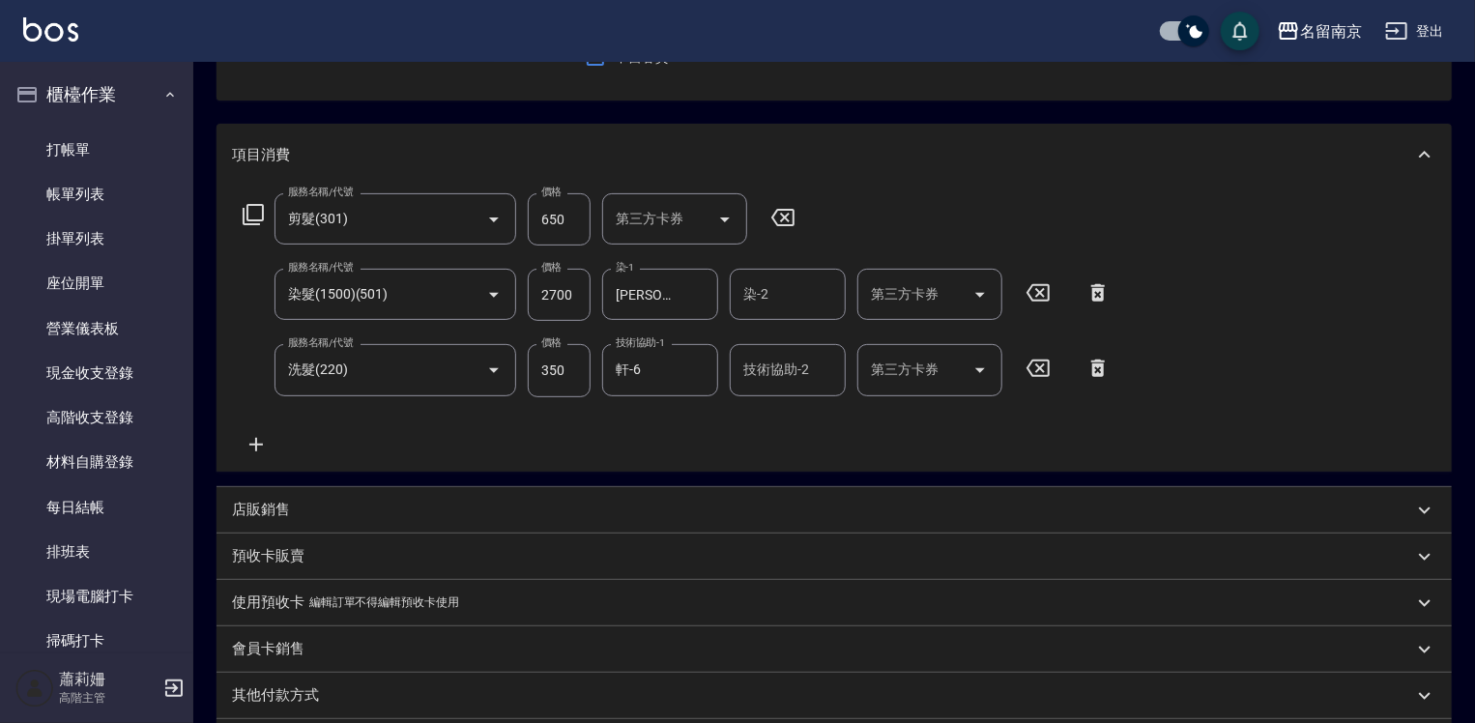
scroll to position [441, 0]
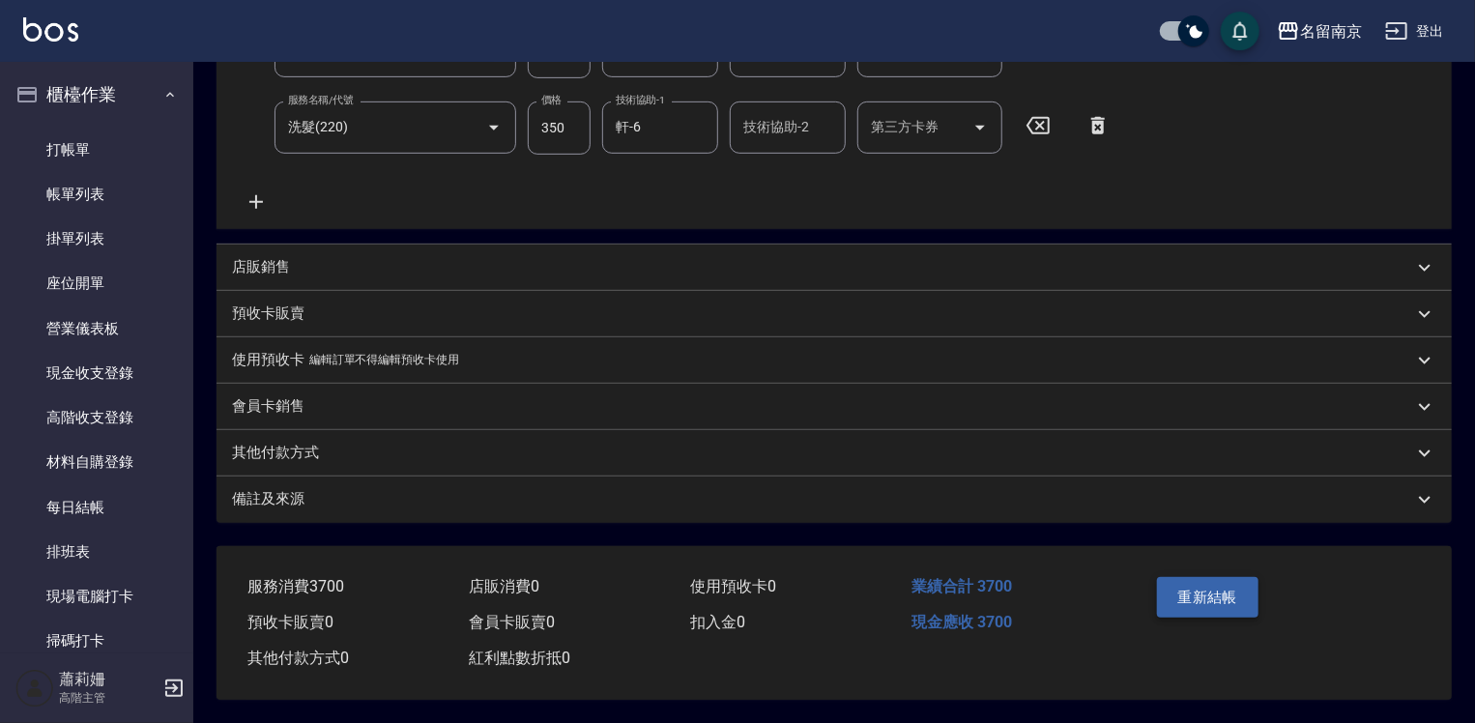
click at [1182, 595] on button "重新結帳" at bounding box center [1208, 597] width 102 height 41
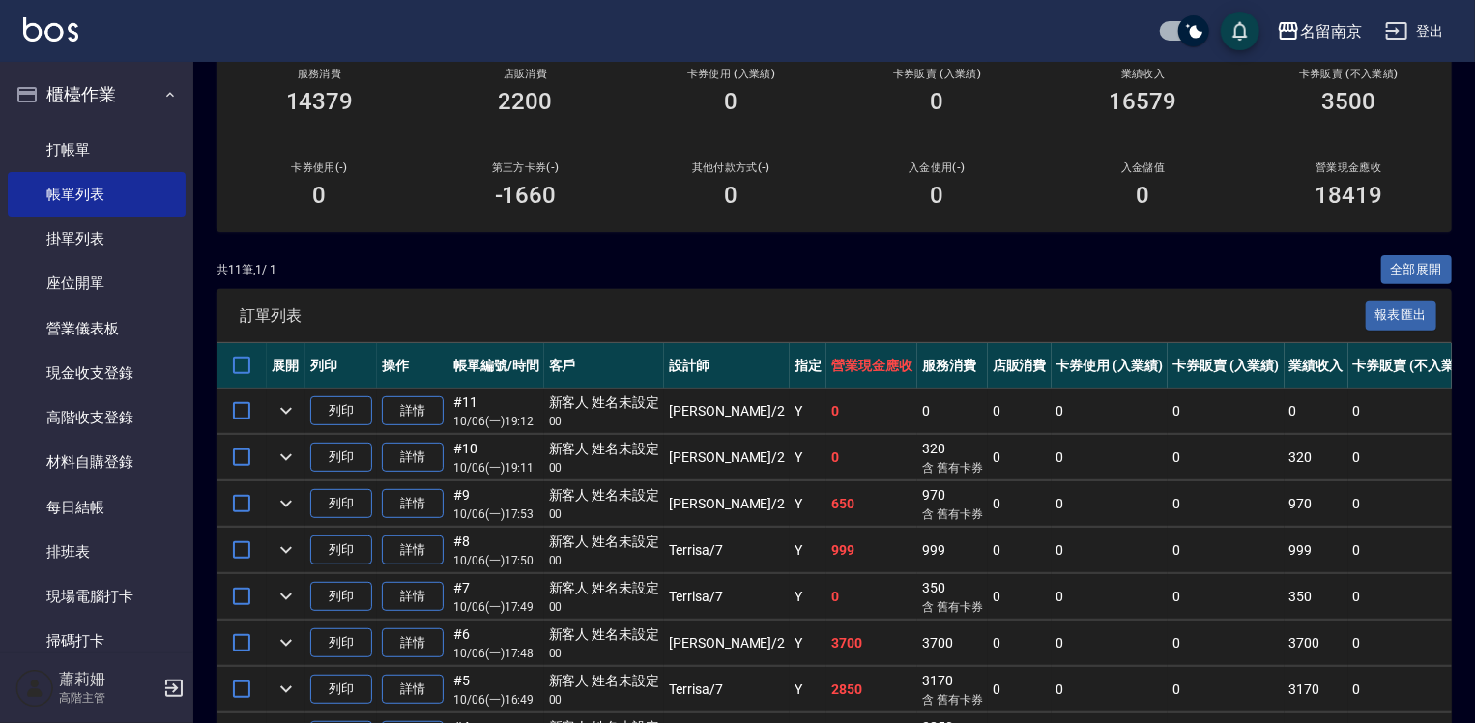
scroll to position [290, 0]
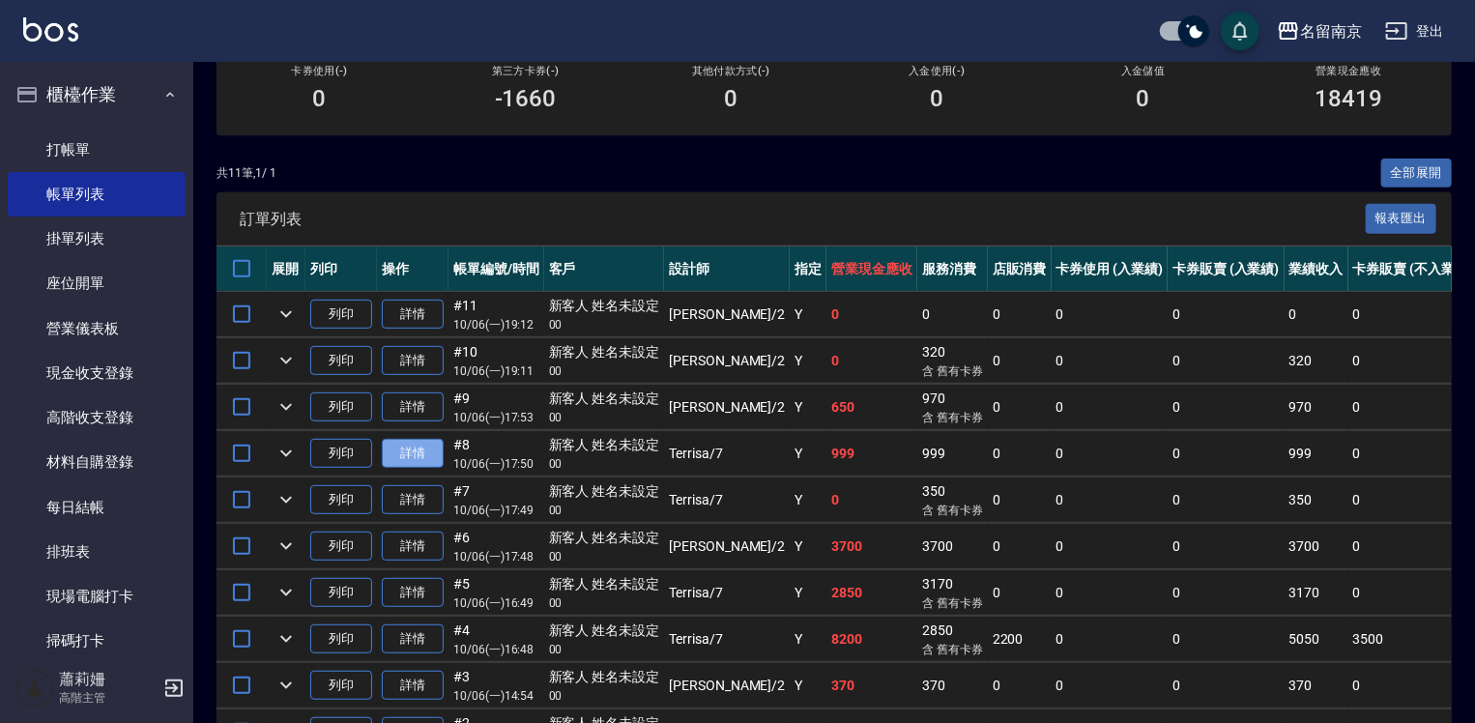
click at [427, 469] on link "詳情" at bounding box center [413, 454] width 62 height 30
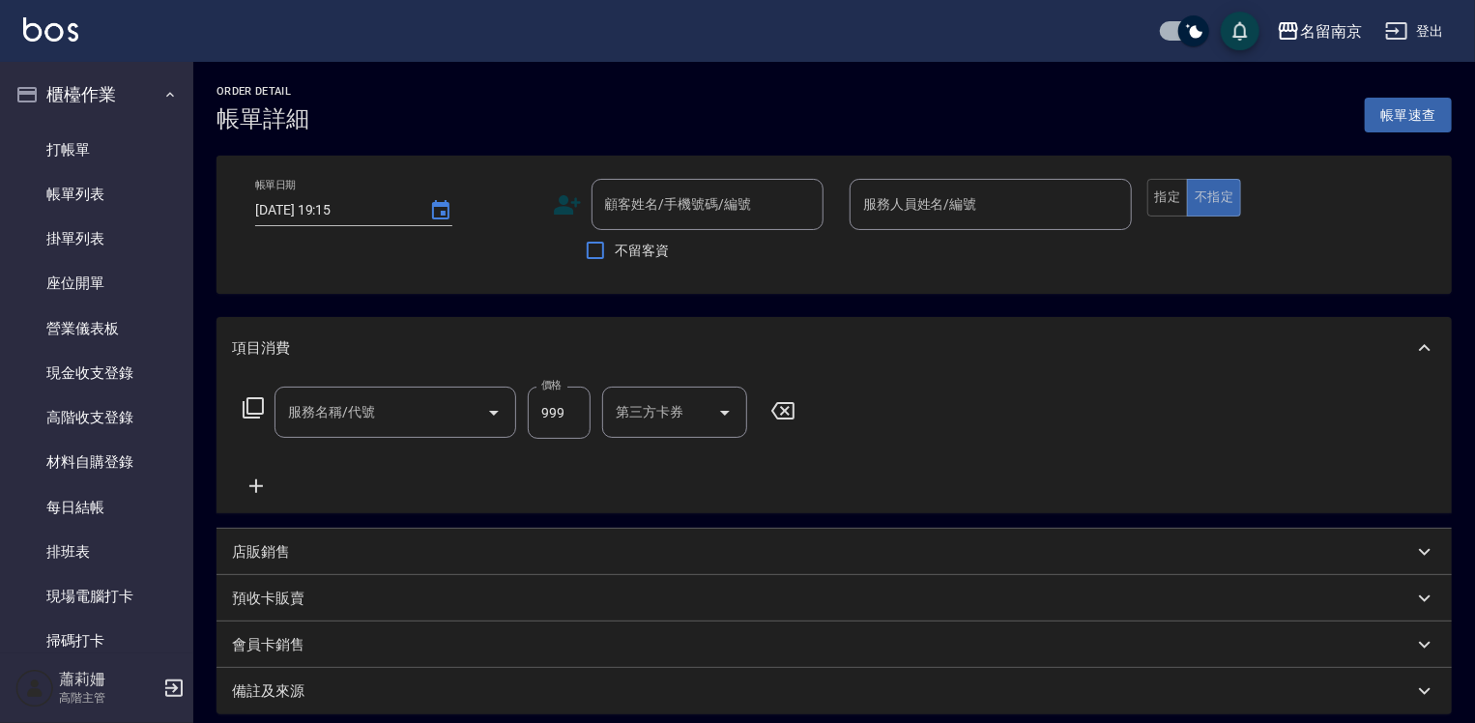
type input "2025/10/06 17:50"
type input "Terrisa-7"
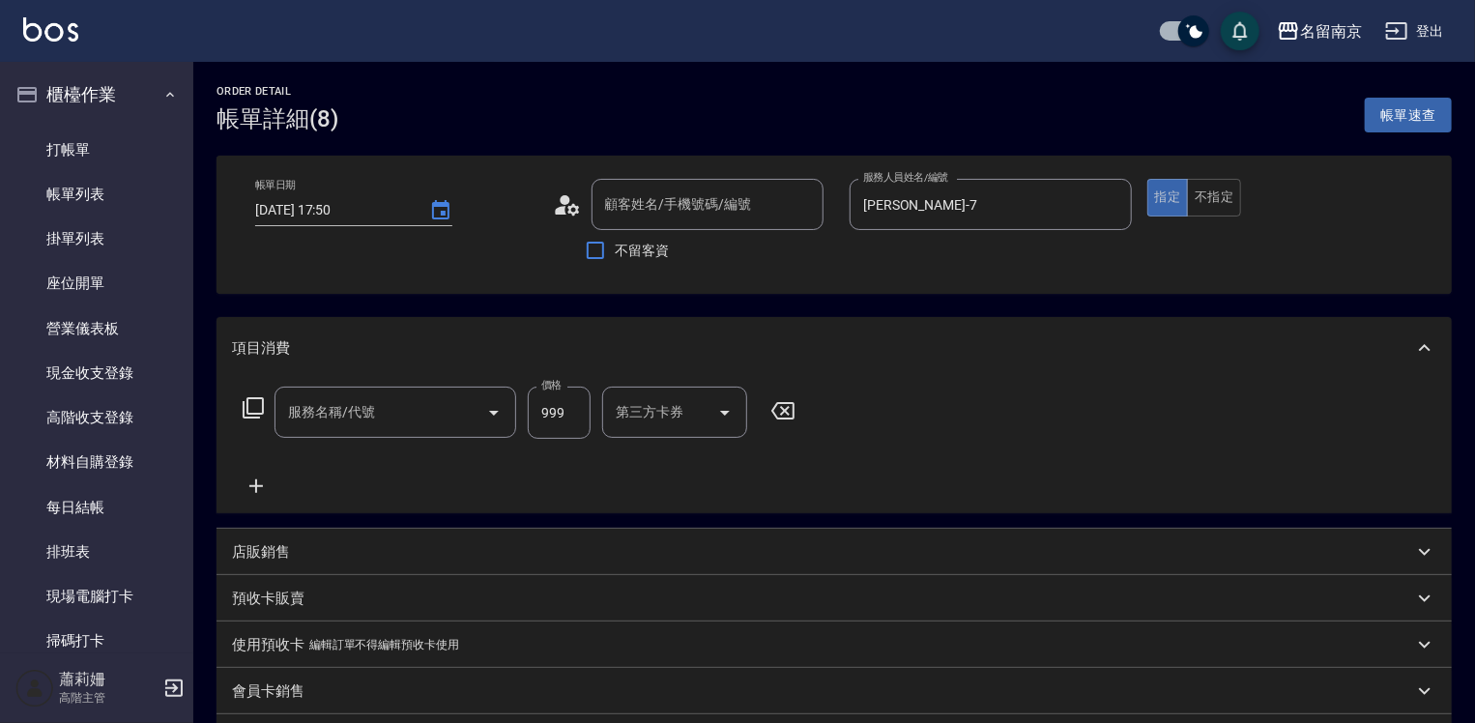
type input "紓壓洗髮(702)"
type input "新客人 姓名未設定/00/null"
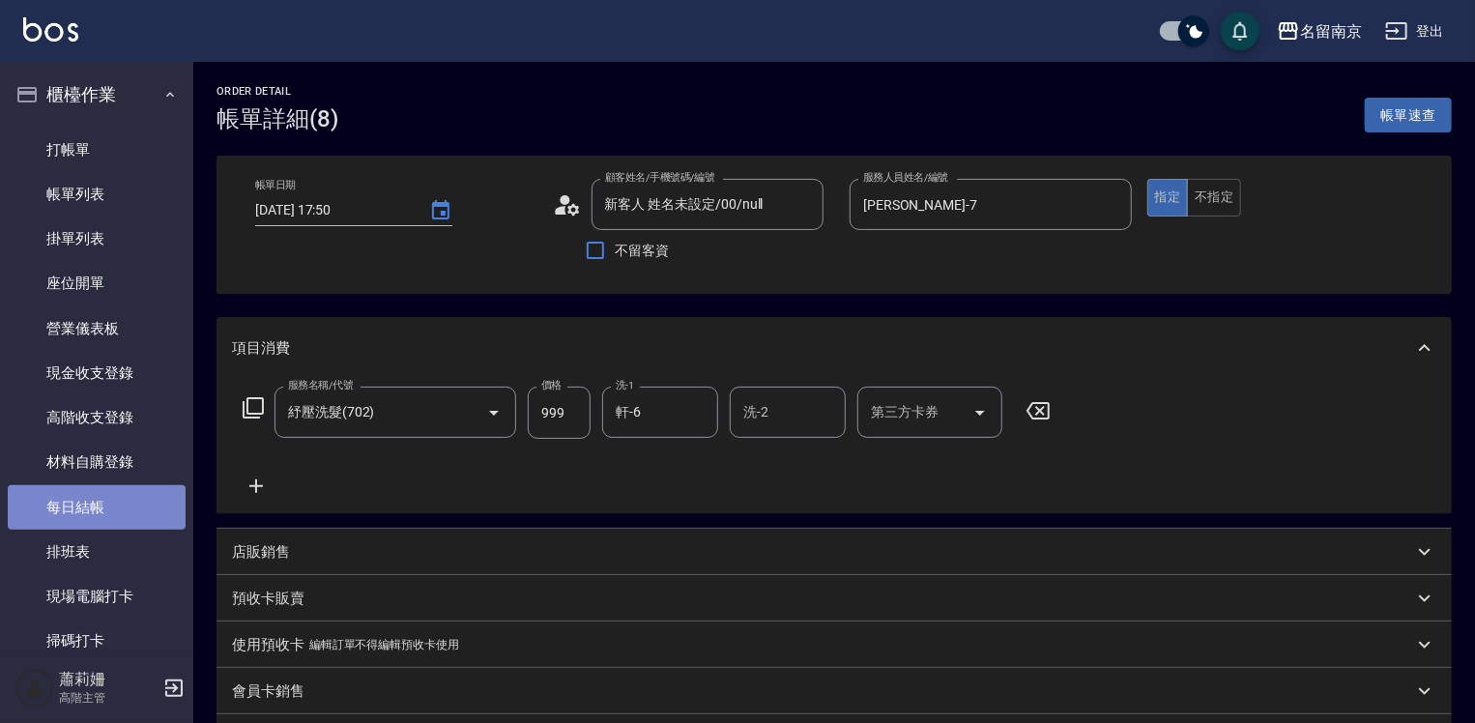
click at [106, 496] on link "每日結帳" at bounding box center [97, 507] width 178 height 44
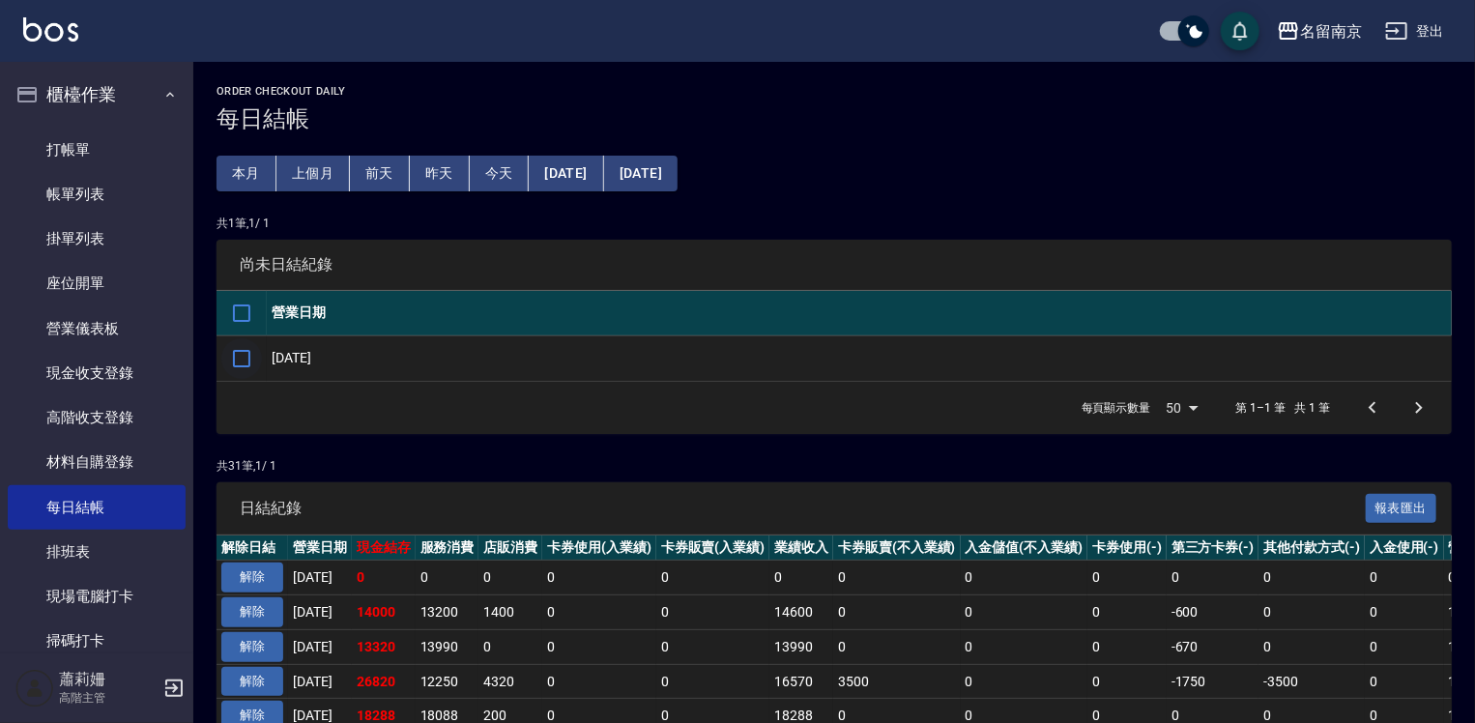
click at [252, 357] on input "checkbox" at bounding box center [241, 358] width 41 height 41
checkbox input "true"
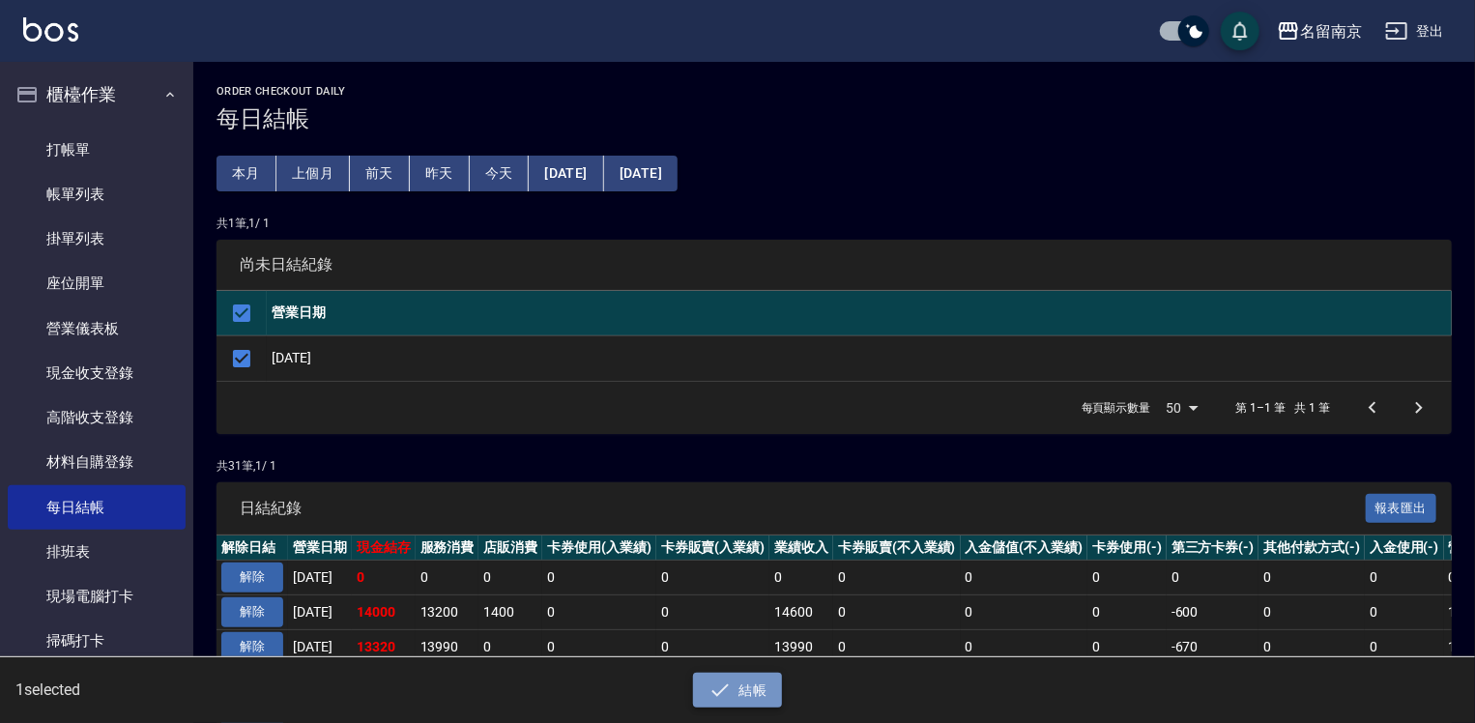
click at [735, 691] on button "結帳" at bounding box center [738, 691] width 90 height 36
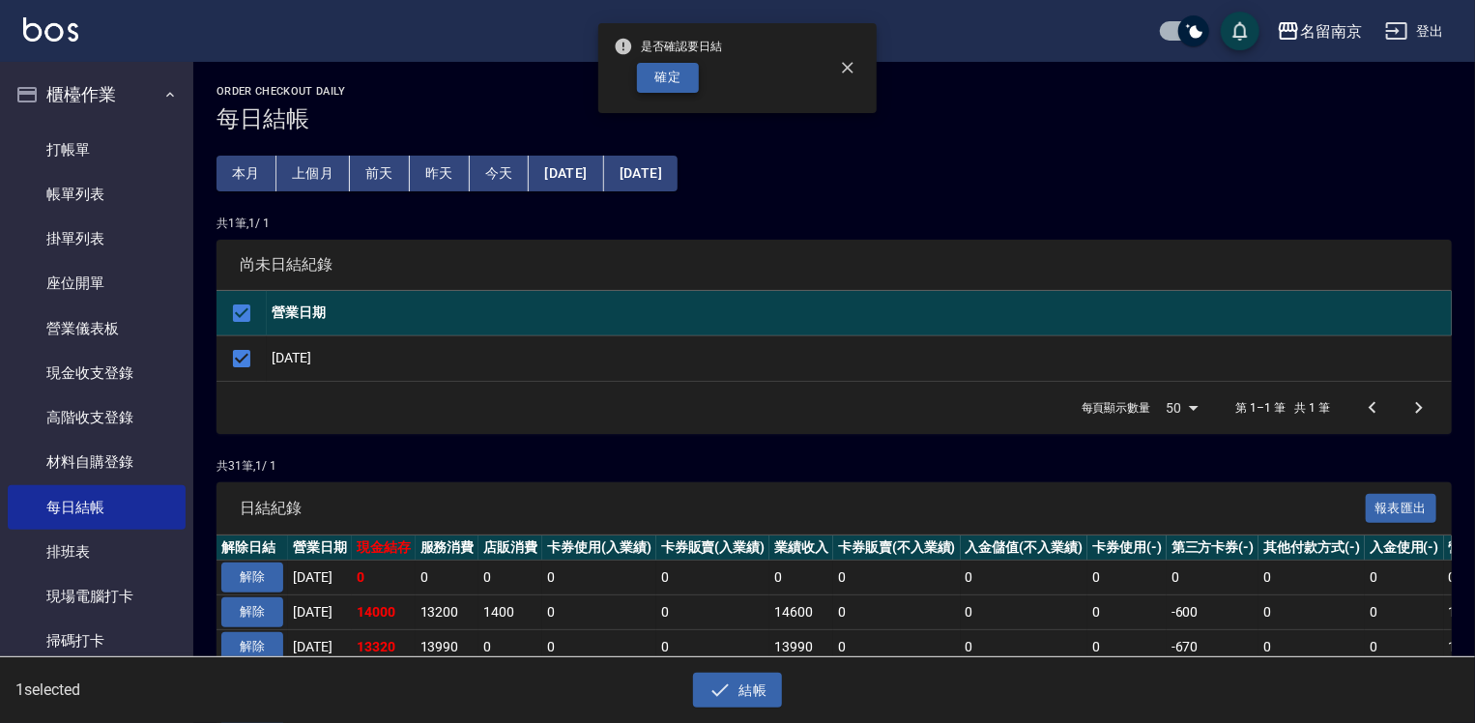
click at [696, 89] on button "確定" at bounding box center [668, 78] width 62 height 30
checkbox input "false"
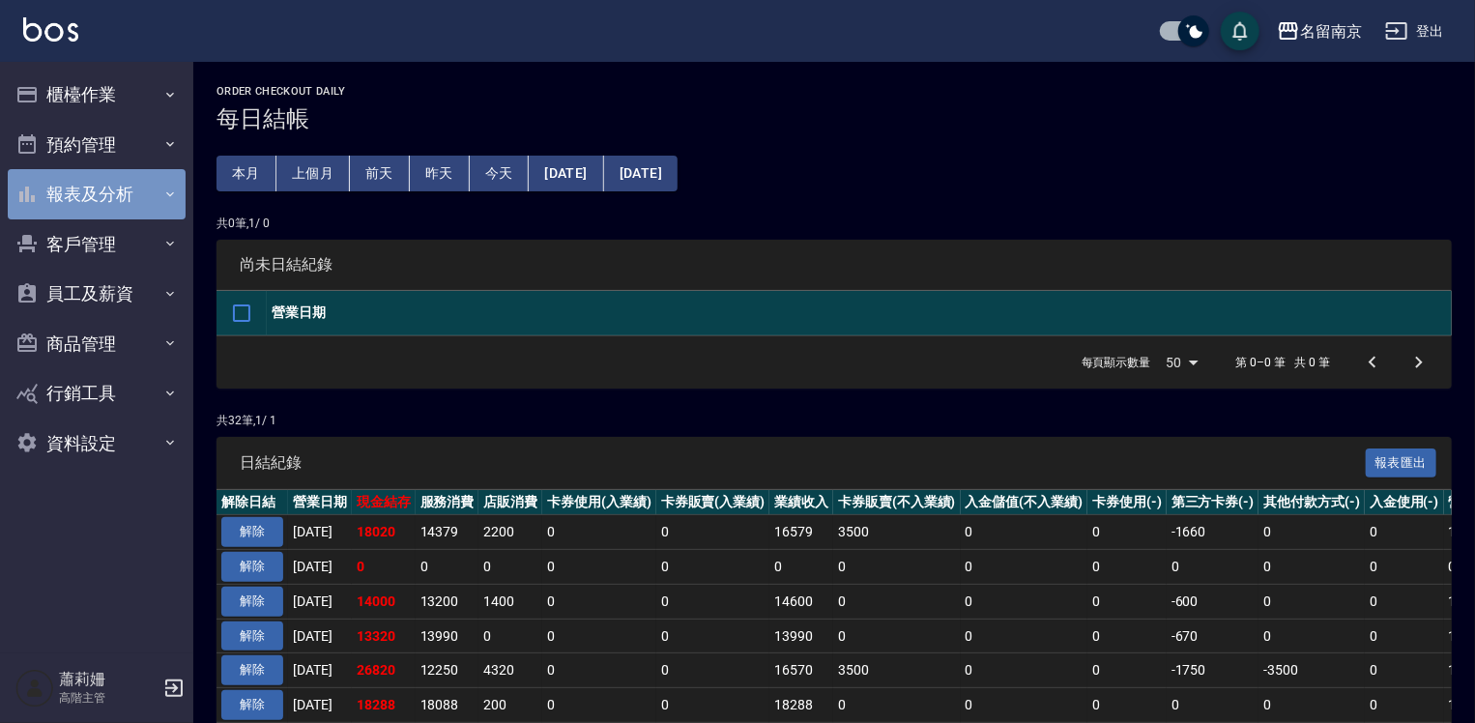
click at [88, 197] on button "報表及分析" at bounding box center [97, 194] width 178 height 50
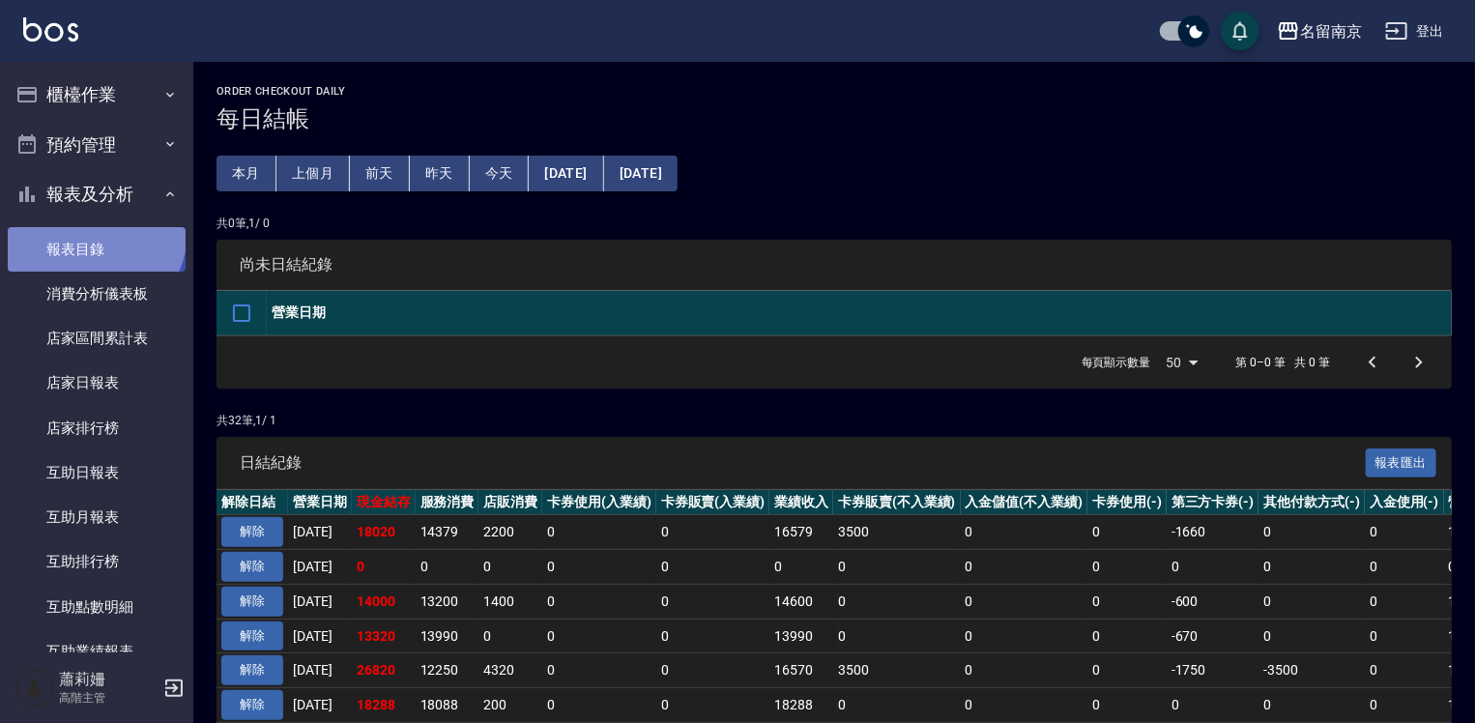
click at [93, 232] on link "報表目錄" at bounding box center [97, 249] width 178 height 44
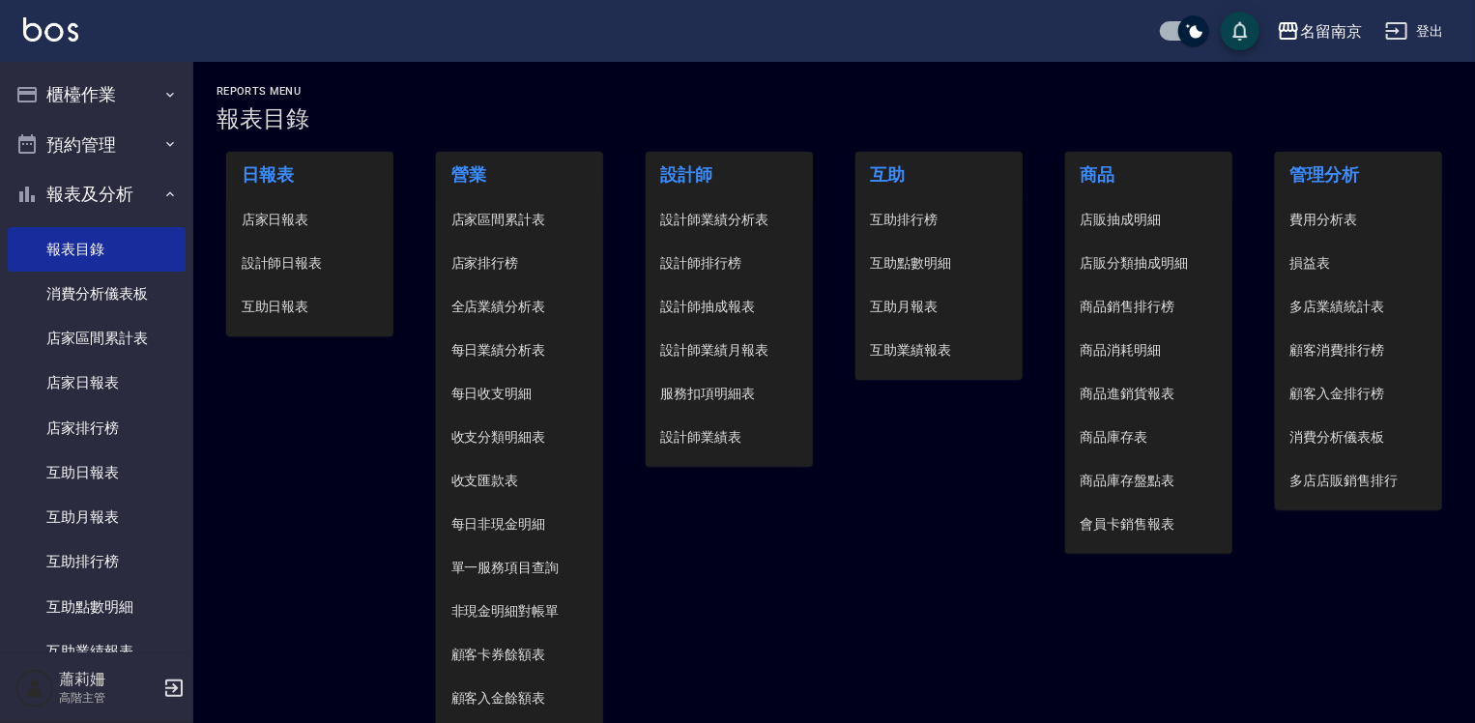
click at [274, 261] on span "設計師日報表" at bounding box center [310, 263] width 137 height 20
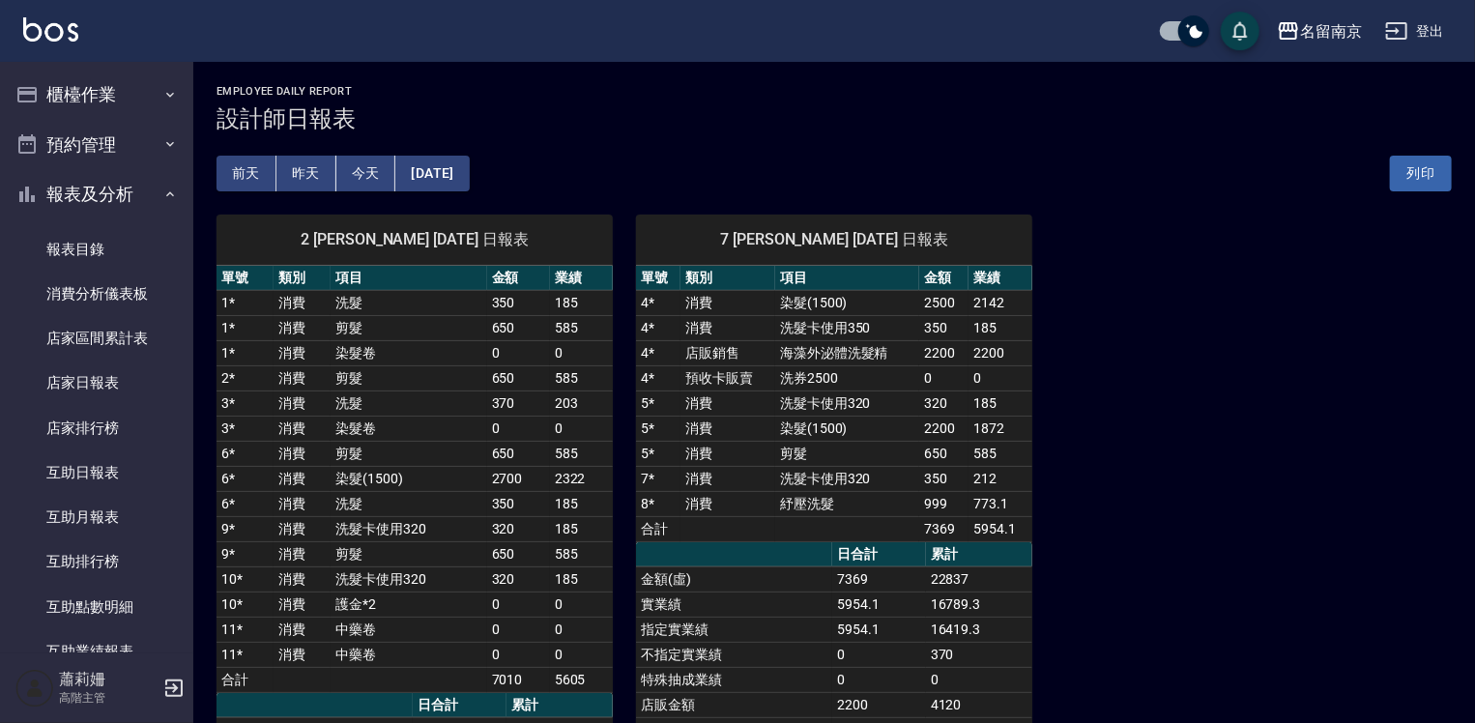
scroll to position [193, 0]
